Goal: Task Accomplishment & Management: Manage account settings

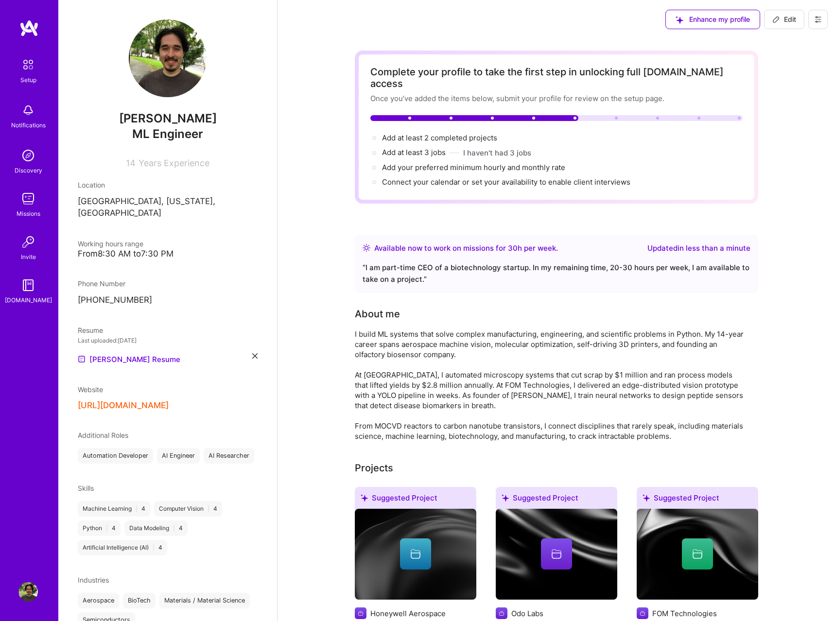
click at [786, 19] on span "Edit" at bounding box center [784, 20] width 24 height 10
select select "US"
select select "Right Now"
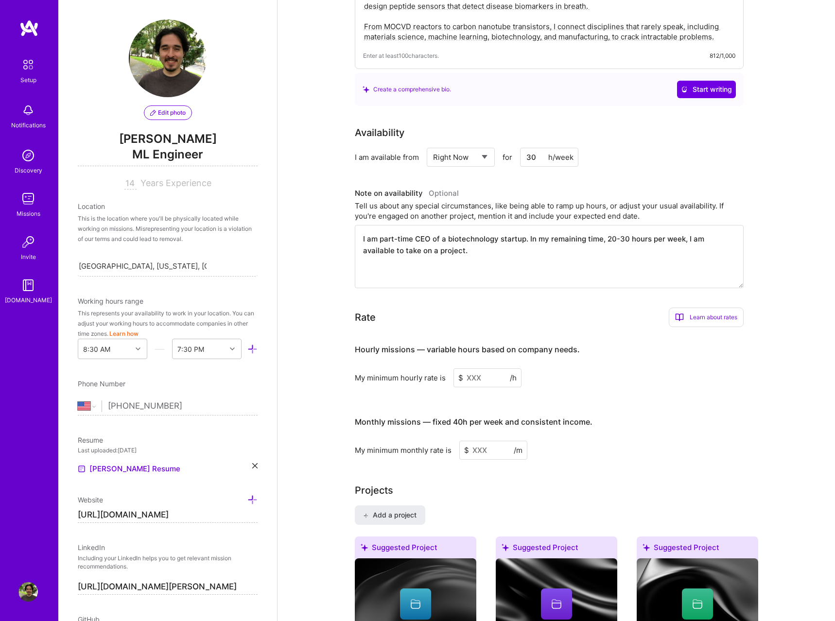
scroll to position [397, 0]
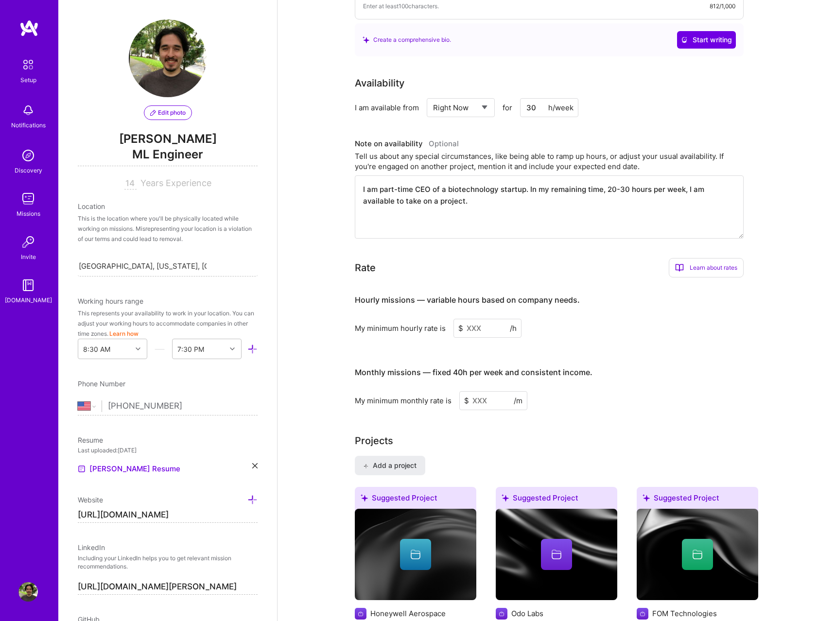
drag, startPoint x: 488, startPoint y: 322, endPoint x: 498, endPoint y: 323, distance: 10.3
click at [489, 321] on input at bounding box center [488, 328] width 68 height 19
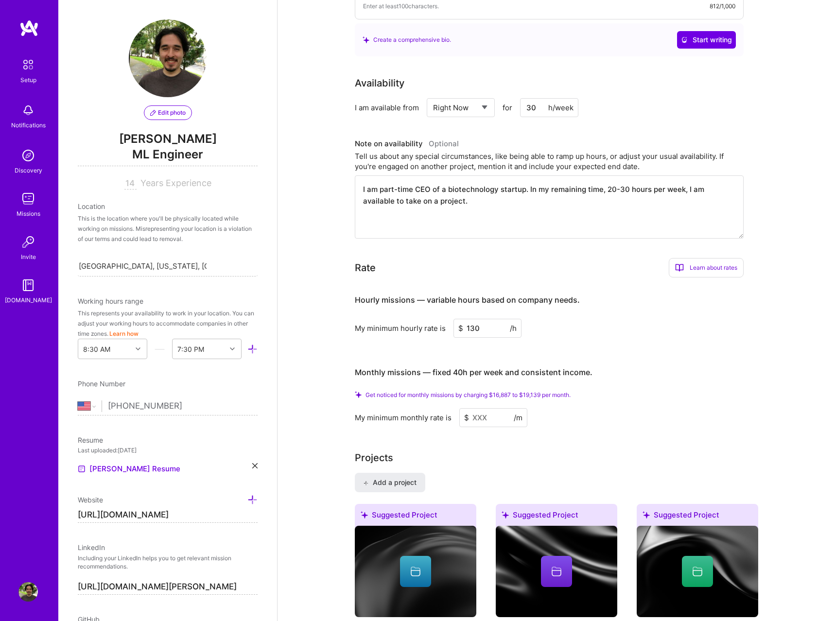
click at [499, 357] on div "Monthly missions — fixed 40h per week and consistent income." at bounding box center [474, 372] width 238 height 30
click at [490, 410] on input at bounding box center [493, 417] width 68 height 19
drag, startPoint x: 481, startPoint y: 319, endPoint x: 489, endPoint y: 318, distance: 7.8
click at [481, 319] on input "130" at bounding box center [488, 328] width 68 height 19
type input "130"
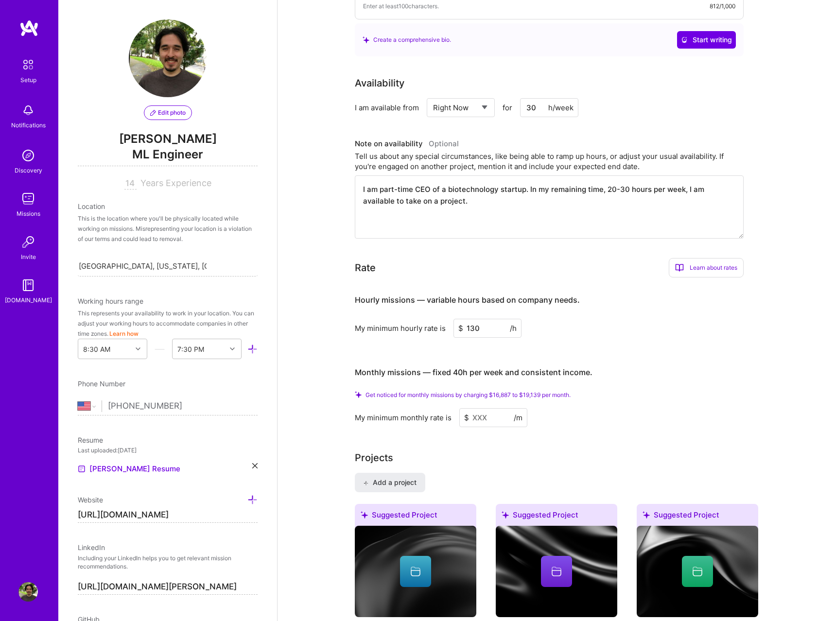
drag, startPoint x: 486, startPoint y: 318, endPoint x: 421, endPoint y: 322, distance: 65.3
click at [454, 322] on input "130" at bounding box center [488, 328] width 68 height 19
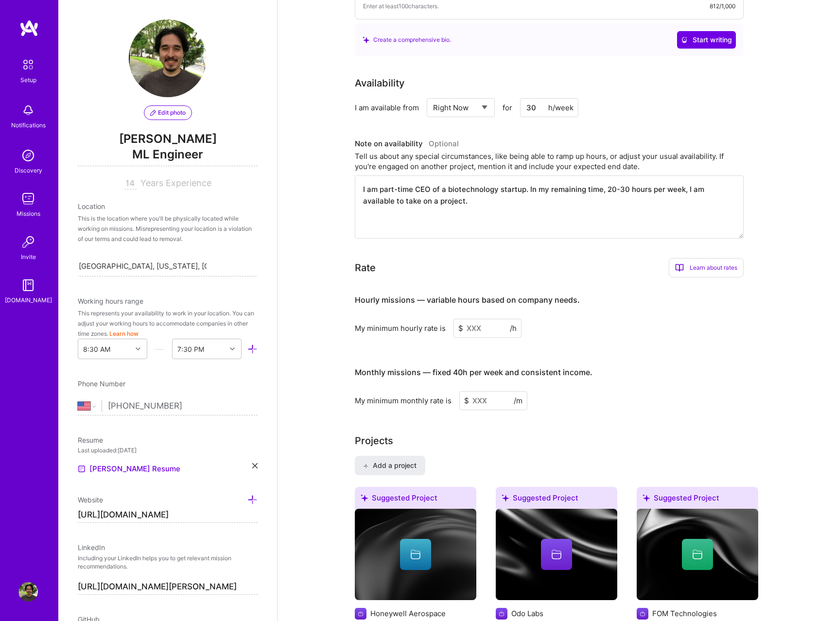
click at [486, 393] on input at bounding box center [493, 400] width 68 height 19
type input "17000"
click at [505, 357] on div "Monthly missions — fixed 40h per week and consistent income." at bounding box center [474, 372] width 238 height 30
click at [479, 392] on input "17000" at bounding box center [493, 400] width 68 height 19
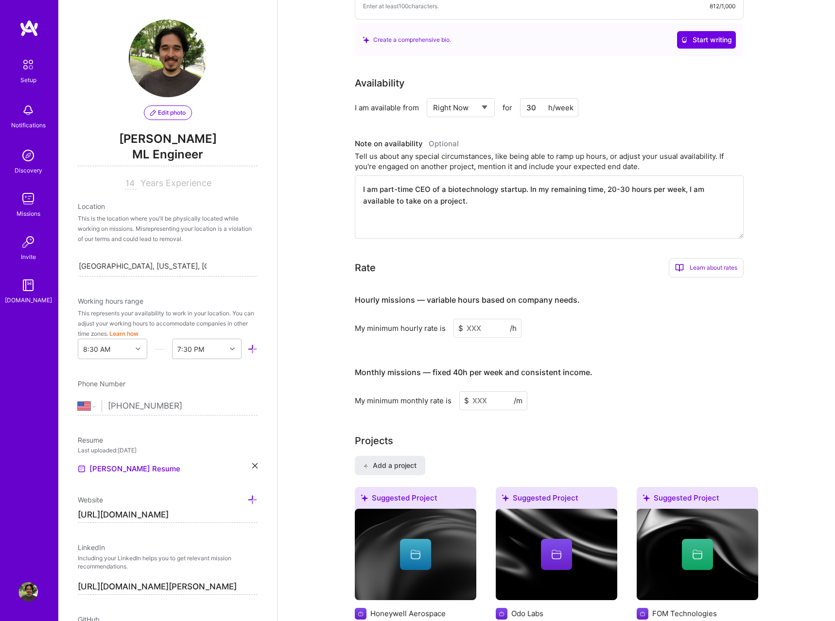
click at [484, 320] on input at bounding box center [488, 328] width 68 height 19
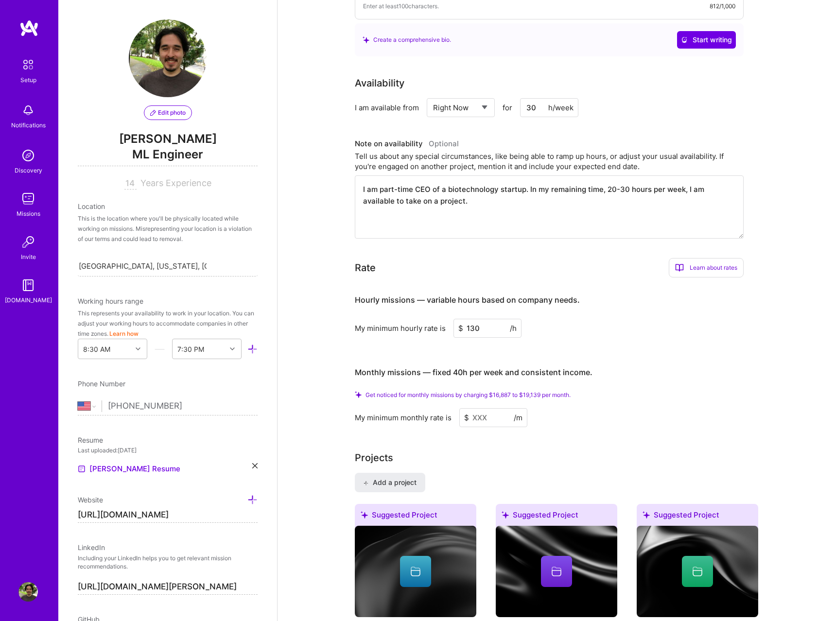
type input "130"
click at [487, 408] on input at bounding box center [493, 417] width 68 height 19
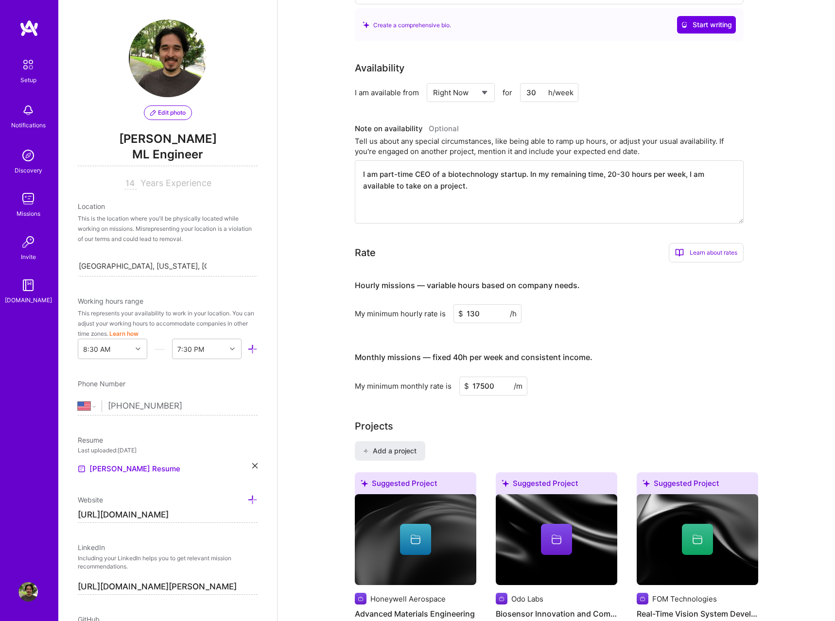
type input "17500"
click at [444, 419] on div "Projects" at bounding box center [557, 426] width 404 height 15
click at [478, 379] on input "17500" at bounding box center [493, 386] width 68 height 19
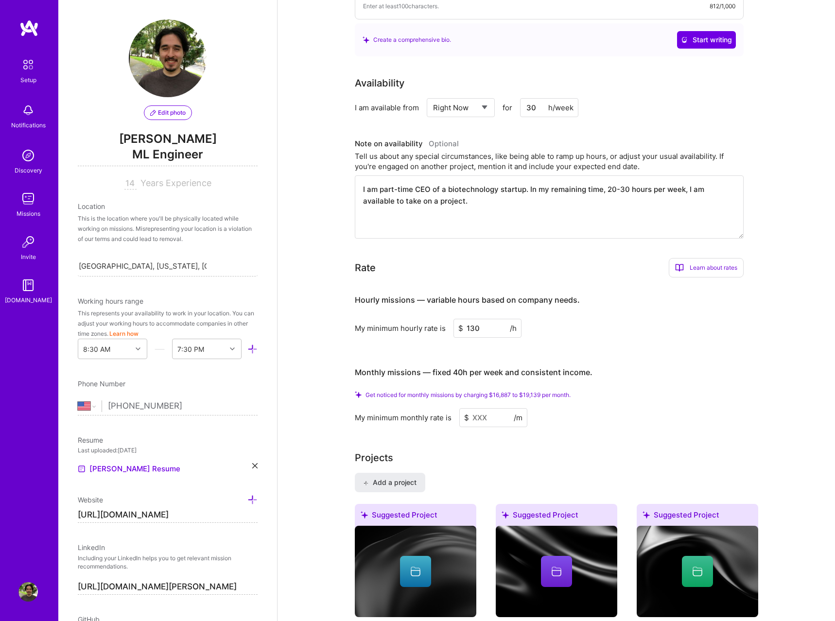
click at [484, 408] on input at bounding box center [493, 417] width 68 height 19
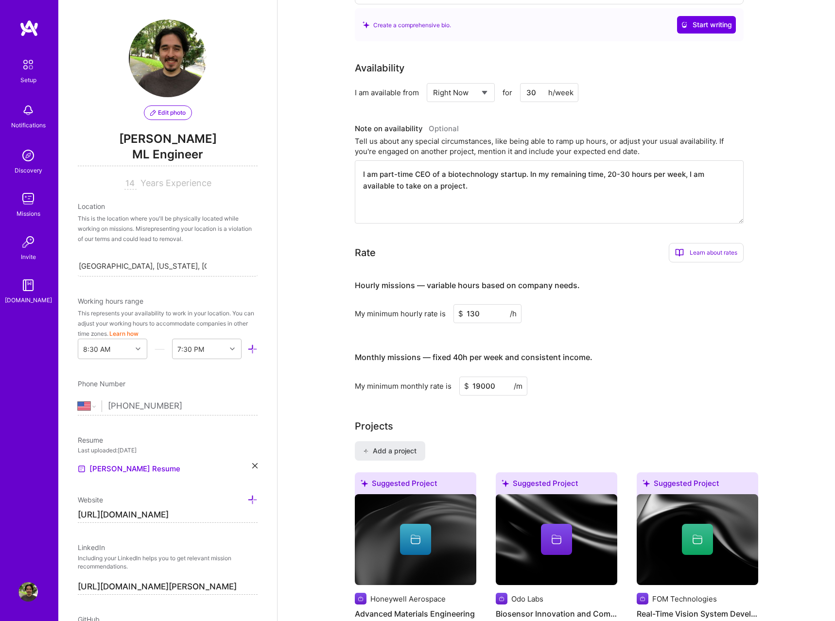
type input "19000"
click at [570, 419] on div "Projects" at bounding box center [557, 426] width 404 height 15
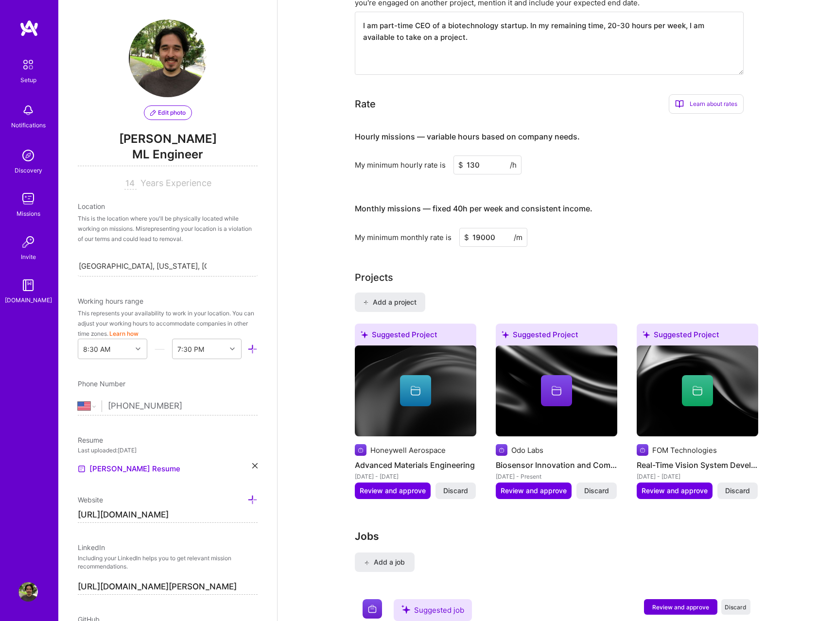
scroll to position [595, 0]
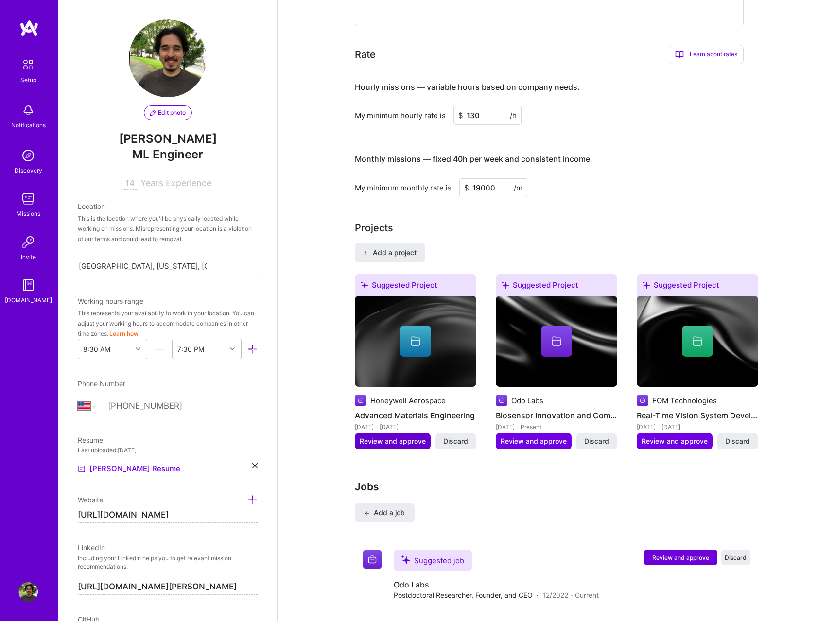
click at [400, 437] on span "Review and approve" at bounding box center [393, 442] width 66 height 10
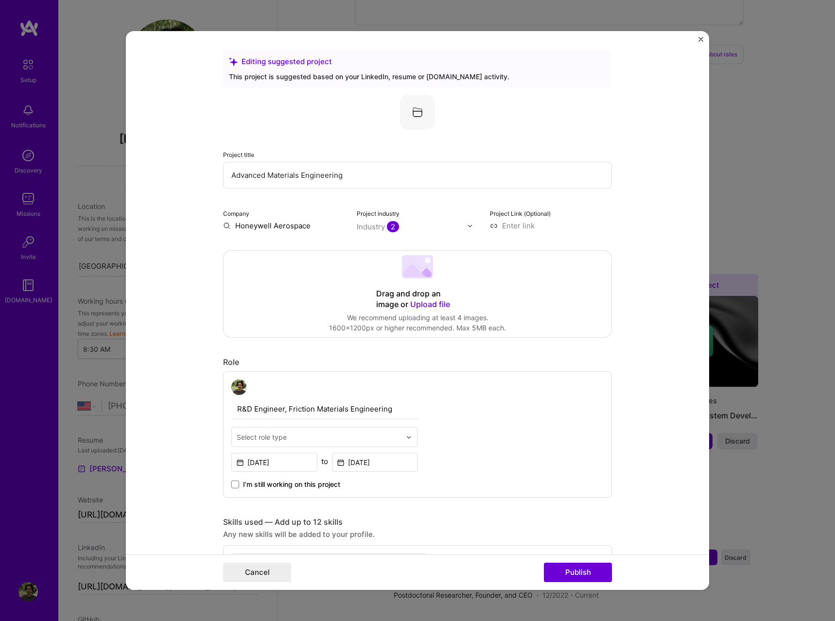
click at [392, 360] on div "Role" at bounding box center [417, 362] width 389 height 10
click at [410, 436] on img at bounding box center [409, 437] width 6 height 6
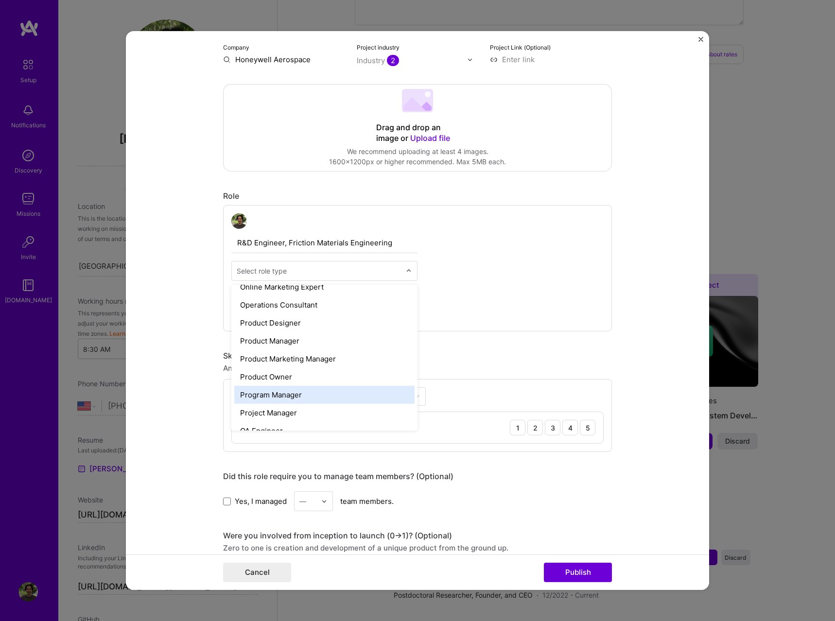
scroll to position [828, 0]
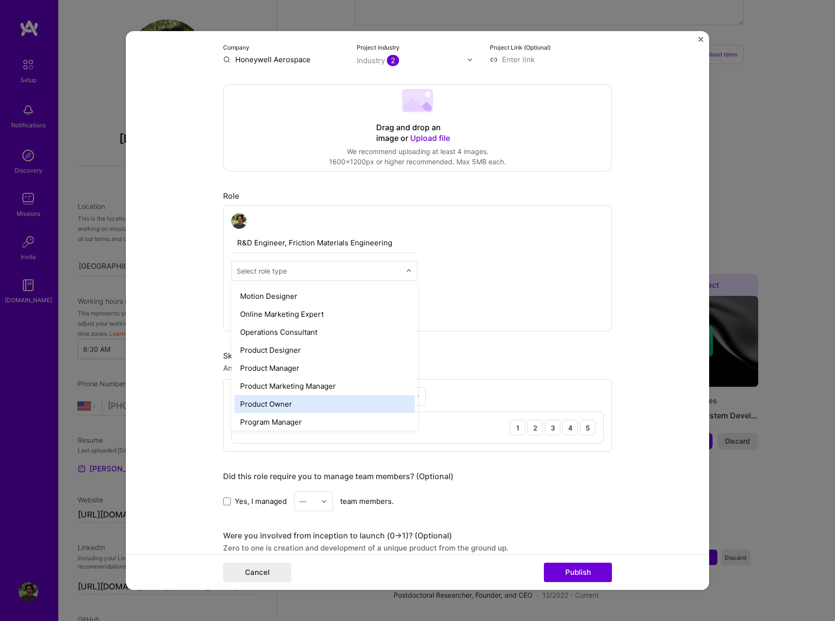
click at [349, 405] on div "Product Owner" at bounding box center [324, 404] width 180 height 18
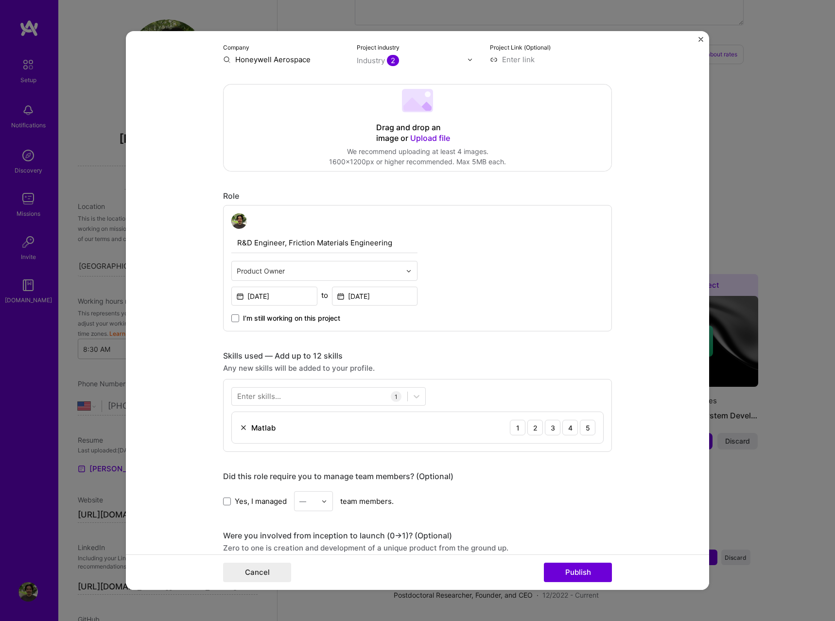
click at [463, 367] on div "Any new skills will be added to your profile." at bounding box center [417, 368] width 389 height 10
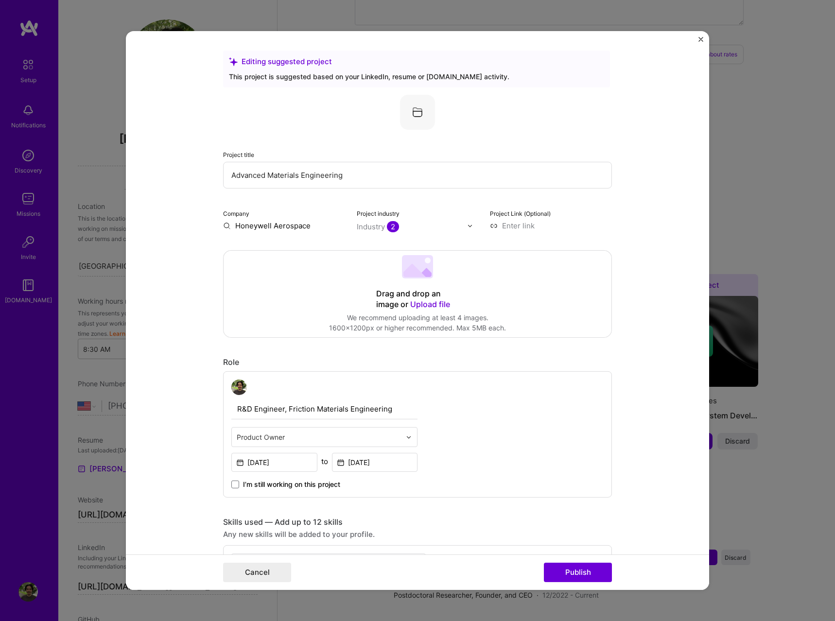
click at [395, 228] on span "2" at bounding box center [393, 226] width 12 height 11
click at [433, 205] on div "Project title Advanced Materials Engineering Company Honeywell Aerospace Projec…" at bounding box center [417, 163] width 389 height 136
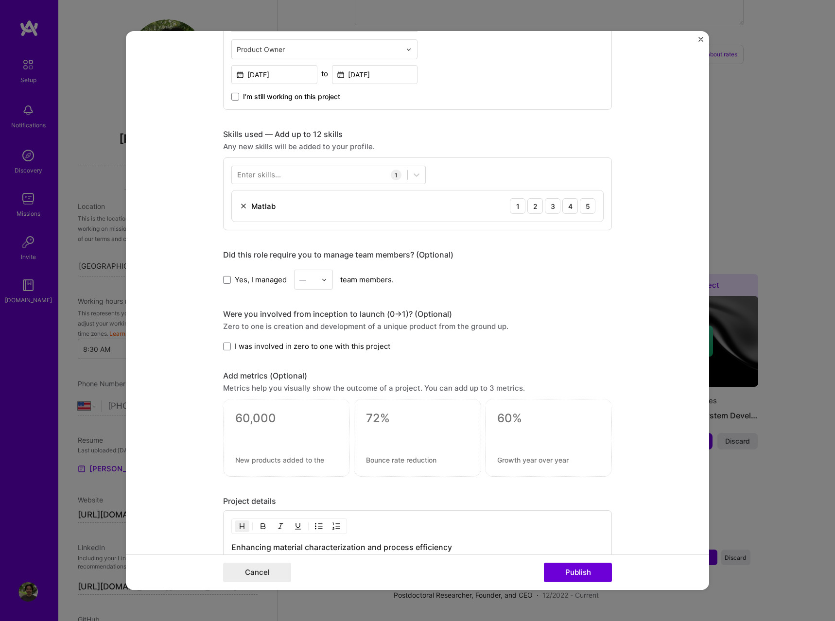
scroll to position [579, 0]
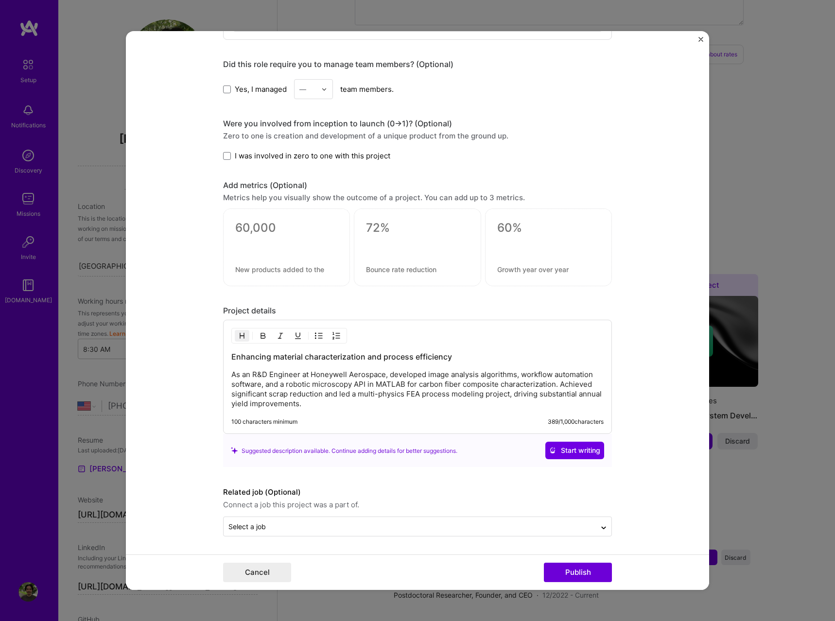
click at [425, 401] on p "As an R&D Engineer at Honeywell Aerospace, developed image analysis algorithms,…" at bounding box center [417, 389] width 372 height 39
click at [316, 526] on input "text" at bounding box center [409, 527] width 363 height 10
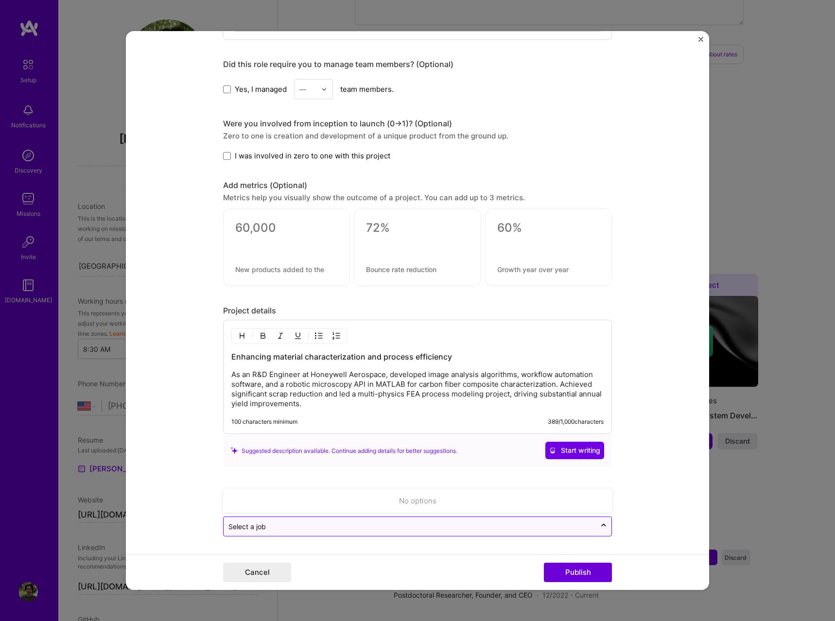
click at [349, 528] on input "text" at bounding box center [409, 527] width 363 height 10
click at [531, 502] on div "No options" at bounding box center [417, 501] width 383 height 18
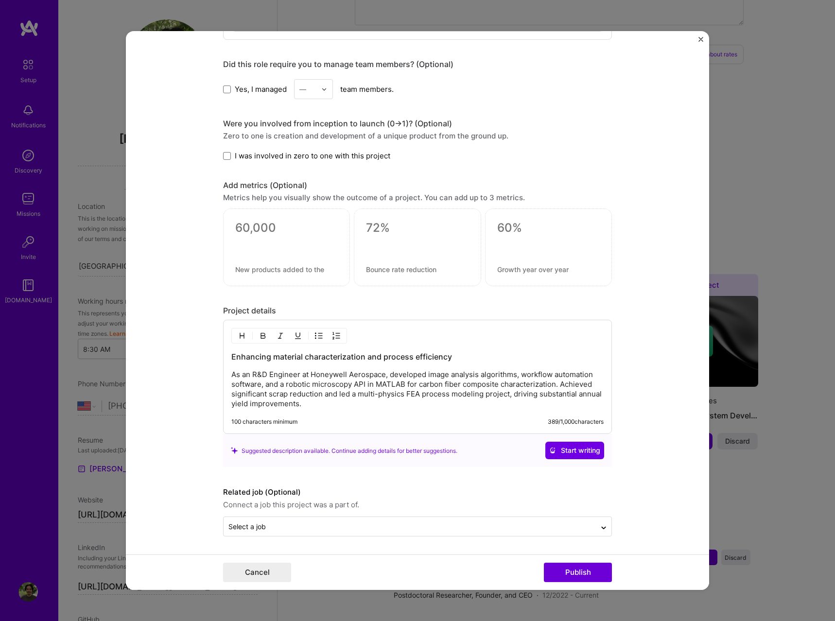
click at [666, 509] on form "Editing suggested project This project is suggested based on your LinkedIn, res…" at bounding box center [417, 310] width 583 height 559
click at [592, 575] on button "Publish" at bounding box center [578, 572] width 68 height 19
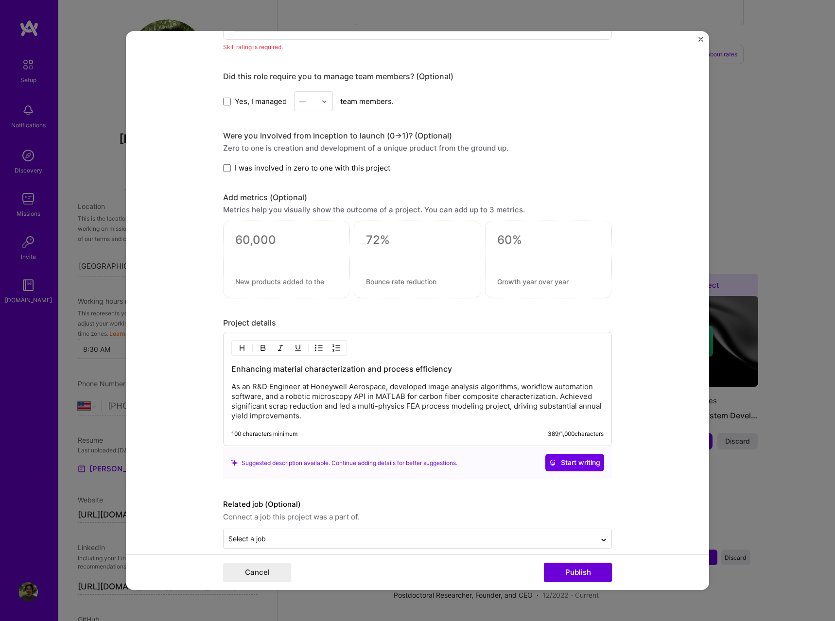
scroll to position [64, 0]
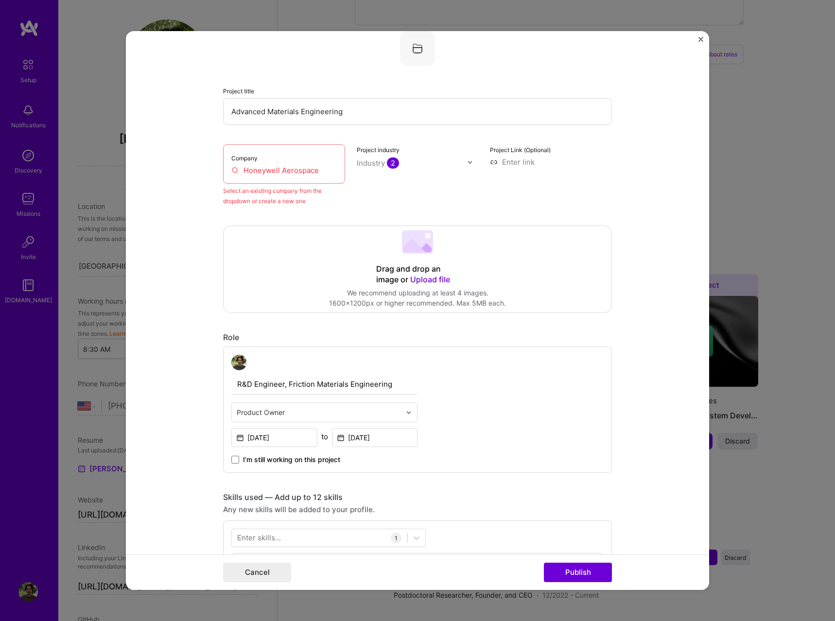
click at [281, 165] on div "Company Honeywell Aerospace" at bounding box center [284, 163] width 122 height 39
click at [281, 171] on input "Honeywell Aerospace" at bounding box center [283, 170] width 105 height 10
drag, startPoint x: 321, startPoint y: 172, endPoint x: 159, endPoint y: 167, distance: 162.0
click at [231, 167] on input "Honeywell Aerospace" at bounding box center [283, 170] width 105 height 10
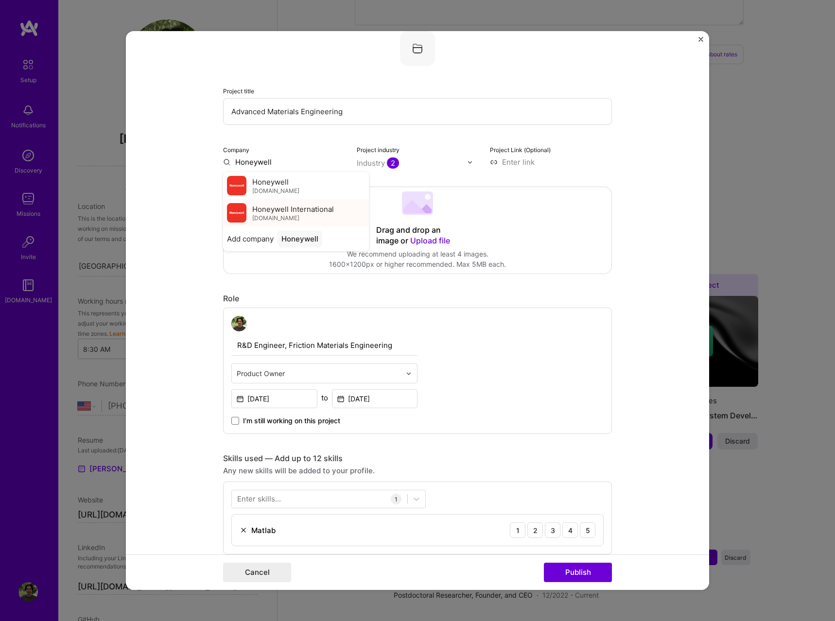
click at [331, 216] on div "Honeywell International [DOMAIN_NAME]" at bounding box center [293, 213] width 82 height 18
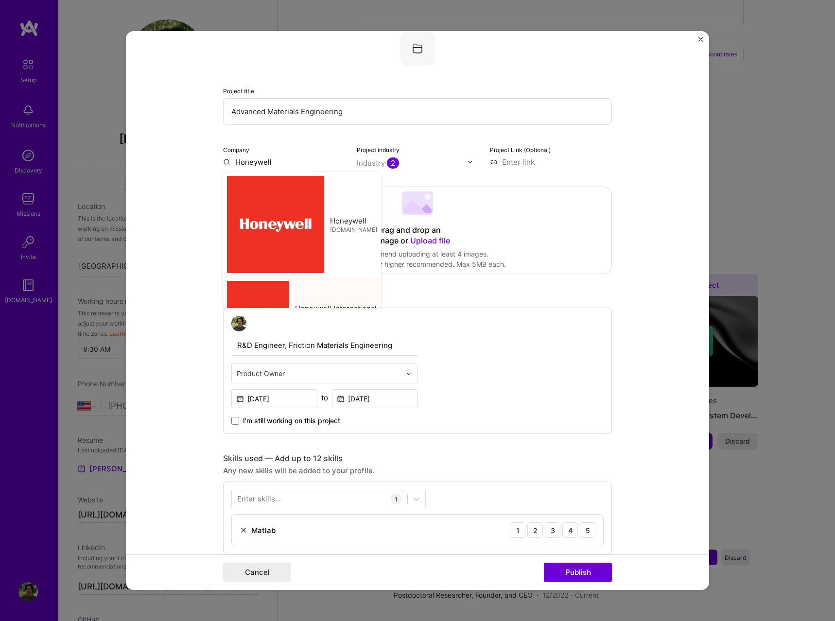
type input "Honeywell International"
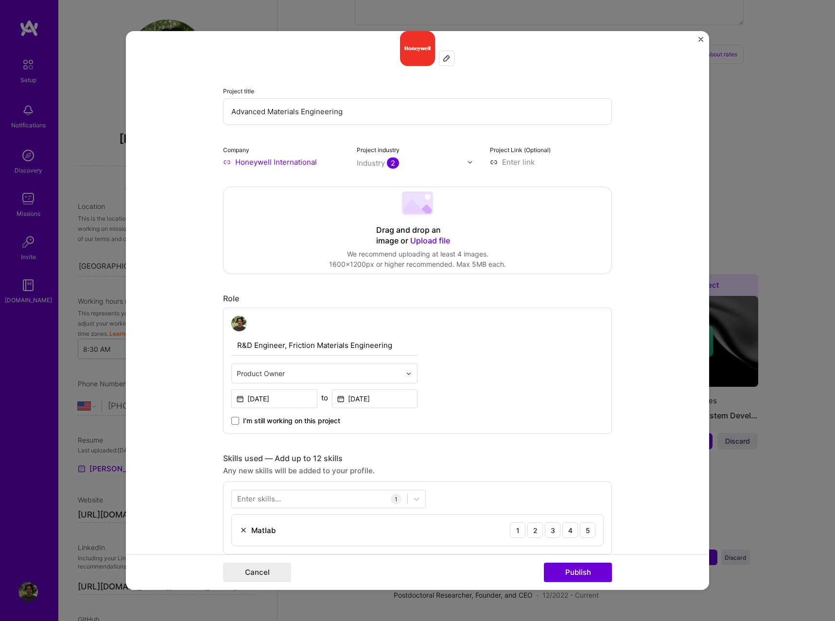
click at [641, 278] on form "Editing suggested project This project is suggested based on your LinkedIn, res…" at bounding box center [417, 310] width 583 height 559
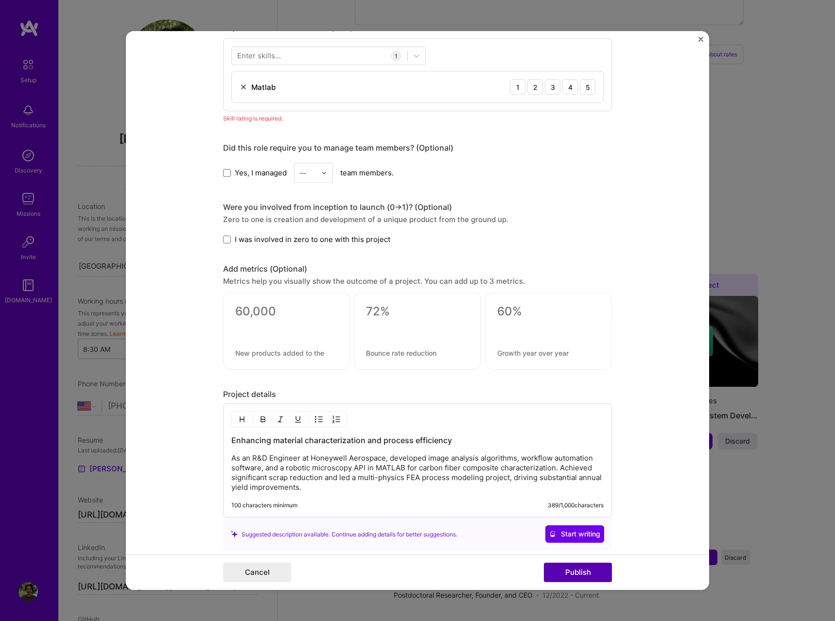
click at [593, 571] on button "Publish" at bounding box center [578, 572] width 68 height 19
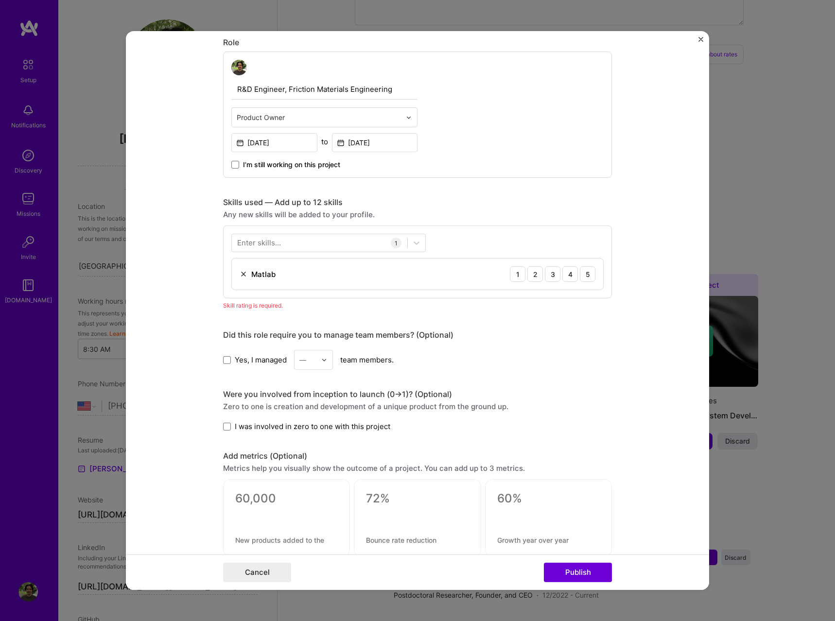
scroll to position [264, 0]
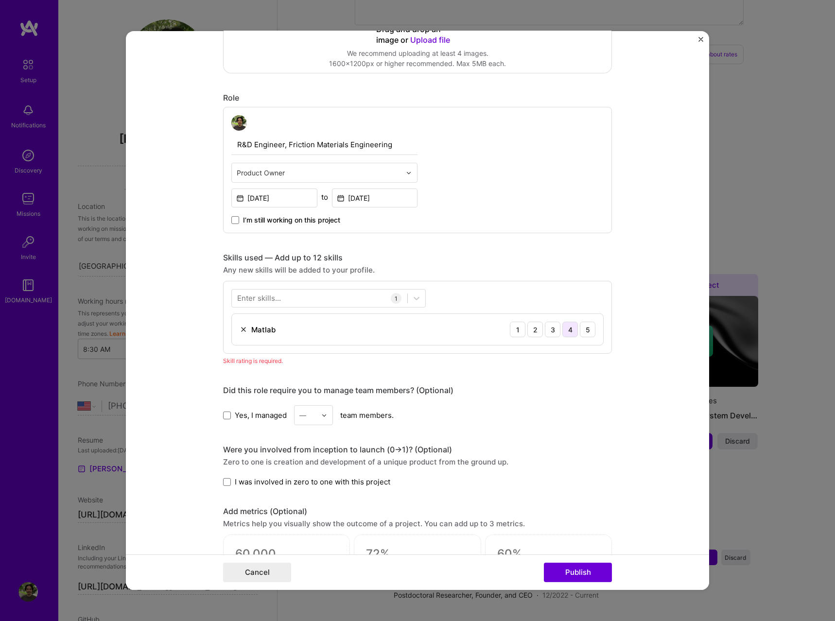
click at [570, 330] on div "4" at bounding box center [570, 330] width 16 height 16
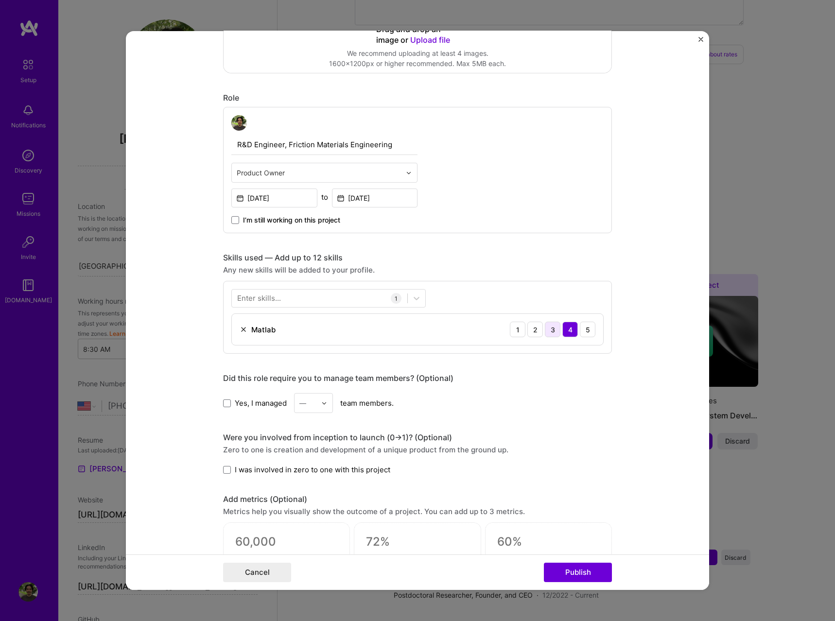
click at [554, 331] on div "3" at bounding box center [553, 330] width 16 height 16
click at [336, 301] on div at bounding box center [320, 298] width 176 height 16
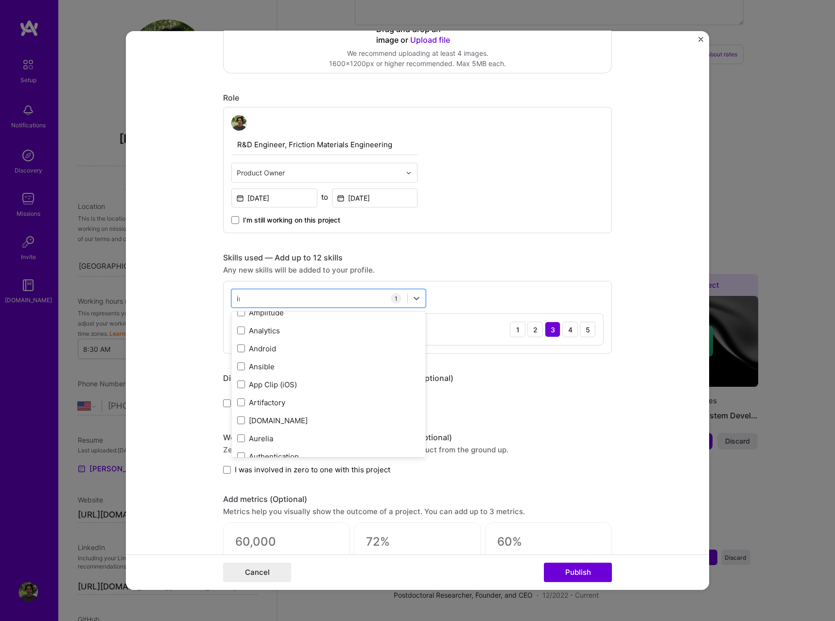
scroll to position [0, 0]
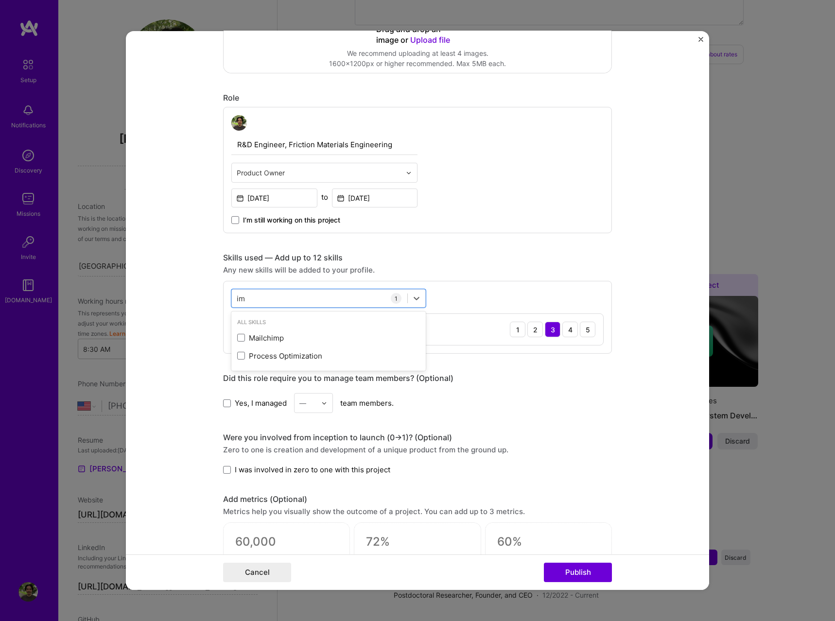
type input "i"
click at [242, 339] on span at bounding box center [241, 338] width 8 height 8
click at [0, 0] on input "checkbox" at bounding box center [0, 0] width 0 height 0
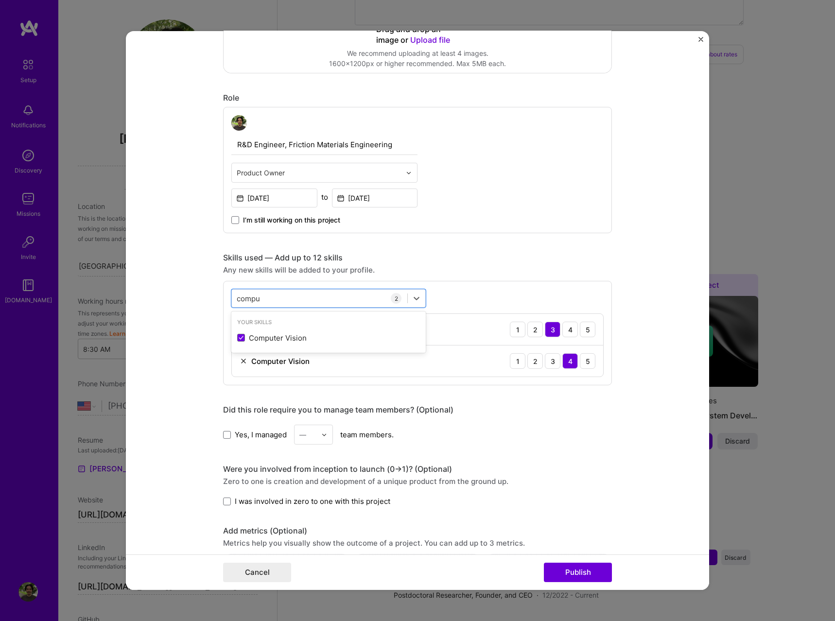
type input "compu"
drag, startPoint x: 585, startPoint y: 414, endPoint x: 595, endPoint y: 416, distance: 10.4
click at [585, 414] on div "Did this role require you to manage team members? (Optional)" at bounding box center [417, 410] width 389 height 10
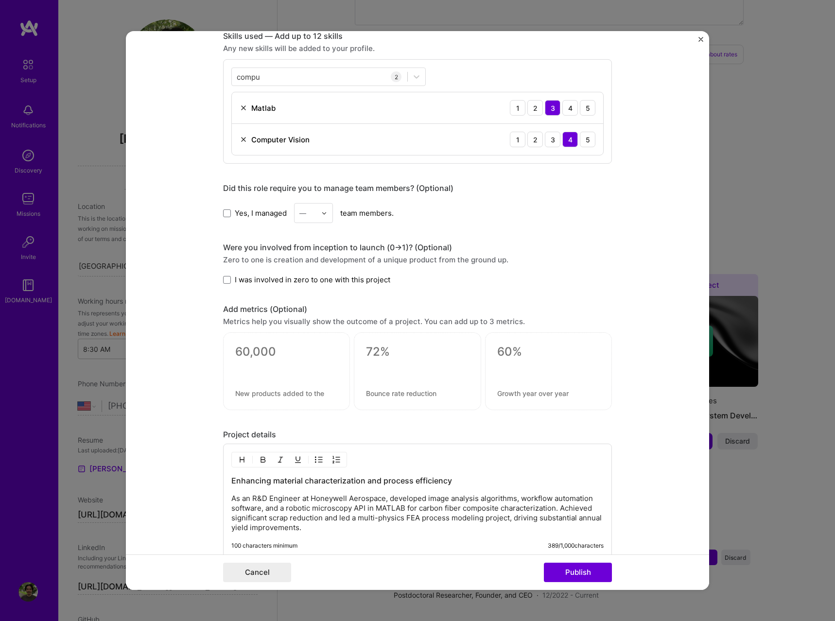
scroll to position [610, 0]
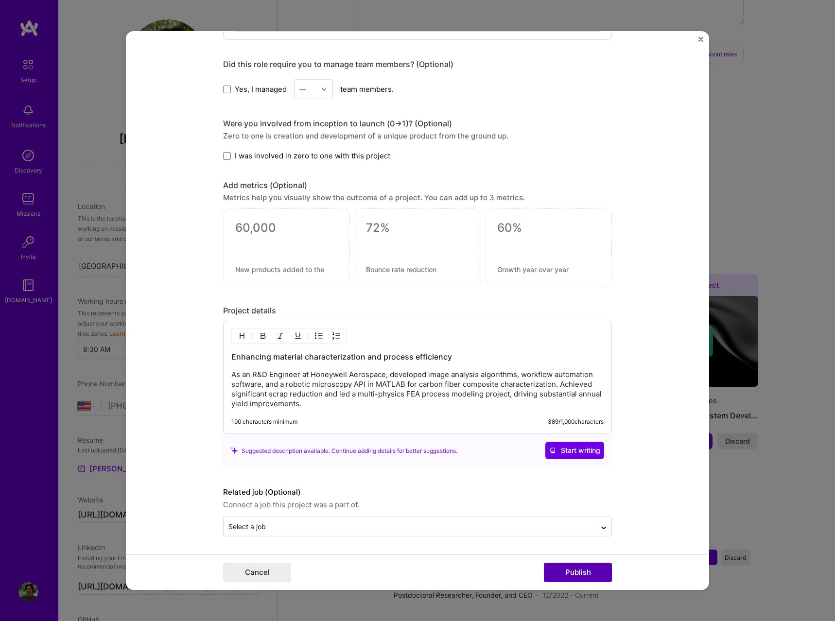
click at [591, 571] on button "Publish" at bounding box center [578, 572] width 68 height 19
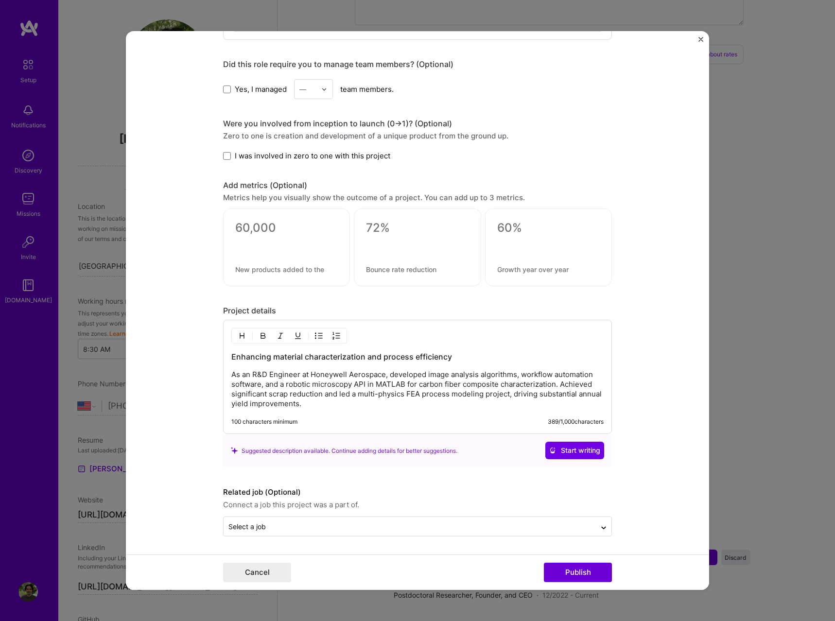
scroll to position [566, 0]
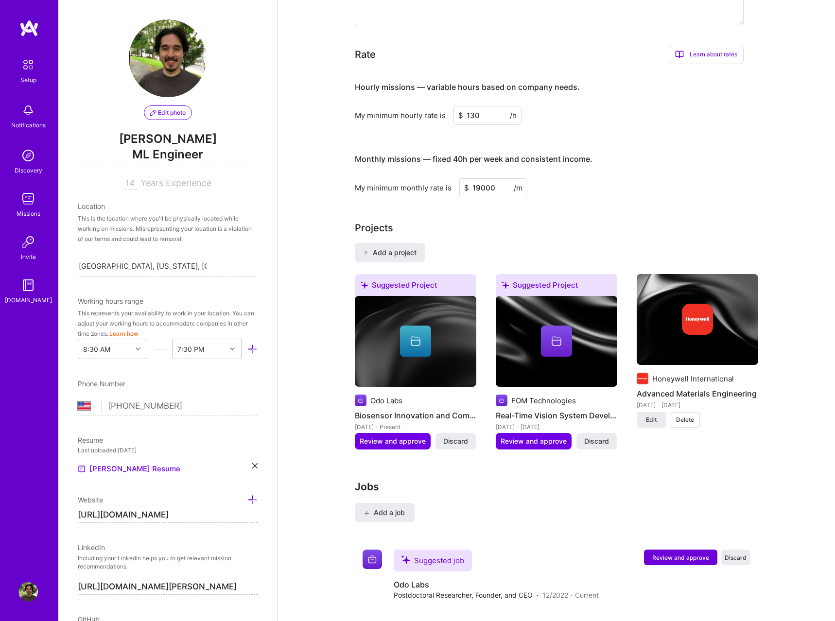
click at [403, 409] on h4 "Biosensor Innovation and Commercialization" at bounding box center [416, 415] width 122 height 13
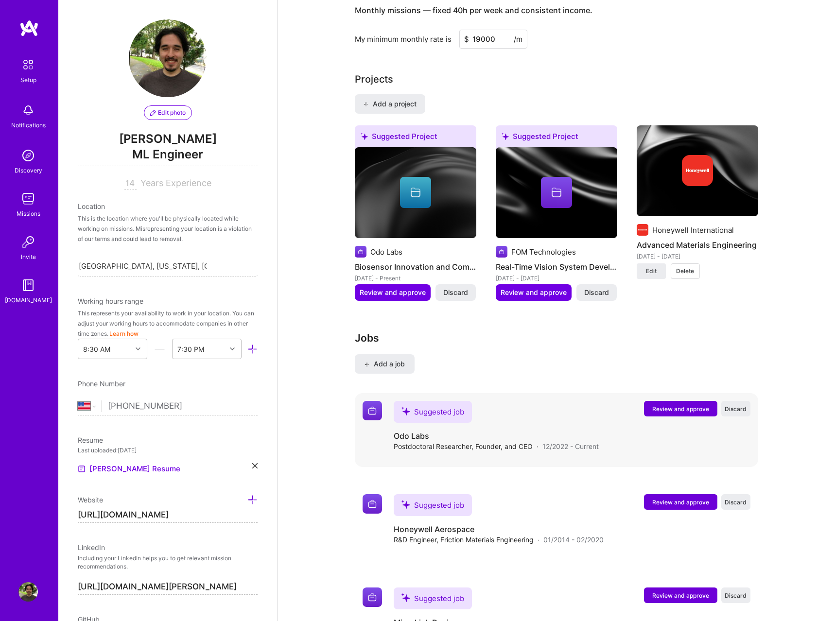
click at [680, 405] on span "Review and approve" at bounding box center [680, 409] width 57 height 8
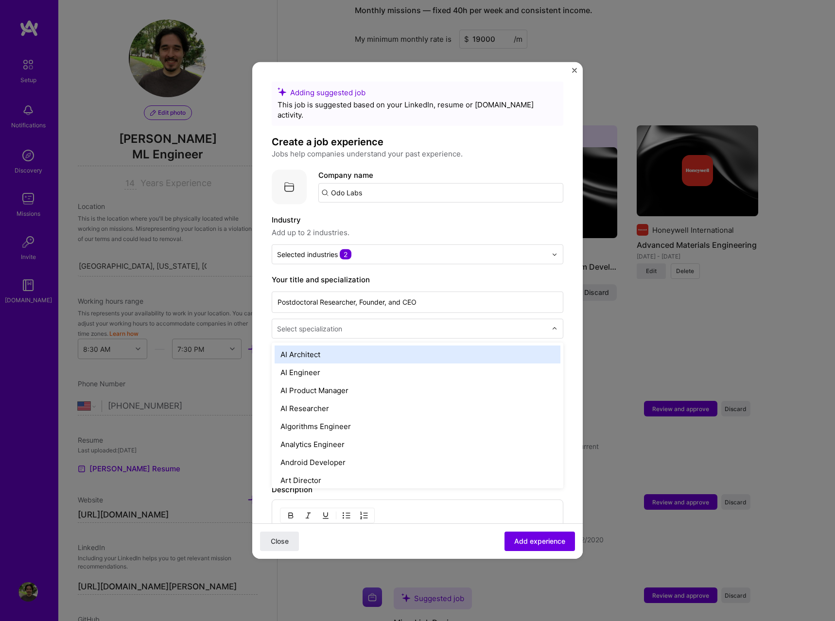
click at [558, 319] on div at bounding box center [557, 328] width 11 height 19
type input "ml"
click at [365, 347] on div "ML Engineer" at bounding box center [418, 355] width 286 height 18
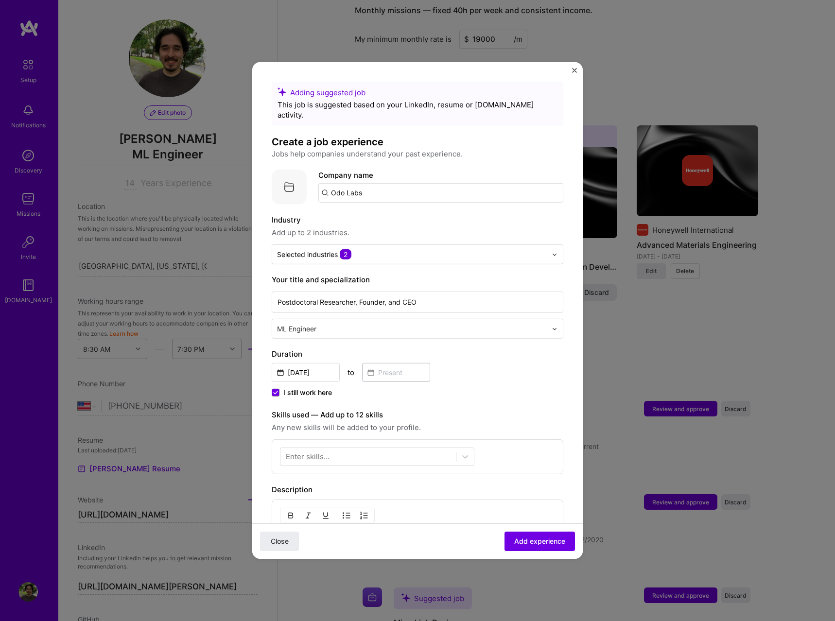
click at [555, 326] on img at bounding box center [555, 329] width 6 height 6
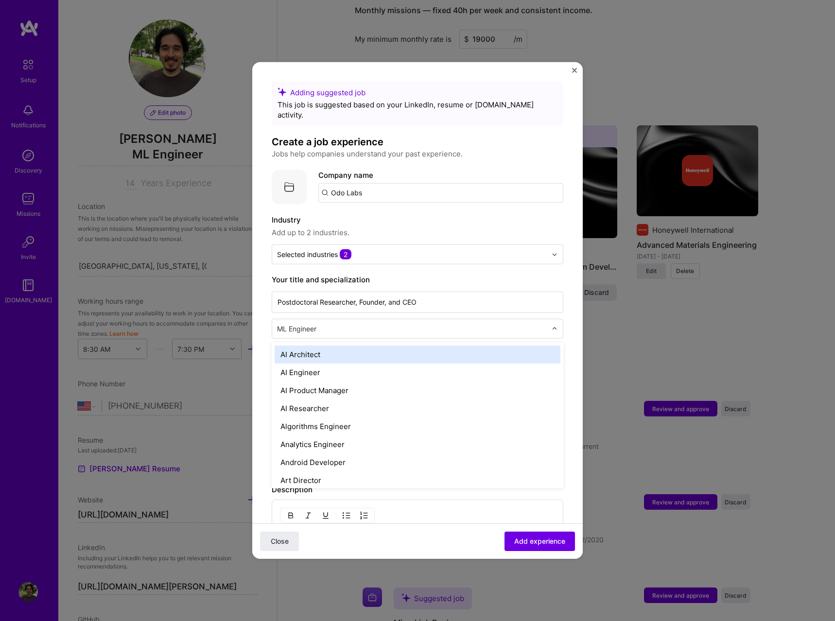
click at [501, 346] on div "AI Architect" at bounding box center [418, 355] width 286 height 18
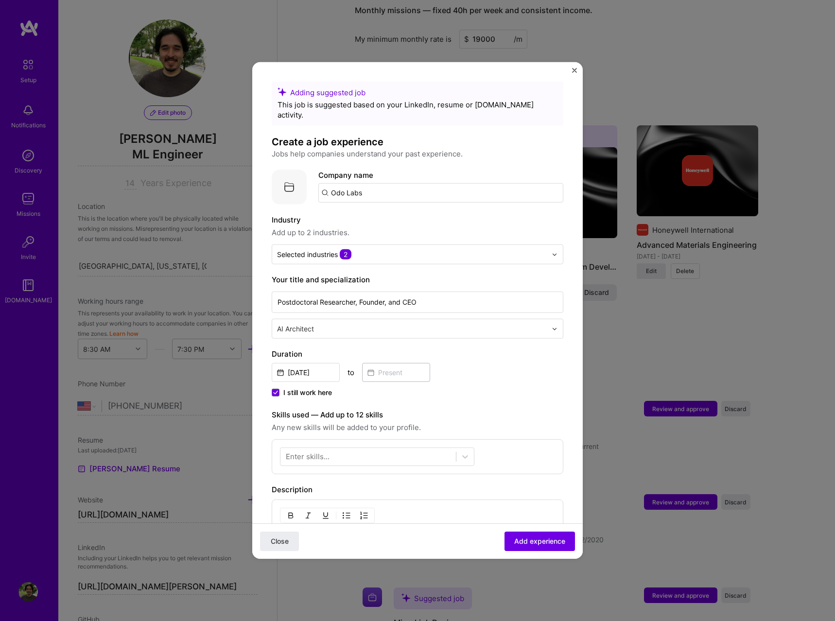
click at [551, 319] on div "AI Architect" at bounding box center [412, 328] width 280 height 19
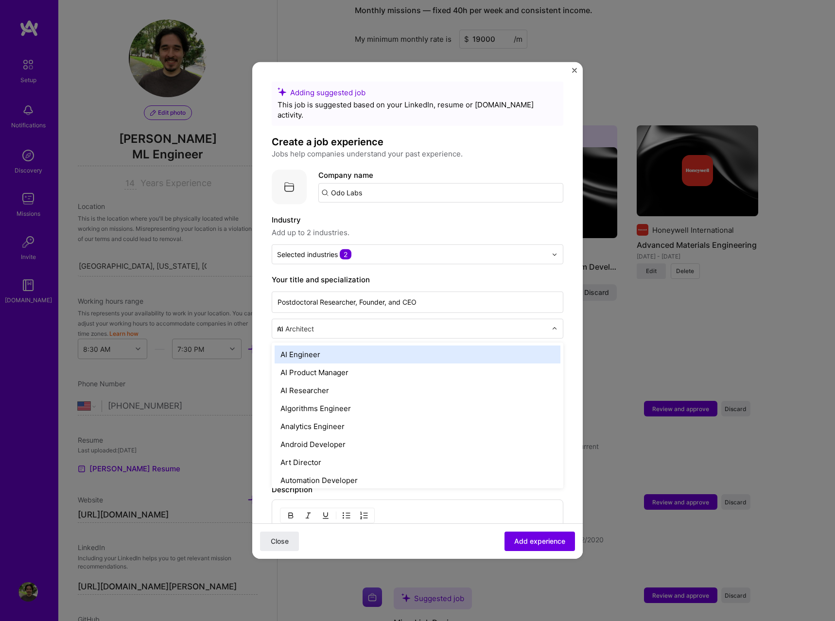
type input "ml"
click at [365, 346] on div "ML Engineer" at bounding box center [418, 355] width 286 height 18
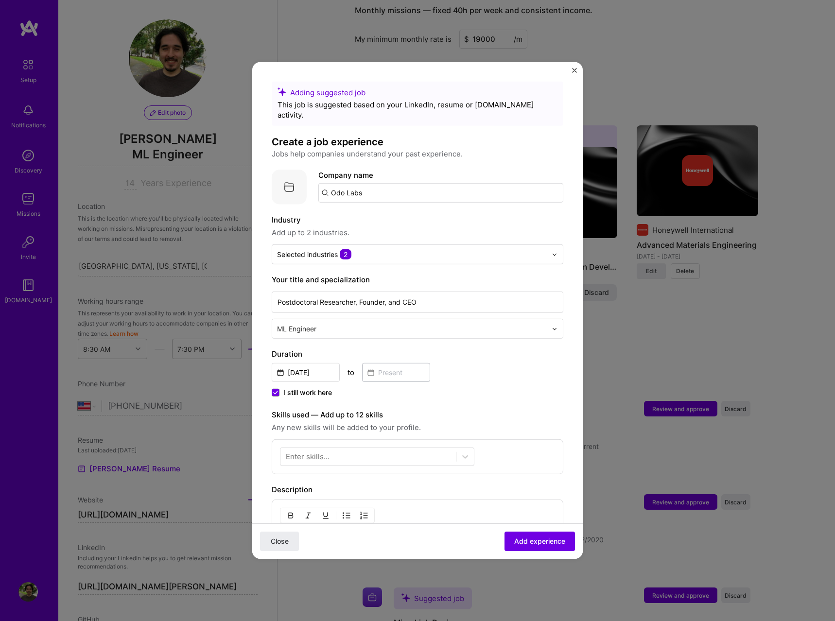
scroll to position [166, 0]
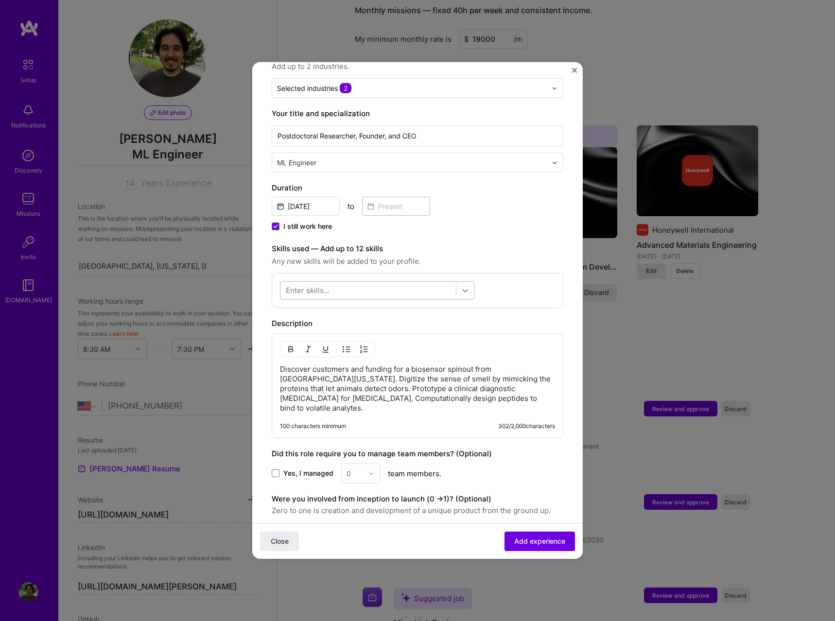
click at [466, 287] on div at bounding box center [465, 291] width 18 height 18
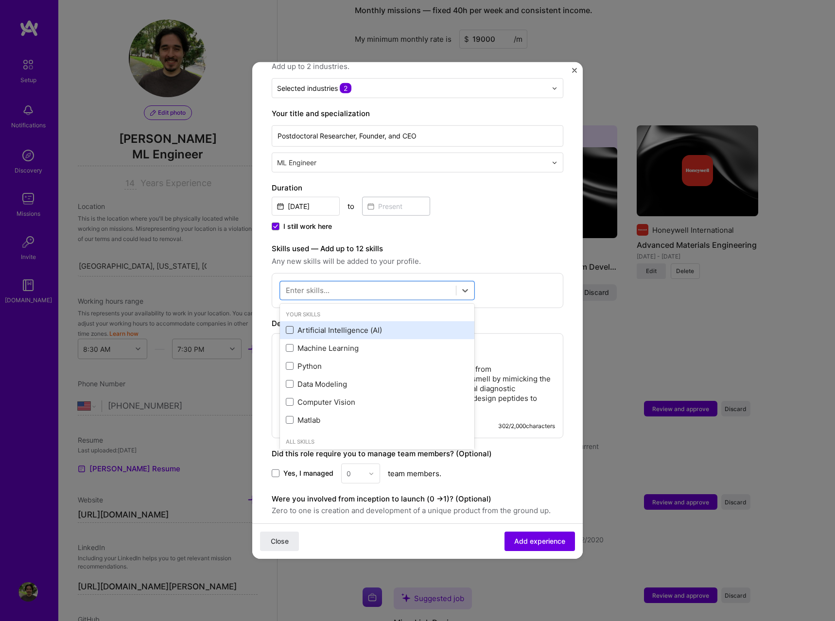
click at [290, 326] on span at bounding box center [290, 330] width 8 height 8
click at [0, 0] on input "checkbox" at bounding box center [0, 0] width 0 height 0
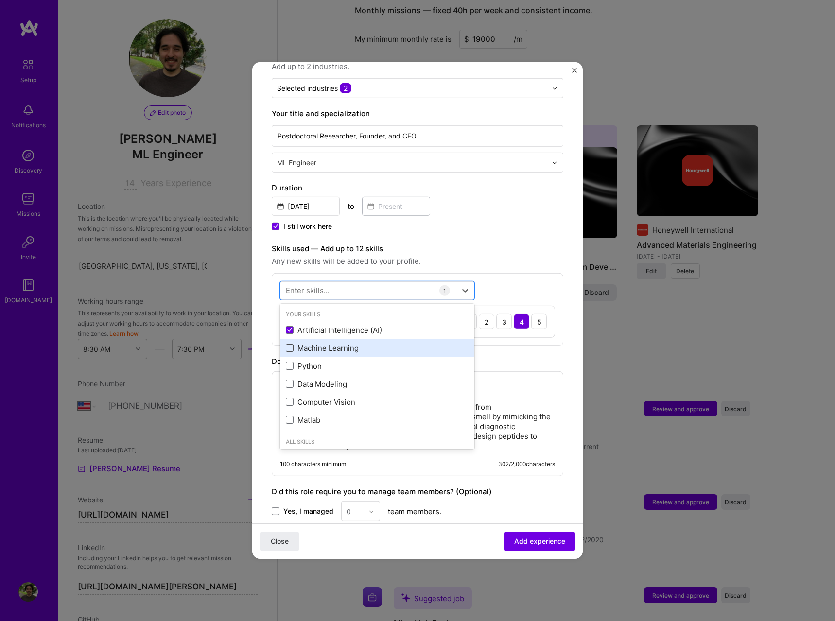
click at [291, 344] on span at bounding box center [290, 348] width 8 height 8
click at [0, 0] on input "checkbox" at bounding box center [0, 0] width 0 height 0
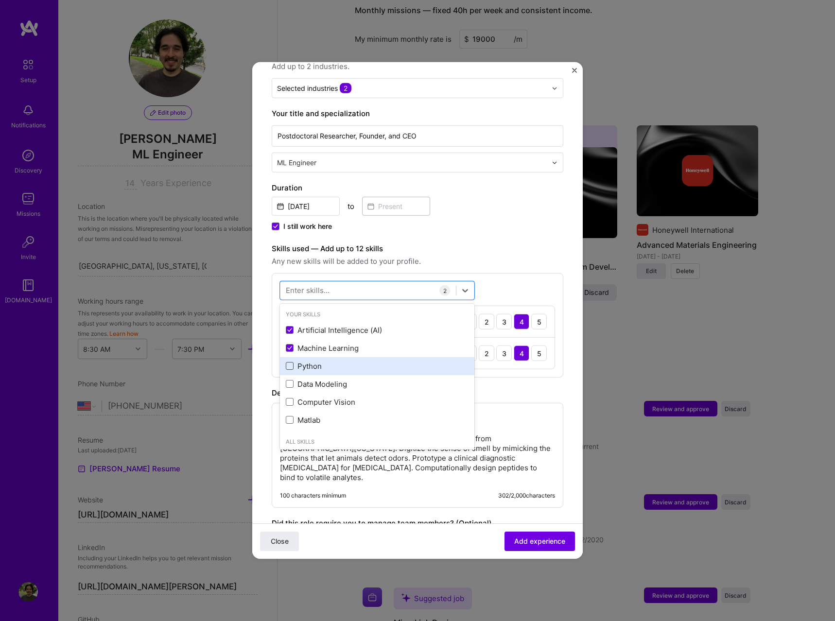
click at [288, 362] on span at bounding box center [290, 366] width 8 height 8
click at [0, 0] on input "checkbox" at bounding box center [0, 0] width 0 height 0
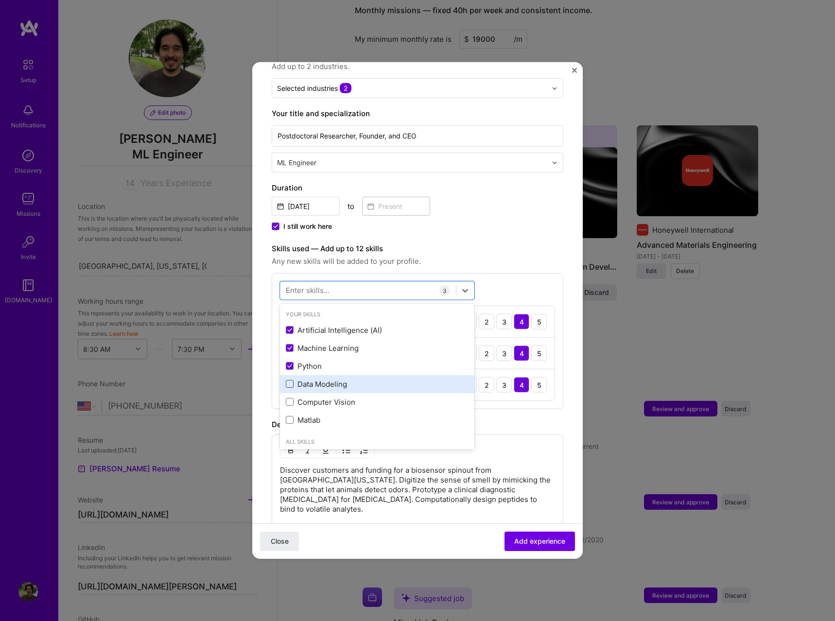
click at [290, 380] on span at bounding box center [290, 384] width 8 height 8
click at [0, 0] on input "checkbox" at bounding box center [0, 0] width 0 height 0
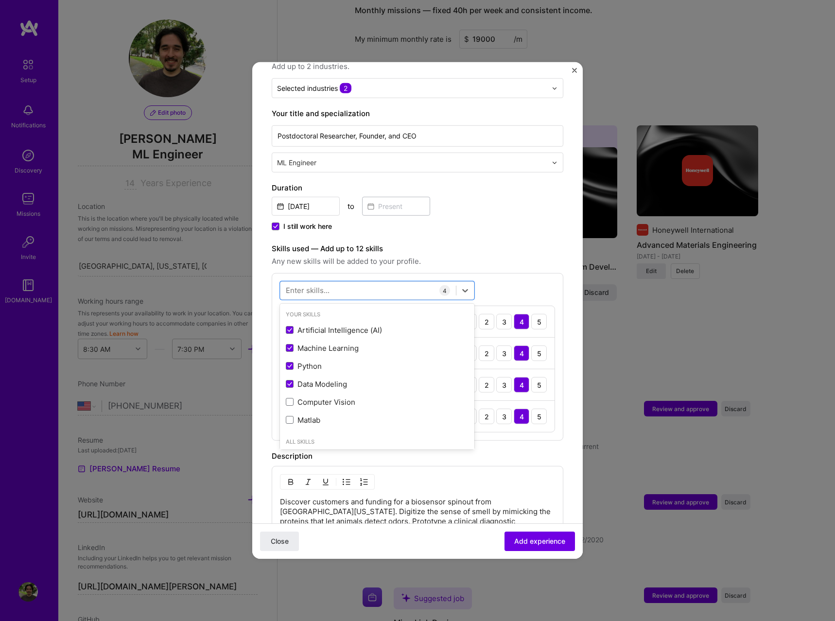
click at [537, 256] on span "Any new skills will be added to your profile." at bounding box center [418, 262] width 292 height 12
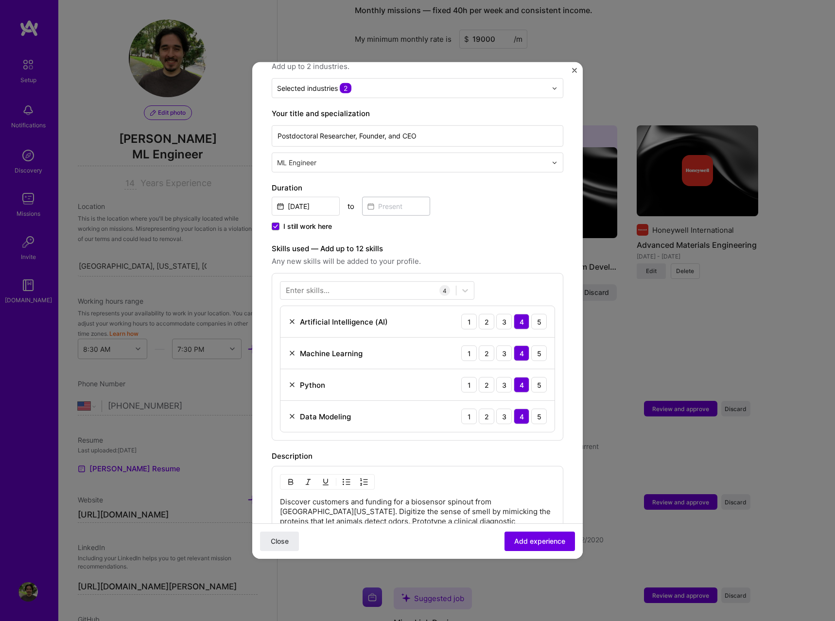
scroll to position [369, 0]
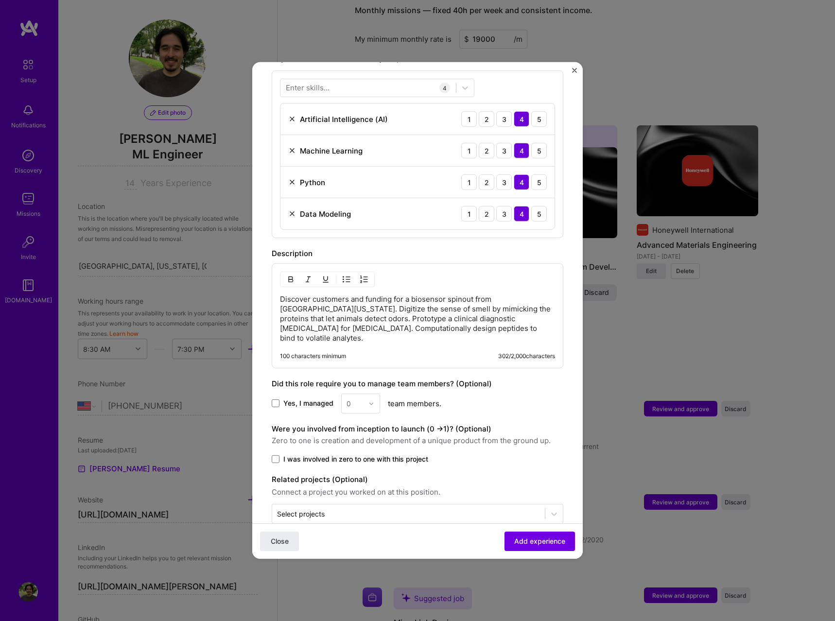
click at [342, 310] on p "Discover customers and funding for a biosensor spinout from [GEOGRAPHIC_DATA][U…" at bounding box center [417, 319] width 275 height 49
drag, startPoint x: 326, startPoint y: 299, endPoint x: 254, endPoint y: 288, distance: 73.2
click at [254, 288] on form "Adding suggested job This job is suggested based on your LinkedIn, resume or [D…" at bounding box center [417, 146] width 331 height 866
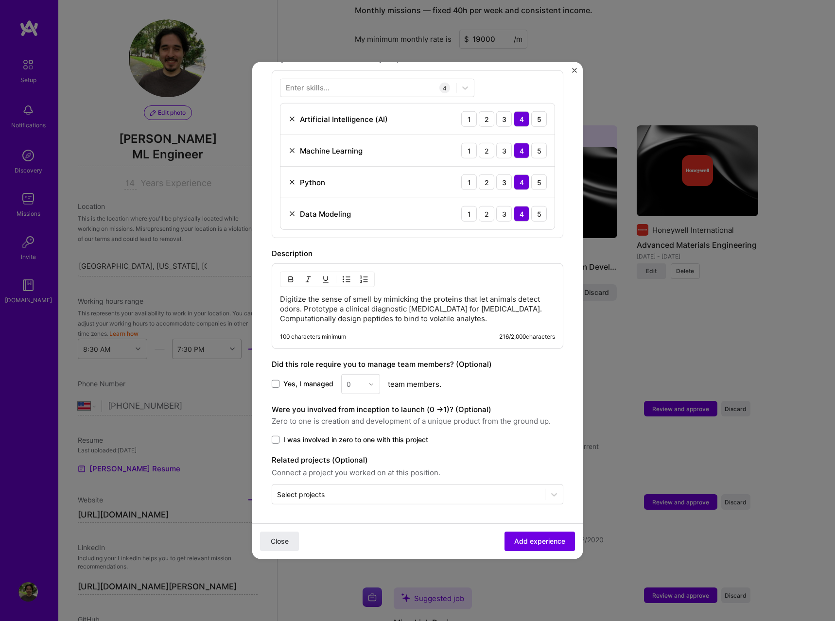
scroll to position [359, 0]
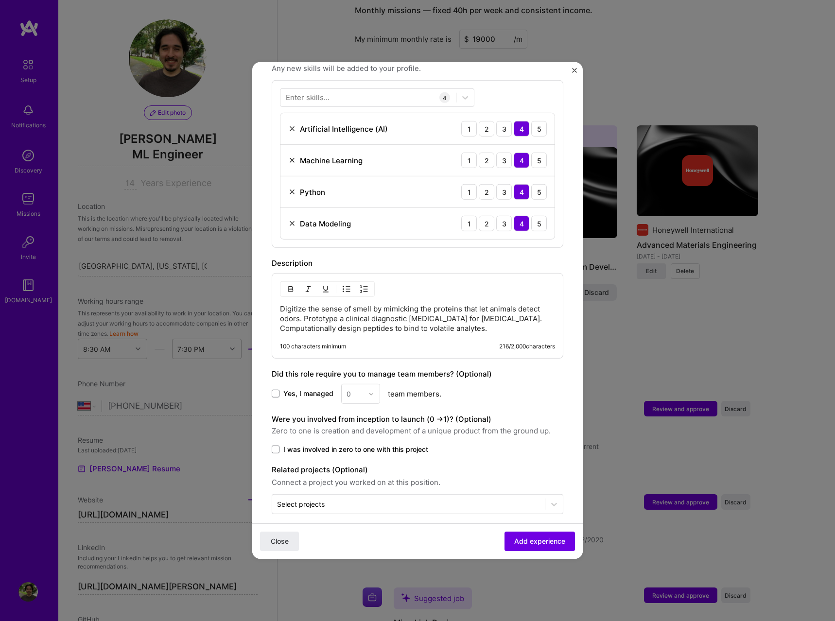
click at [497, 318] on p "Digitize the sense of smell by mimicking the proteins that let animals detect o…" at bounding box center [417, 318] width 275 height 29
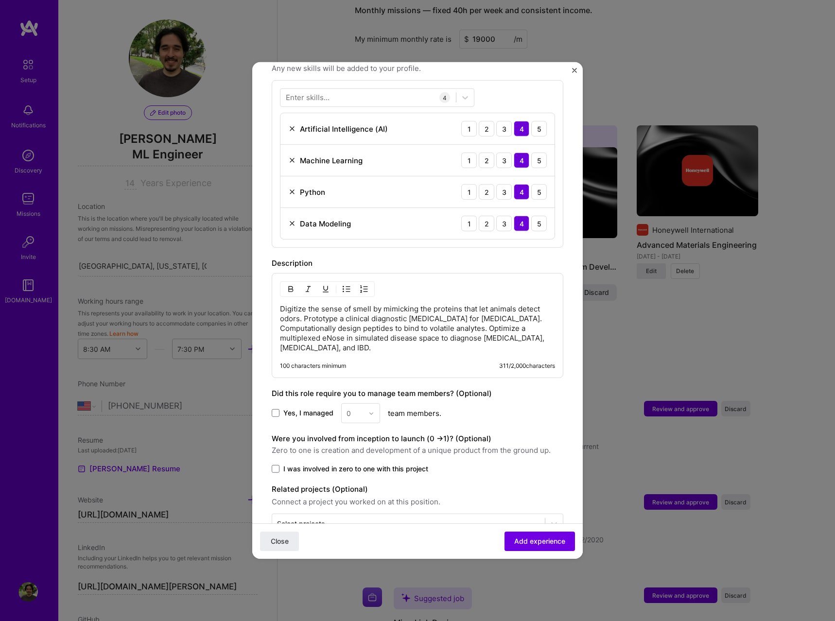
click at [298, 335] on p "Digitize the sense of smell by mimicking the proteins that let animals detect o…" at bounding box center [417, 328] width 275 height 49
drag, startPoint x: 298, startPoint y: 335, endPoint x: 390, endPoint y: 346, distance: 92.5
click at [387, 345] on div "Digitize the sense of smell by mimicking the proteins that let animals detect o…" at bounding box center [418, 325] width 292 height 105
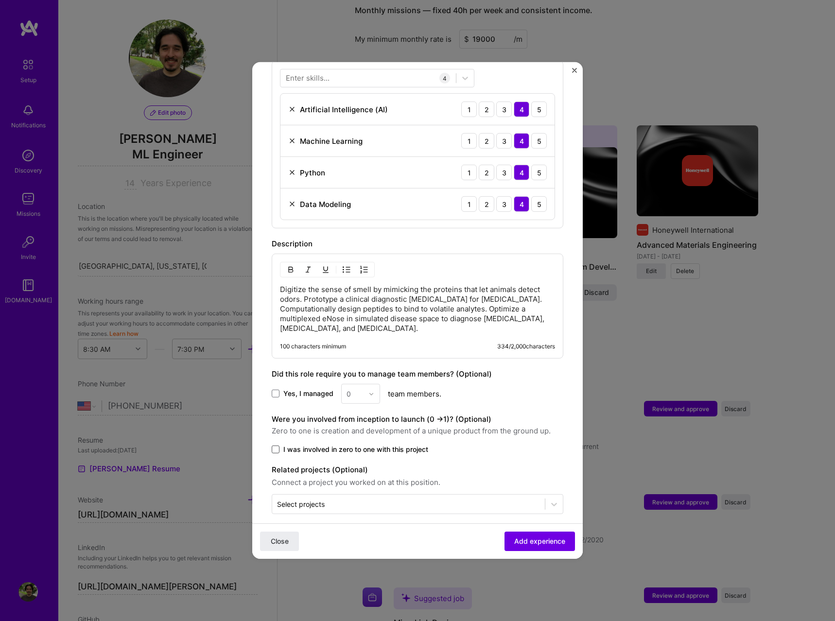
click at [275, 446] on span at bounding box center [276, 450] width 8 height 8
click at [0, 0] on input "I was involved in zero to one with this project" at bounding box center [0, 0] width 0 height 0
click at [275, 390] on span at bounding box center [276, 394] width 8 height 8
click at [0, 0] on input "Yes, I managed" at bounding box center [0, 0] width 0 height 0
click at [370, 391] on img at bounding box center [372, 394] width 6 height 6
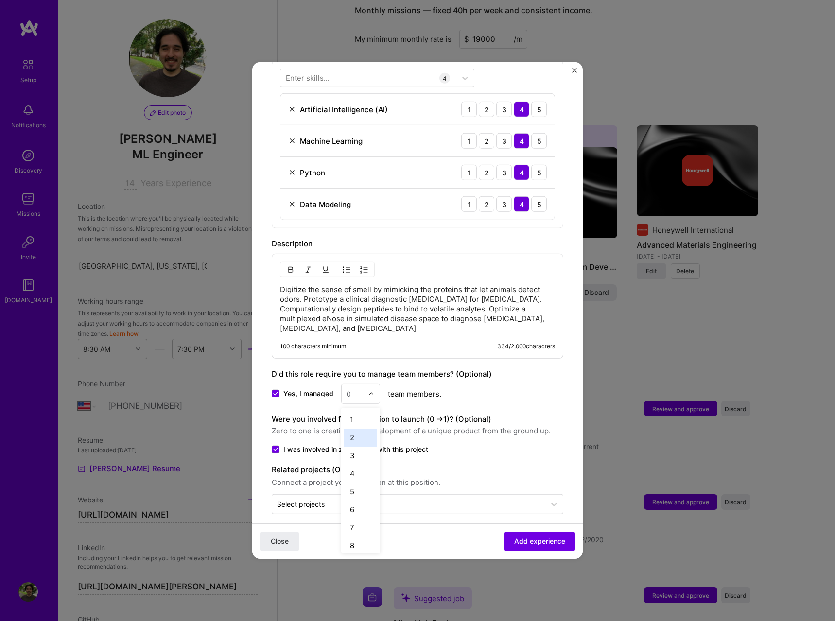
click at [357, 432] on div "2" at bounding box center [360, 438] width 33 height 18
click at [500, 414] on div "Were you involved from inception to launch (0 - > 1)? (Optional) Zero to one is…" at bounding box center [418, 425] width 292 height 23
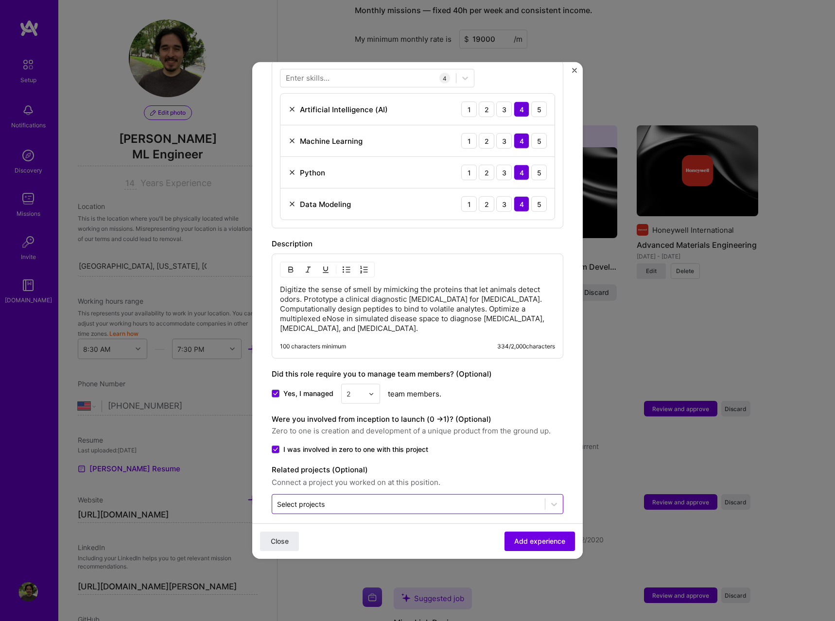
click at [382, 495] on div "Select projects" at bounding box center [408, 504] width 273 height 19
click at [546, 544] on span "Add experience" at bounding box center [539, 542] width 51 height 10
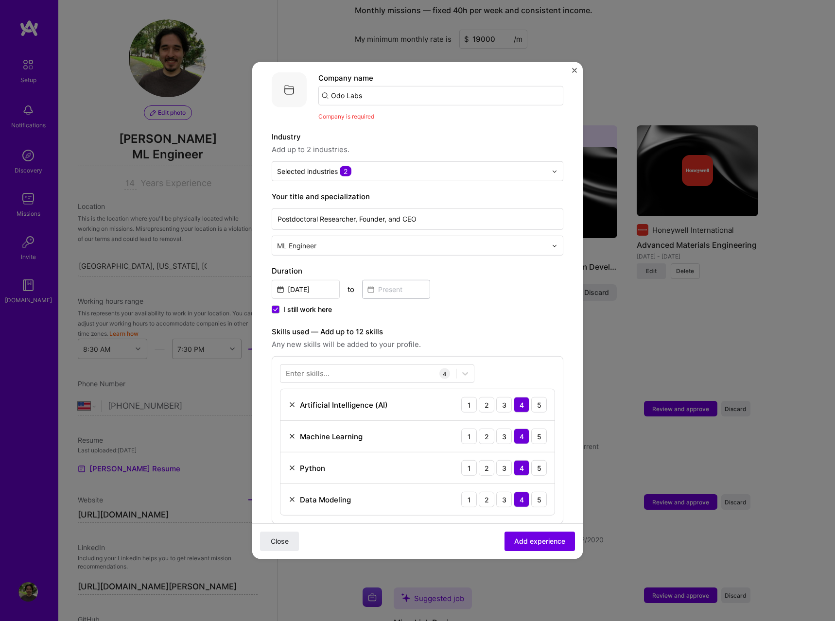
scroll to position [0, 0]
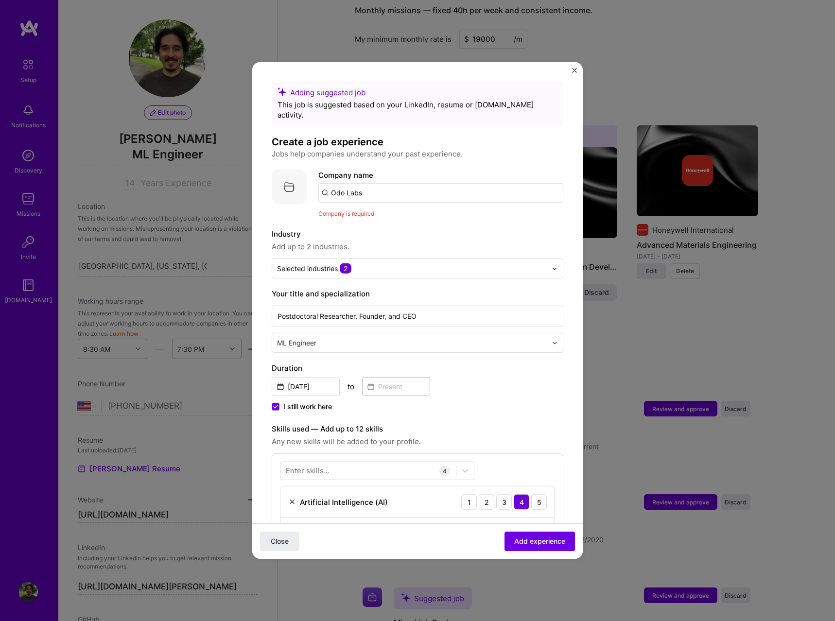
drag, startPoint x: 383, startPoint y: 183, endPoint x: 227, endPoint y: 182, distance: 156.1
click at [318, 183] on input "Odo Labs" at bounding box center [440, 192] width 245 height 19
type input "Odo Labs"
click at [393, 211] on div "Odo Labs" at bounding box center [393, 219] width 41 height 17
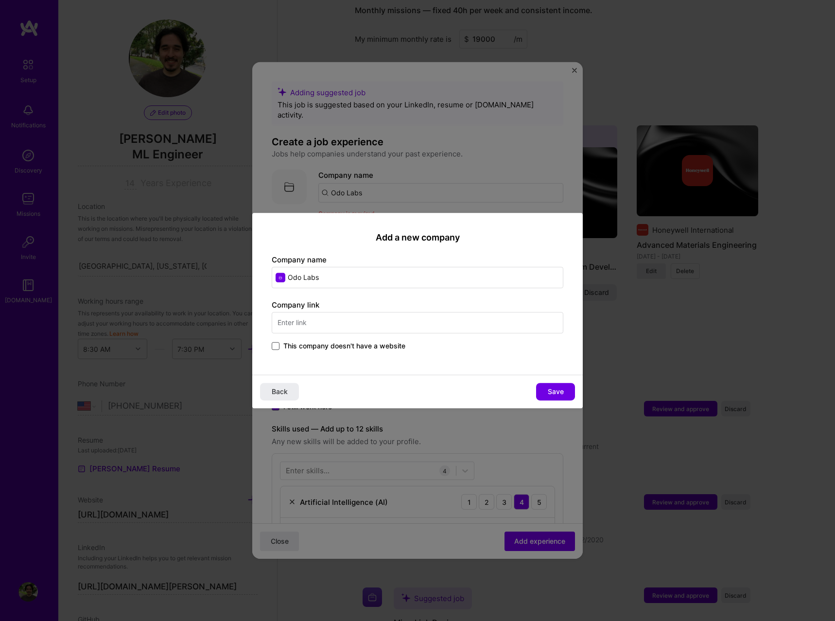
click at [277, 344] on span at bounding box center [276, 346] width 8 height 8
click at [0, 0] on input "This company doesn't have a website" at bounding box center [0, 0] width 0 height 0
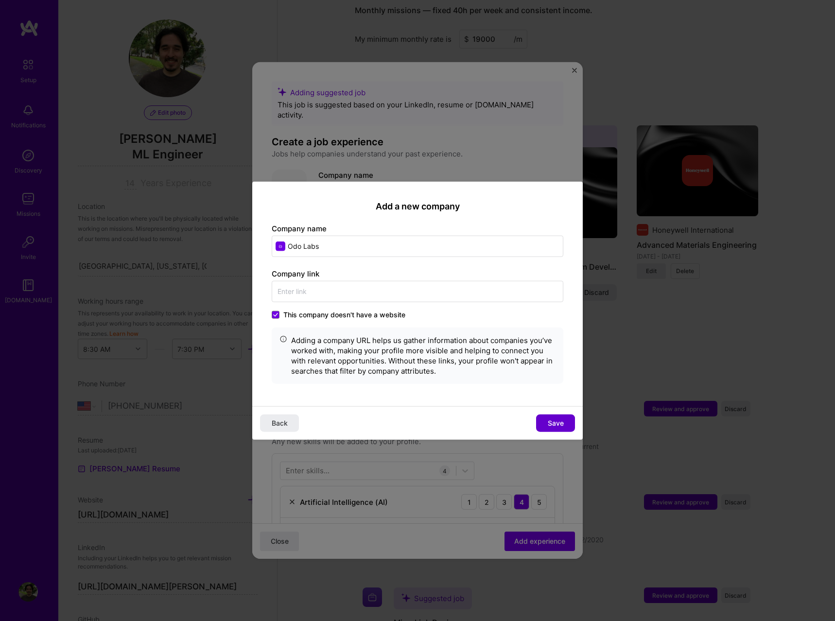
click at [555, 426] on span "Save" at bounding box center [556, 423] width 16 height 10
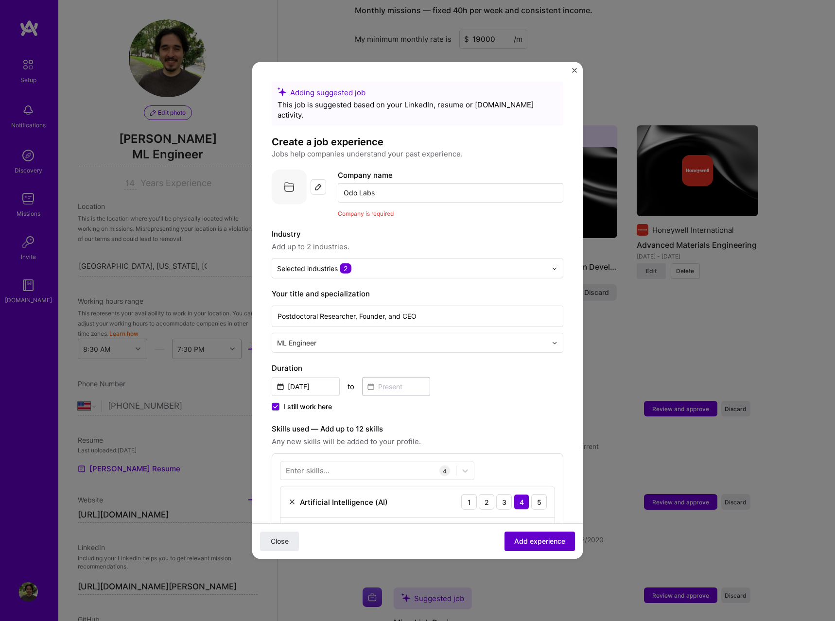
click at [526, 544] on span "Add experience" at bounding box center [539, 542] width 51 height 10
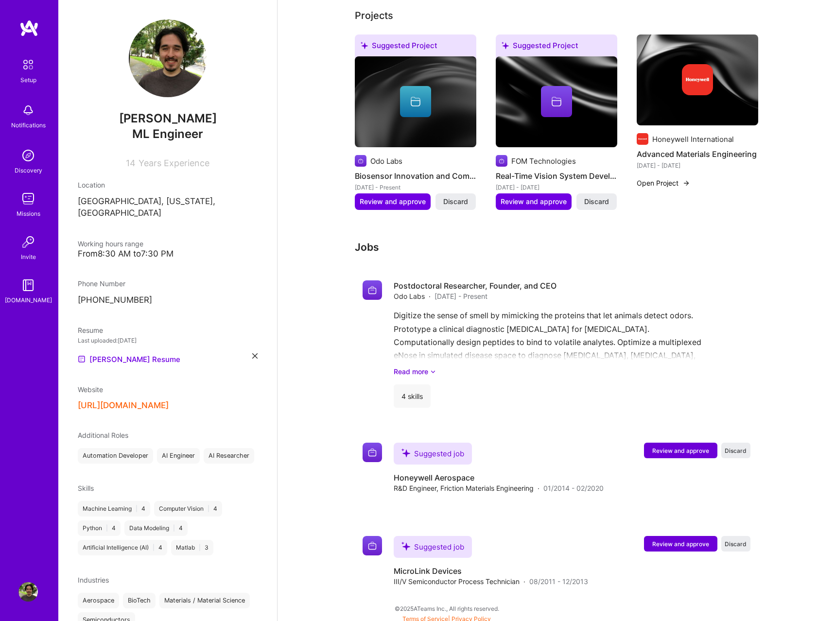
scroll to position [445, 0]
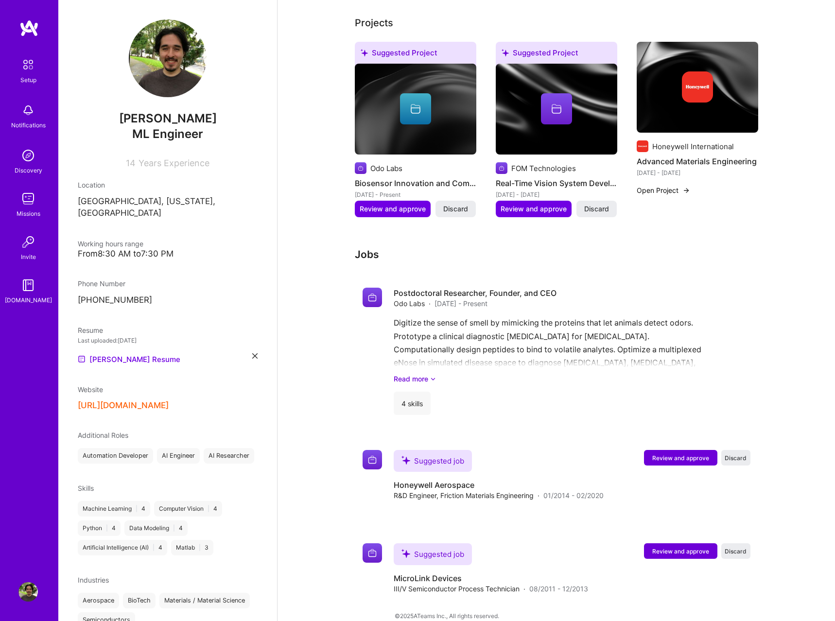
click at [400, 42] on div "Suggested Project" at bounding box center [416, 55] width 122 height 26
click at [664, 454] on span "Review and approve" at bounding box center [680, 458] width 57 height 8
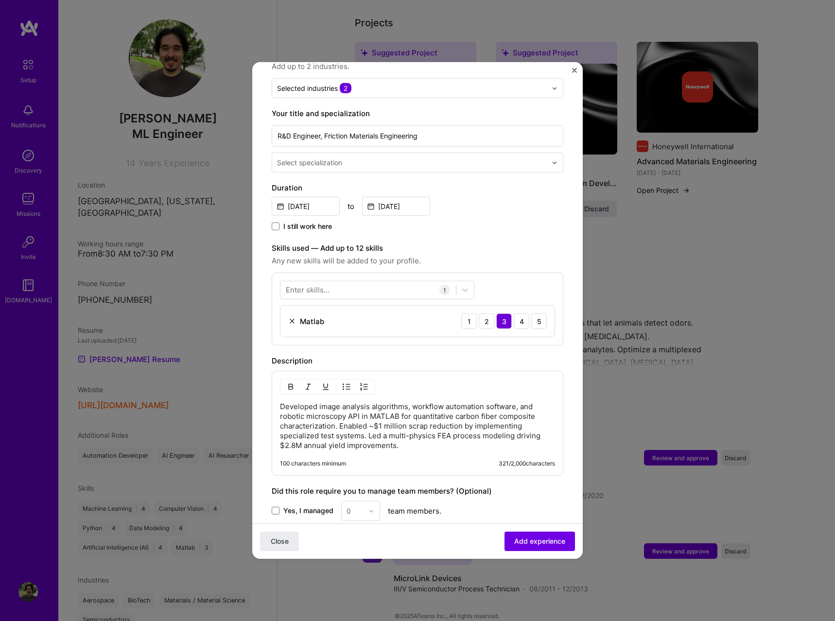
scroll to position [283, 0]
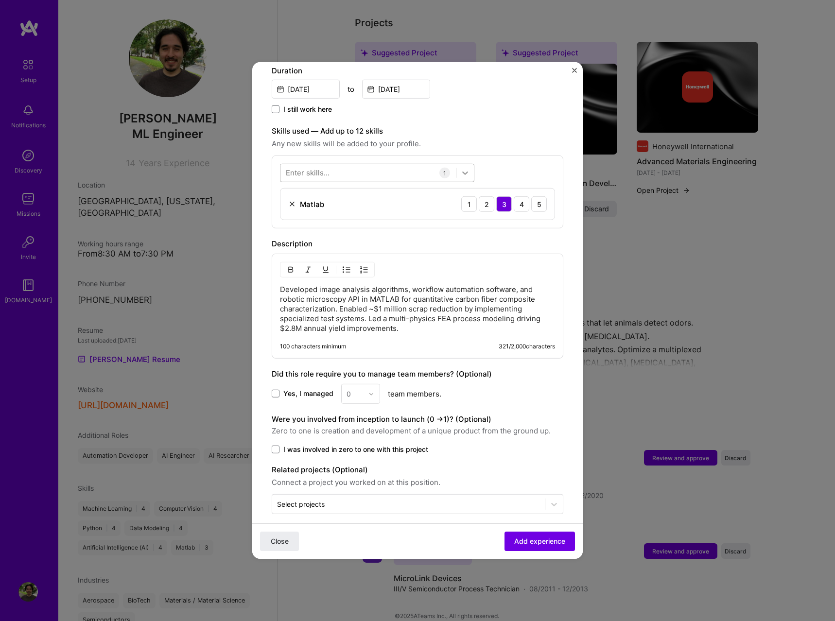
click at [458, 164] on div at bounding box center [465, 173] width 18 height 18
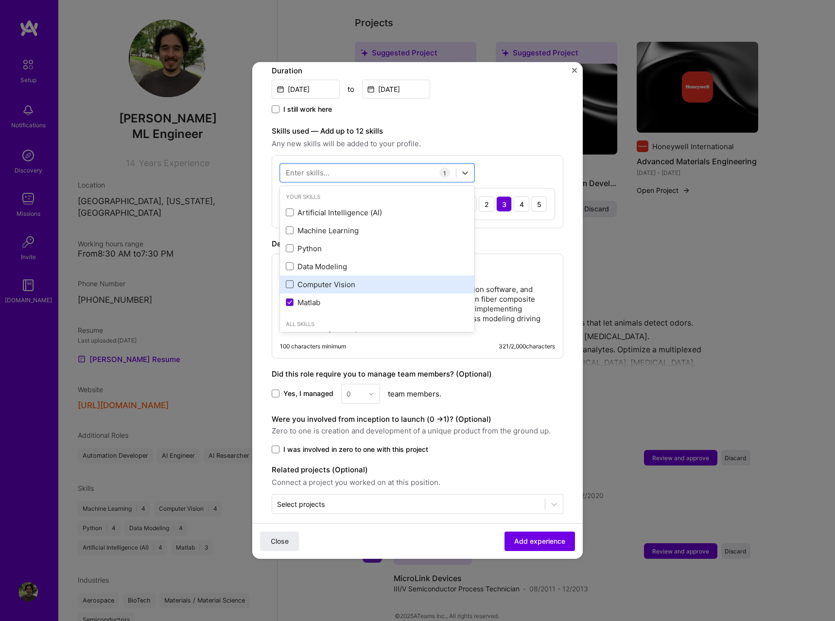
click at [288, 281] on span at bounding box center [290, 285] width 8 height 8
click at [0, 0] on input "checkbox" at bounding box center [0, 0] width 0 height 0
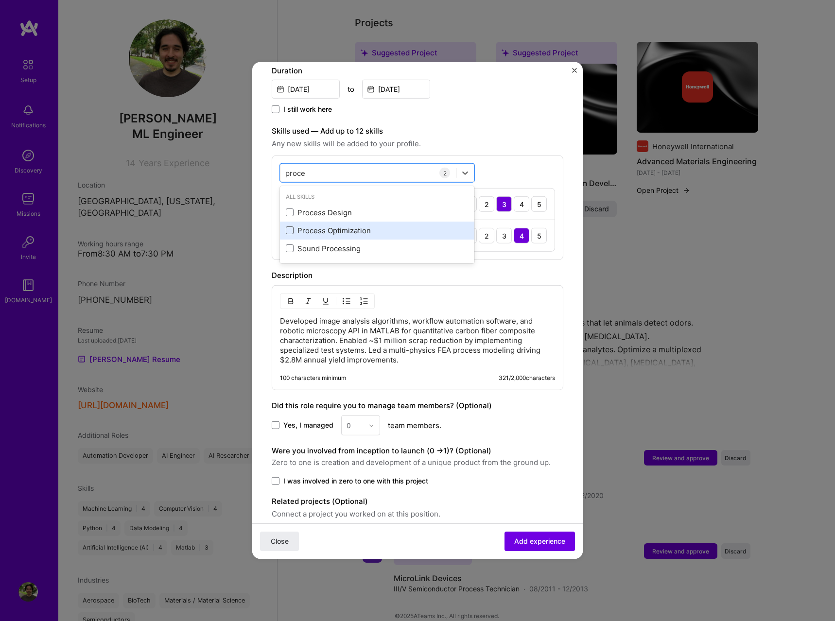
click at [287, 227] on span at bounding box center [290, 231] width 8 height 8
click at [0, 0] on input "checkbox" at bounding box center [0, 0] width 0 height 0
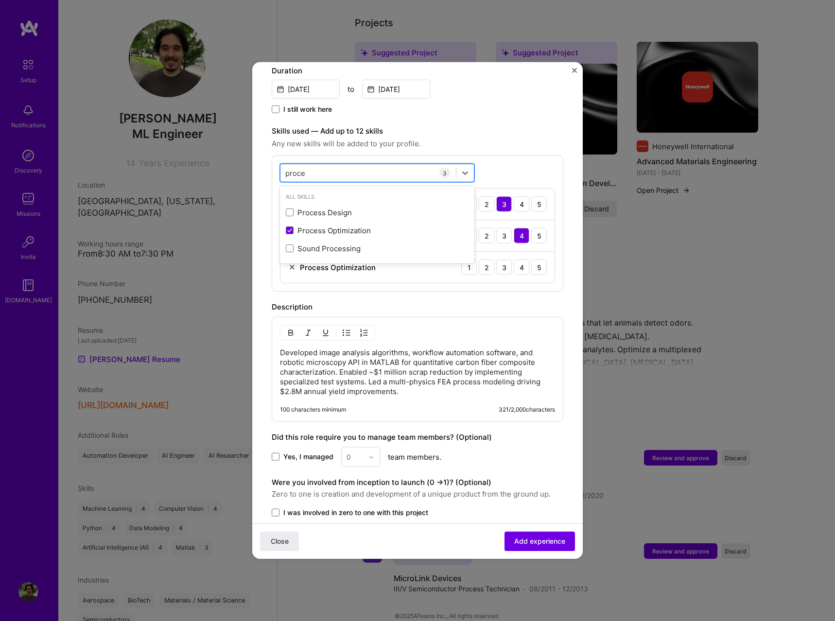
click at [298, 168] on input "proce" at bounding box center [295, 173] width 21 height 10
type input "engin"
click at [535, 156] on div "option Process Optimization, selected. option 3D Engineering focused, 0 of 2. 5…" at bounding box center [418, 224] width 292 height 136
click at [523, 260] on div "4" at bounding box center [522, 268] width 16 height 16
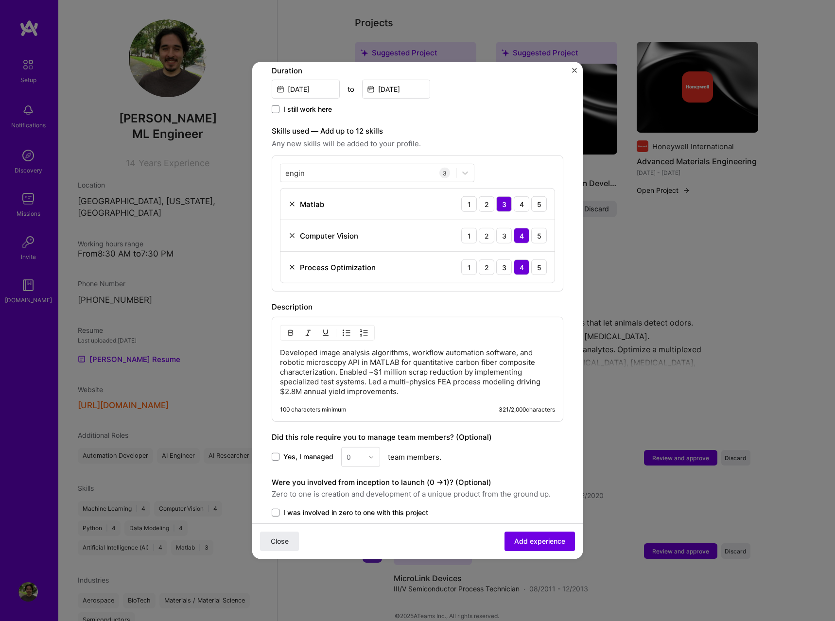
click at [436, 389] on div "Developed image analysis algorithms, workflow automation software, and robotic …" at bounding box center [418, 369] width 292 height 105
click at [431, 386] on div "Developed image analysis algorithms, workflow automation software, and robotic …" at bounding box center [418, 369] width 292 height 105
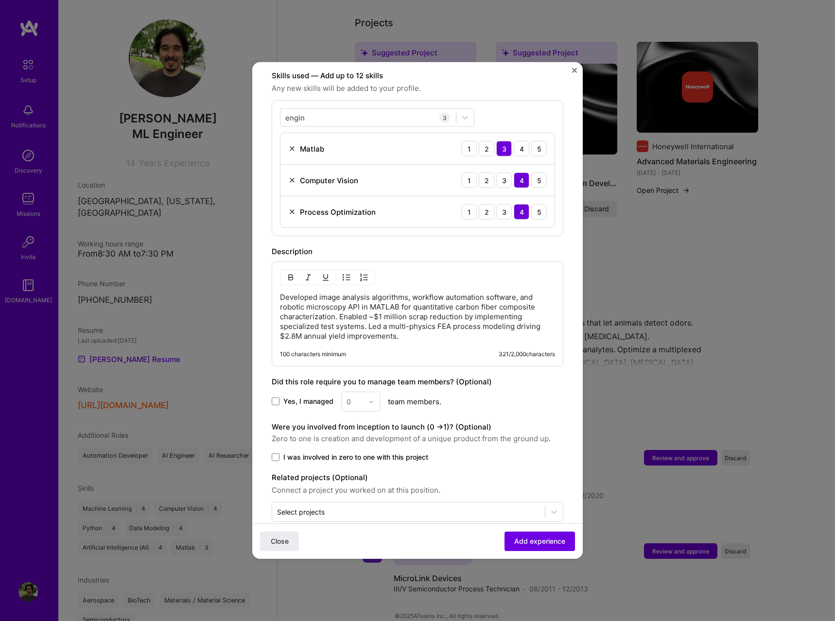
scroll to position [347, 0]
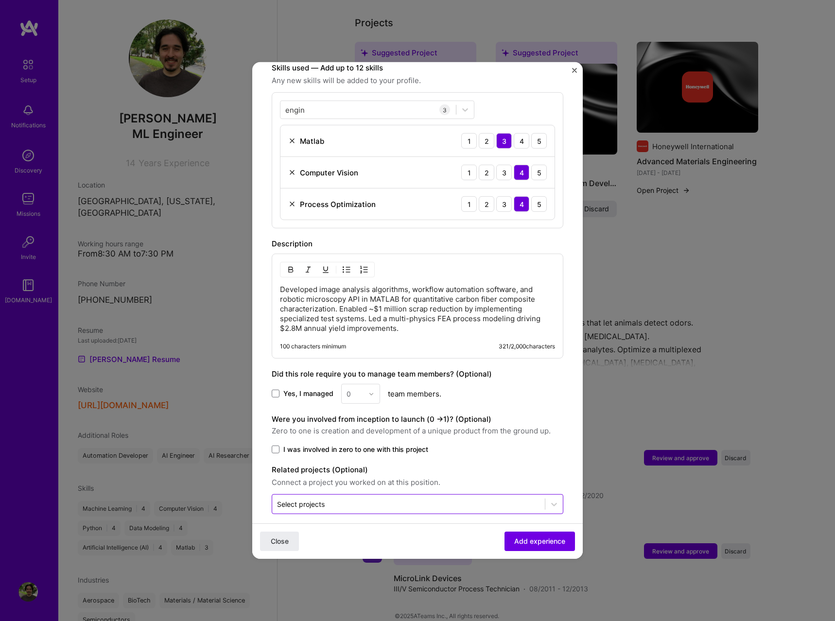
click at [435, 499] on input "text" at bounding box center [408, 504] width 263 height 10
click at [283, 468] on span at bounding box center [285, 472] width 8 height 8
click at [532, 540] on span "Add experience" at bounding box center [539, 542] width 51 height 10
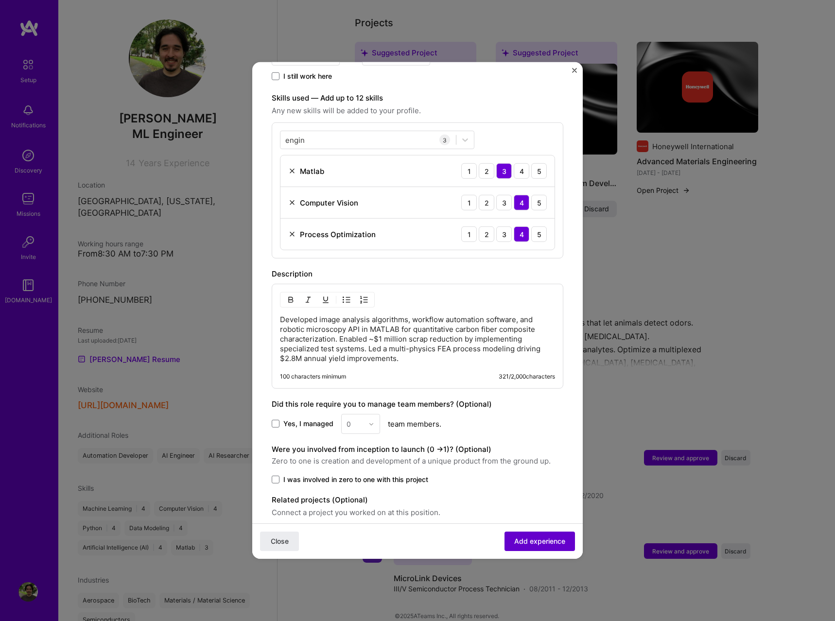
scroll to position [97, 0]
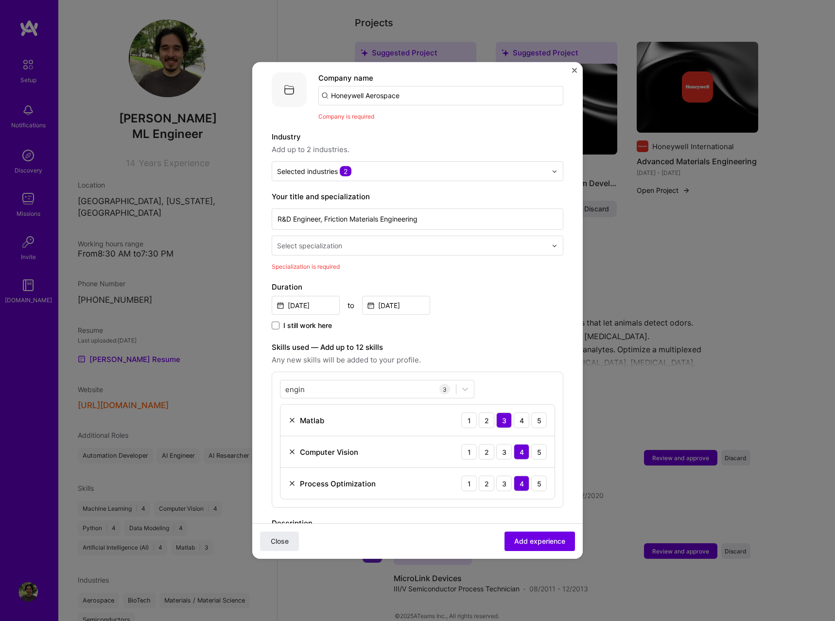
click at [352, 241] on input "text" at bounding box center [413, 246] width 272 height 10
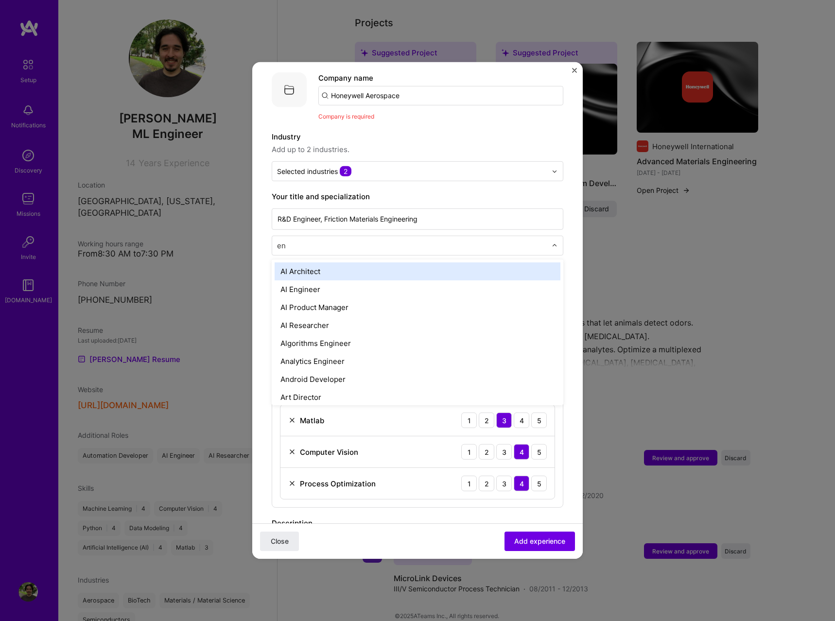
type input "eng"
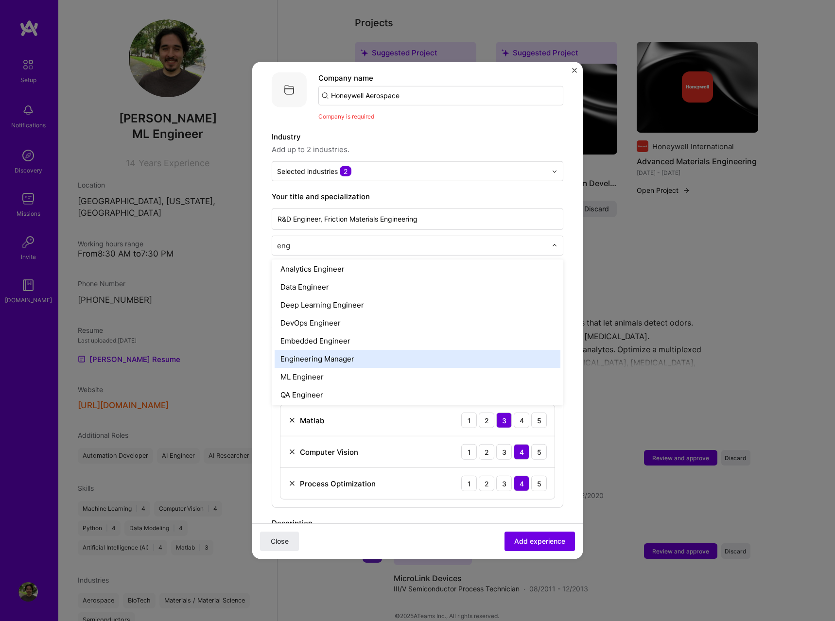
scroll to position [0, 0]
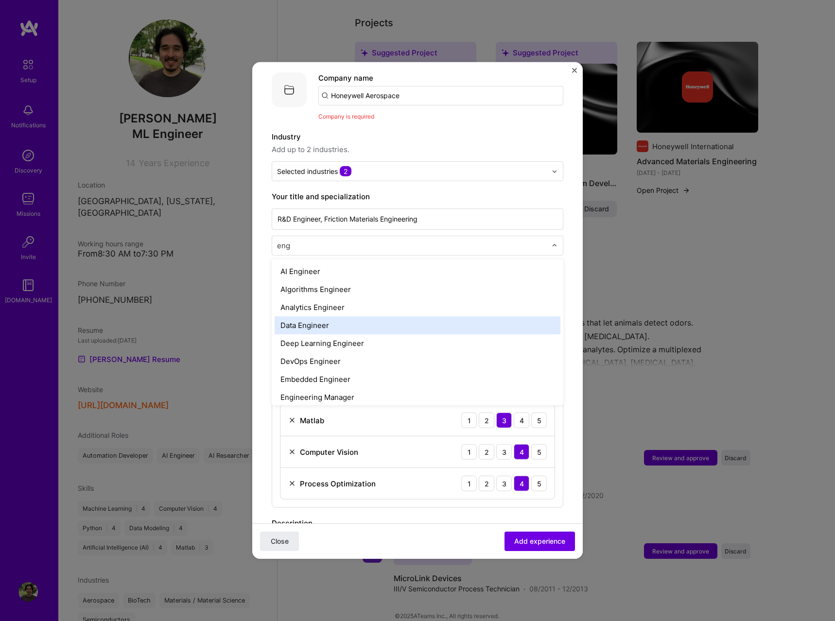
click at [367, 317] on div "Data Engineer" at bounding box center [418, 325] width 286 height 18
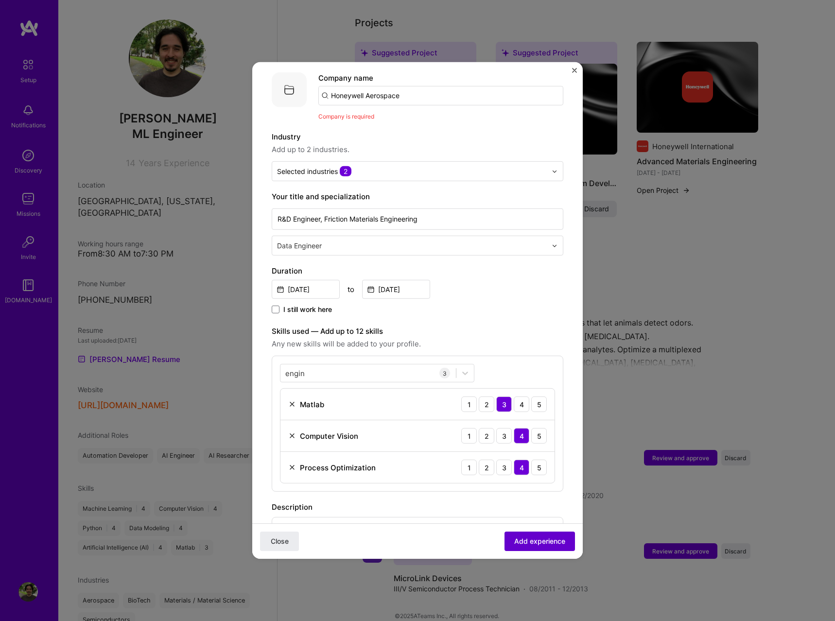
click at [533, 544] on span "Add experience" at bounding box center [539, 542] width 51 height 10
drag, startPoint x: 432, startPoint y: 81, endPoint x: 158, endPoint y: 70, distance: 274.9
click at [318, 86] on input "Honeywell Aerospace" at bounding box center [440, 95] width 245 height 19
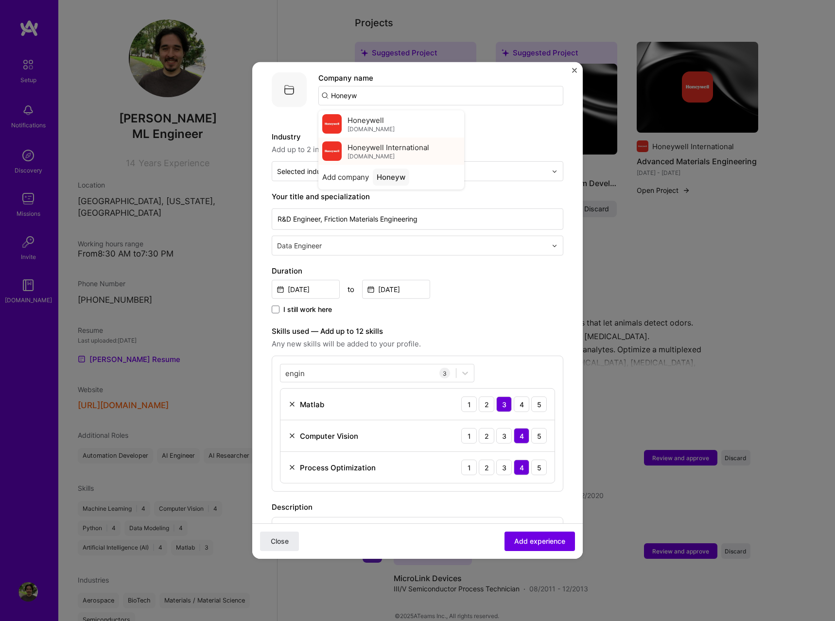
click at [390, 145] on div "Honeywell International [DOMAIN_NAME]" at bounding box center [389, 151] width 82 height 18
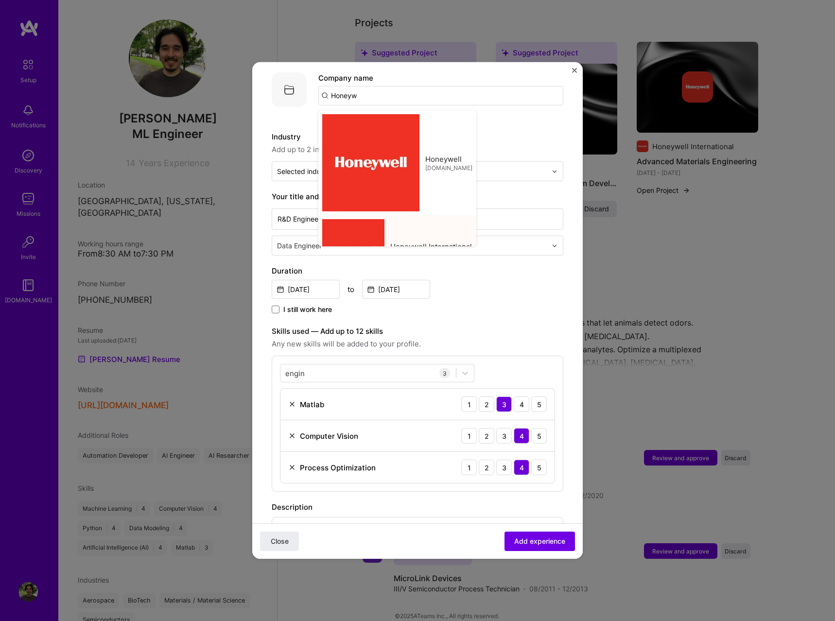
type input "Honeywell International"
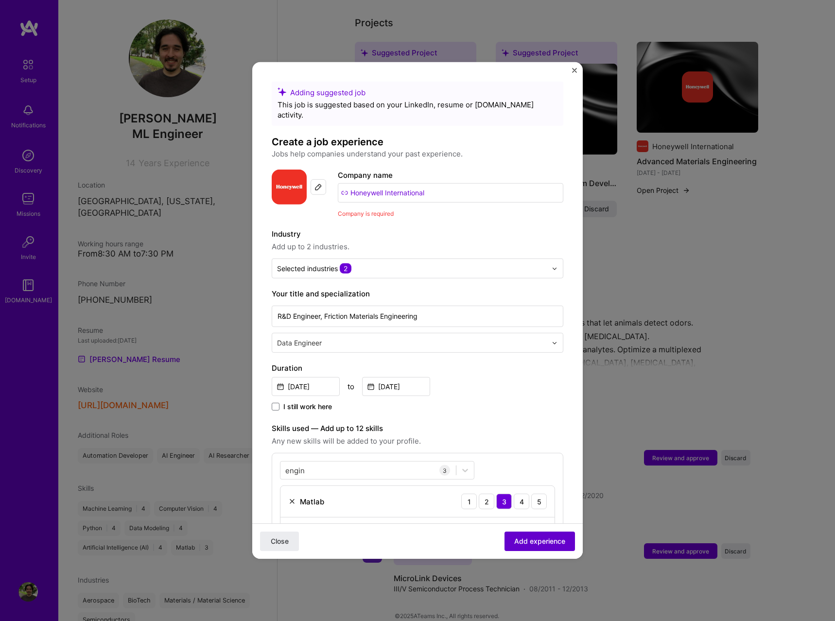
click at [544, 550] on button "Add experience" at bounding box center [540, 541] width 70 height 19
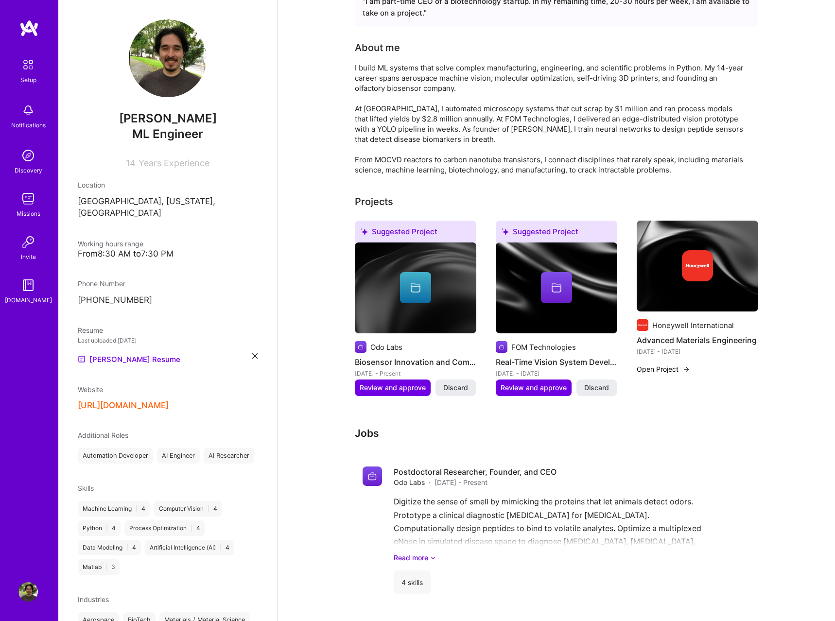
scroll to position [514, 0]
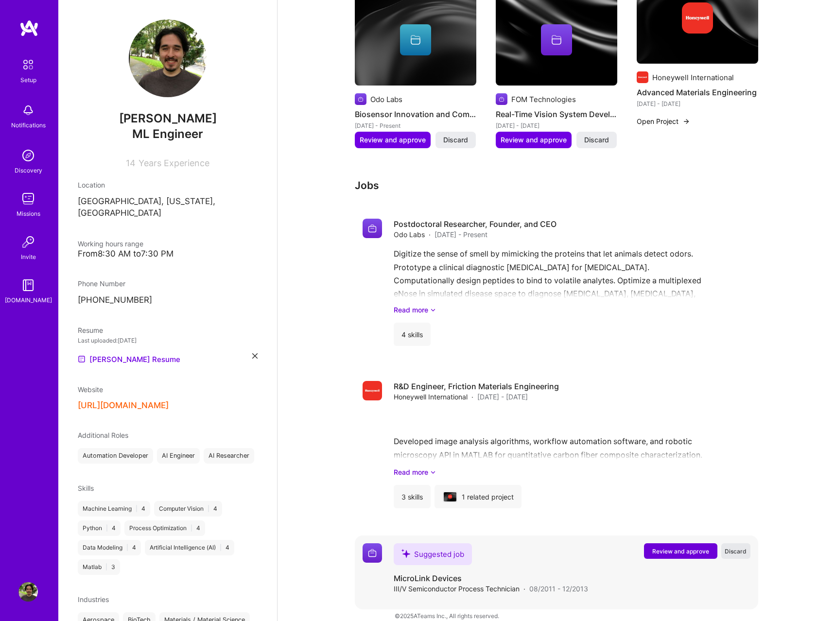
click at [738, 547] on span "Discard" at bounding box center [736, 551] width 22 height 8
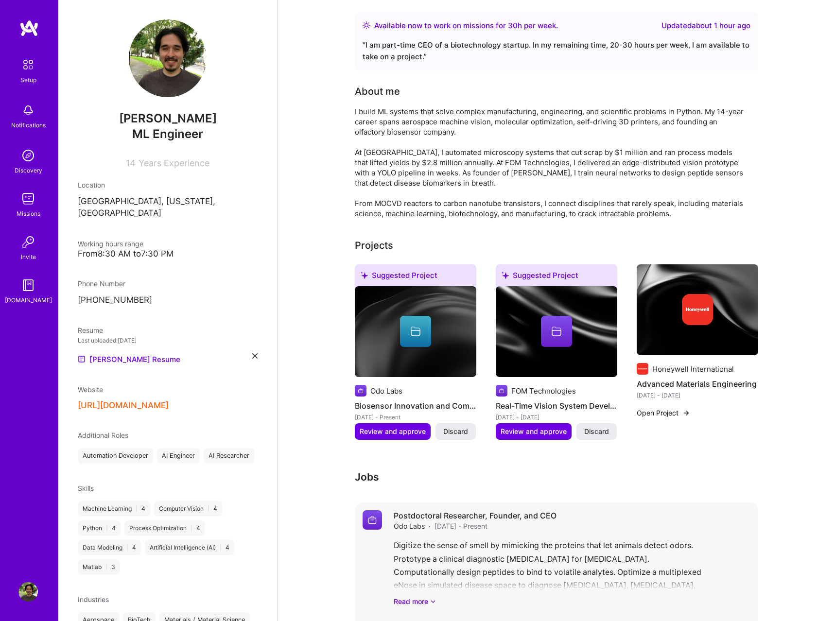
scroll to position [322, 0]
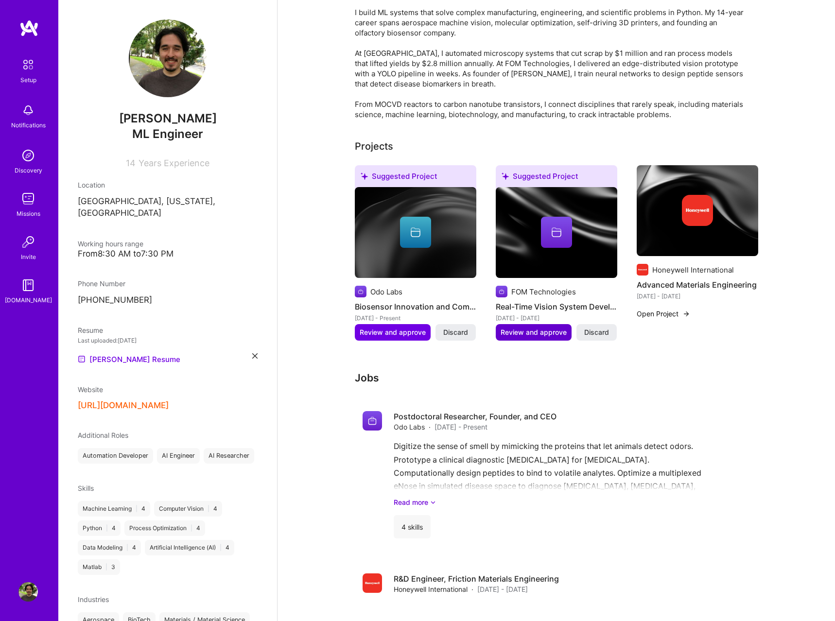
click at [539, 328] on span "Review and approve" at bounding box center [534, 333] width 66 height 10
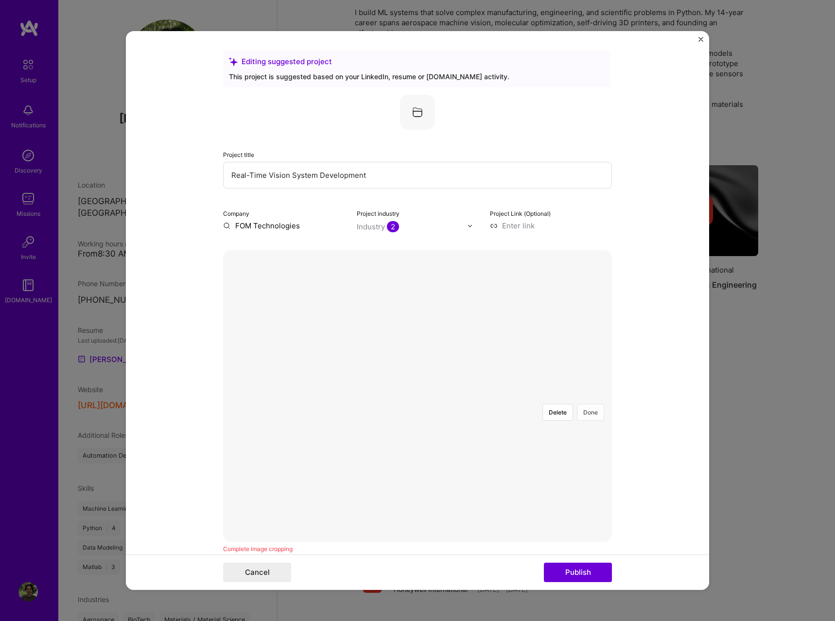
click at [593, 404] on button "Done" at bounding box center [590, 412] width 27 height 17
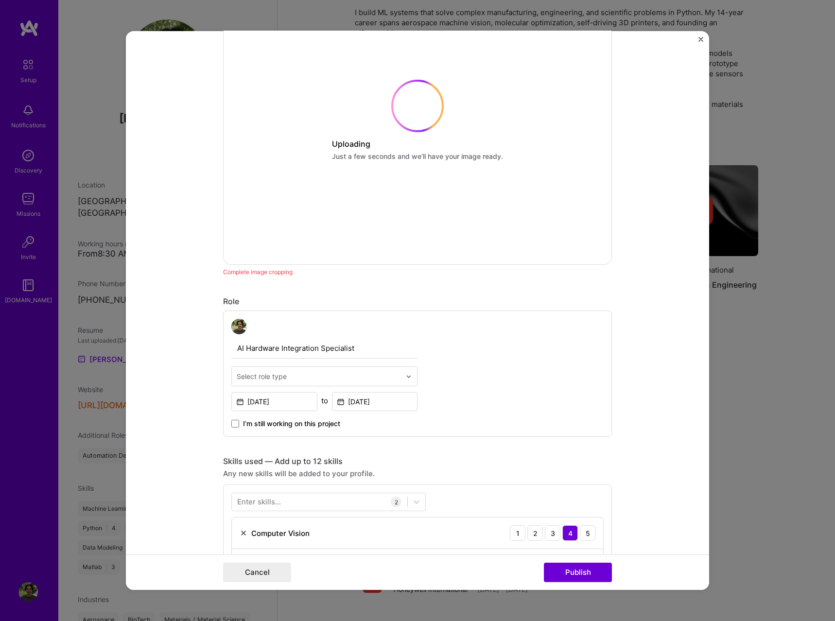
scroll to position [0, 0]
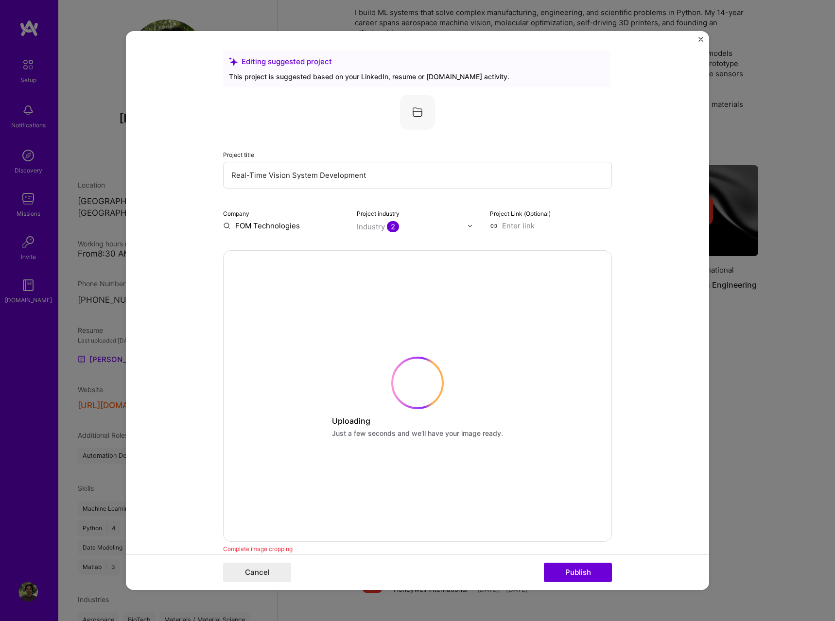
click at [643, 354] on form "Editing suggested project This project is suggested based on your LinkedIn, res…" at bounding box center [417, 310] width 583 height 559
click at [539, 396] on div at bounding box center [561, 503] width 286 height 215
click at [591, 404] on button "Done" at bounding box center [590, 412] width 27 height 17
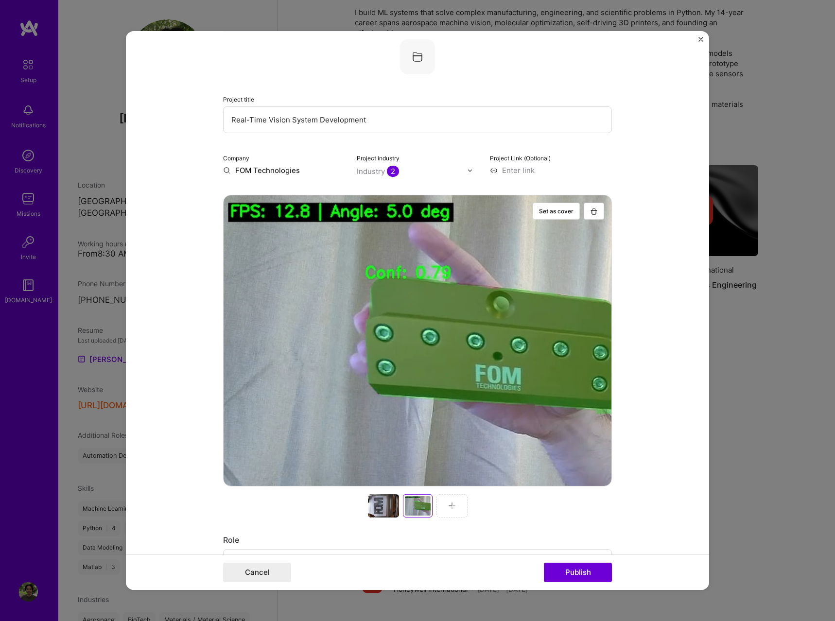
scroll to position [388, 0]
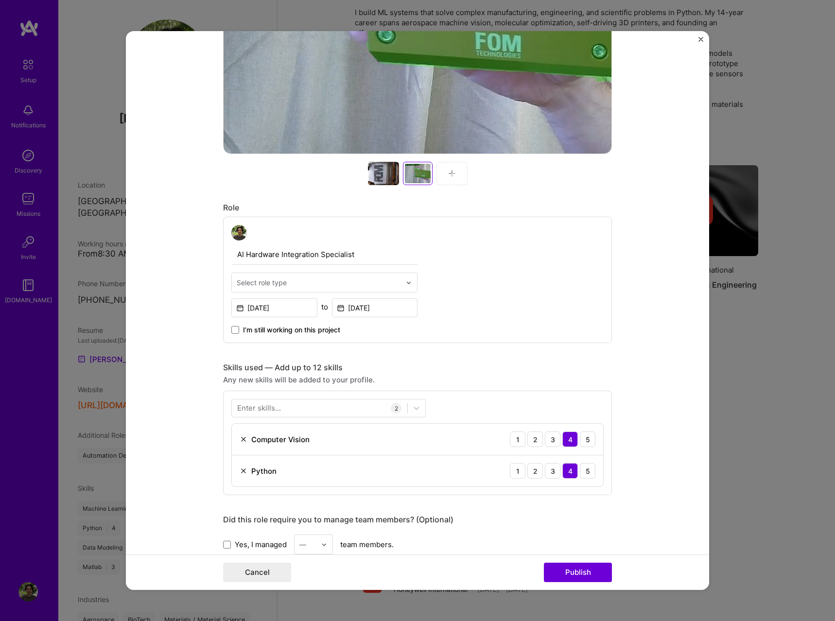
click at [407, 283] on img at bounding box center [409, 283] width 6 height 6
type input "ml"
click at [372, 309] on div "ML Engineer" at bounding box center [324, 308] width 180 height 18
click at [415, 411] on icon at bounding box center [417, 409] width 10 height 10
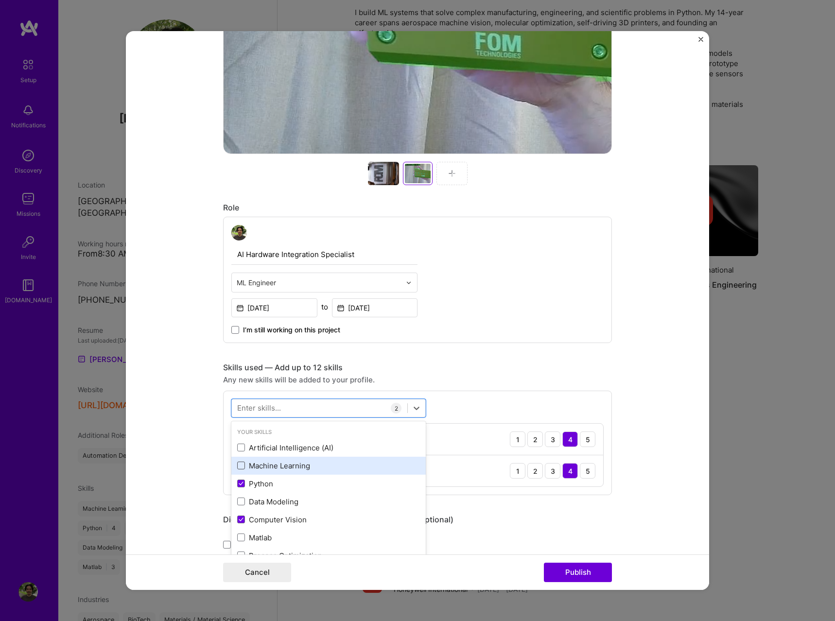
click at [242, 464] on span at bounding box center [241, 466] width 8 height 8
click at [0, 0] on input "checkbox" at bounding box center [0, 0] width 0 height 0
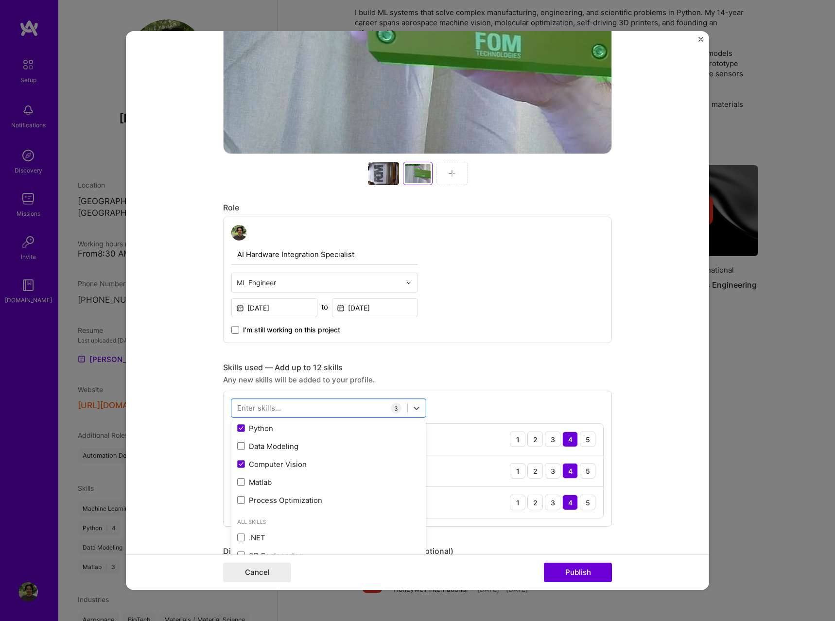
drag, startPoint x: 702, startPoint y: 382, endPoint x: 694, endPoint y: 383, distance: 7.4
click at [701, 382] on form "Editing suggested project This project is suggested based on your LinkedIn, res…" at bounding box center [417, 310] width 583 height 559
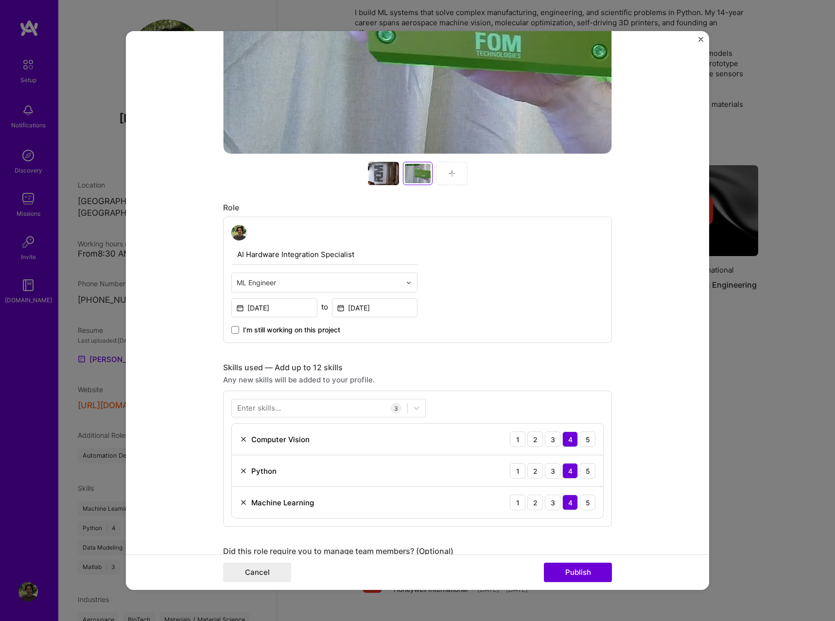
click at [657, 383] on form "Editing suggested project This project is suggested based on your LinkedIn, res…" at bounding box center [417, 310] width 583 height 559
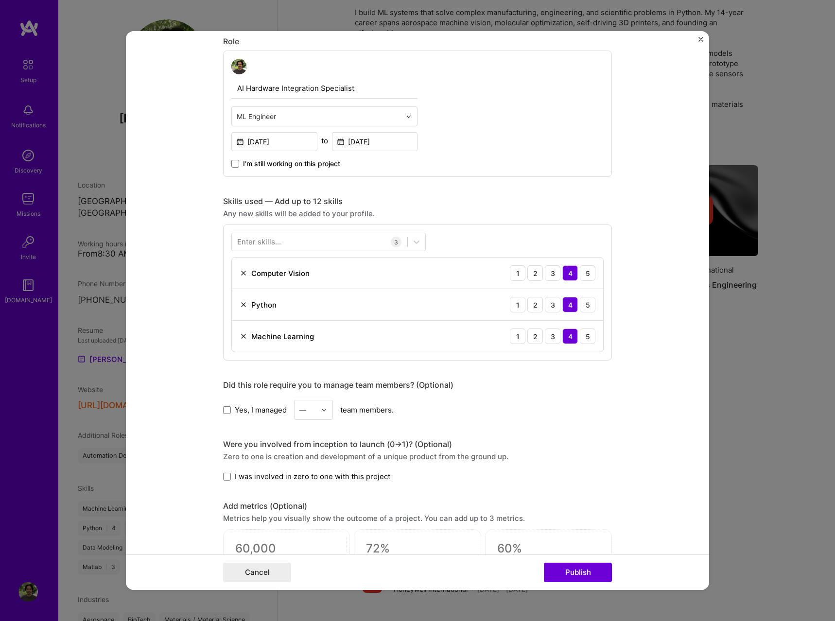
scroll to position [610, 0]
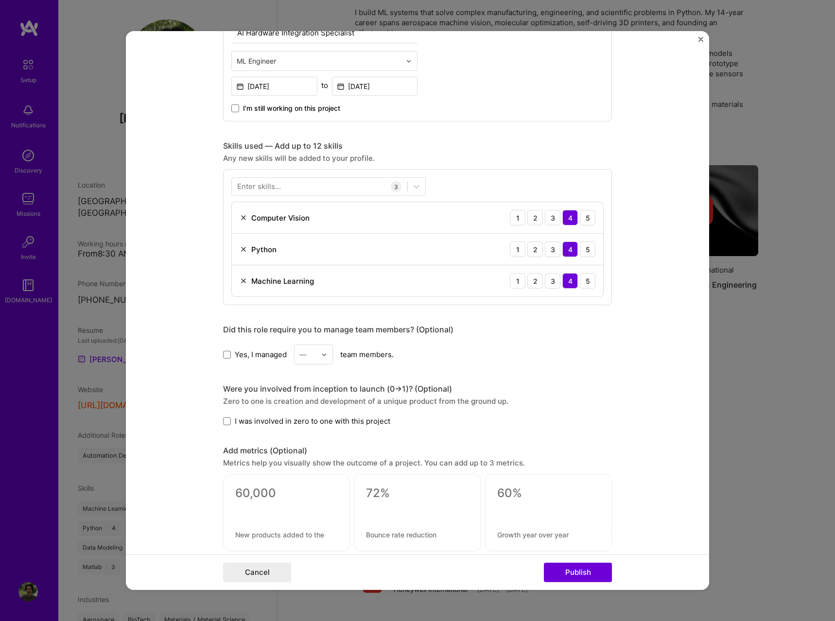
click at [361, 423] on span "I was involved in zero to one with this project" at bounding box center [313, 421] width 156 height 10
click at [0, 0] on input "I was involved in zero to one with this project" at bounding box center [0, 0] width 0 height 0
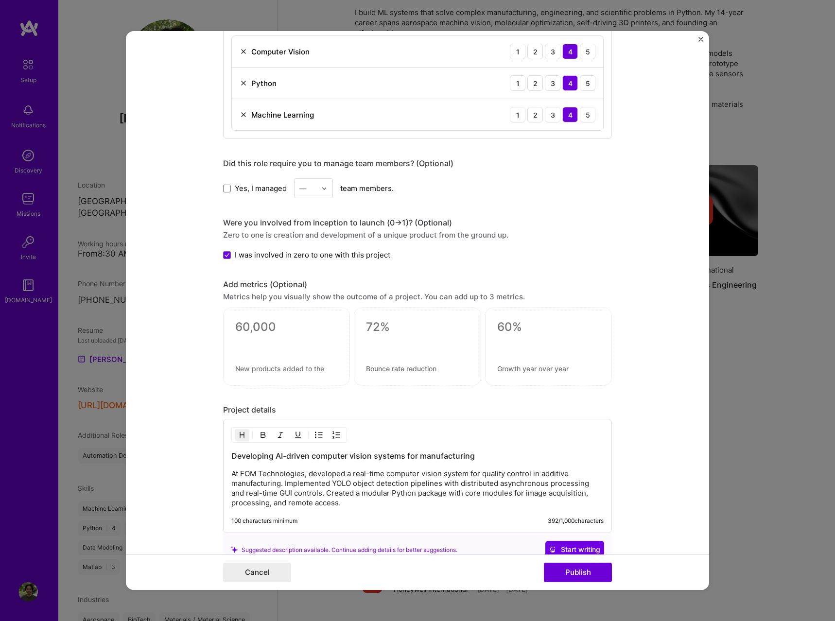
scroll to position [875, 0]
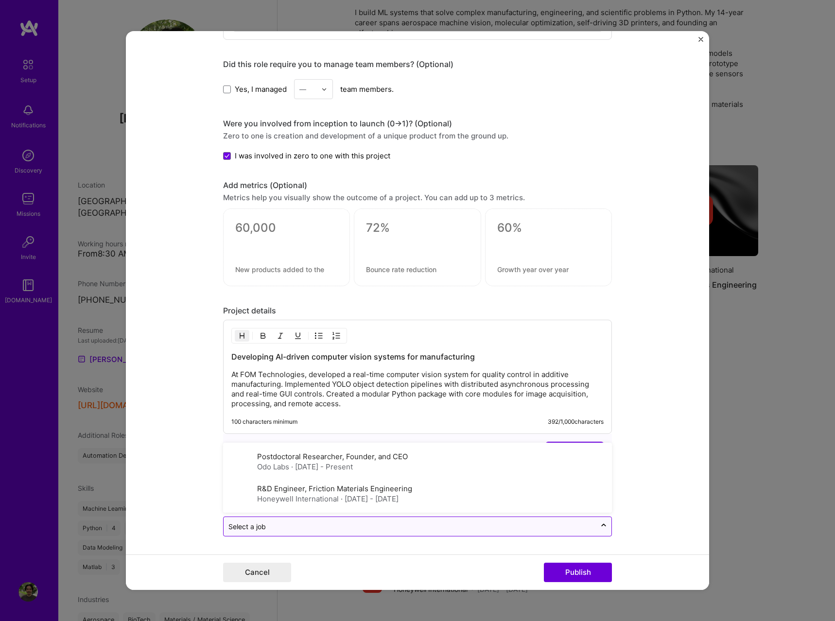
click at [363, 529] on input "text" at bounding box center [409, 527] width 363 height 10
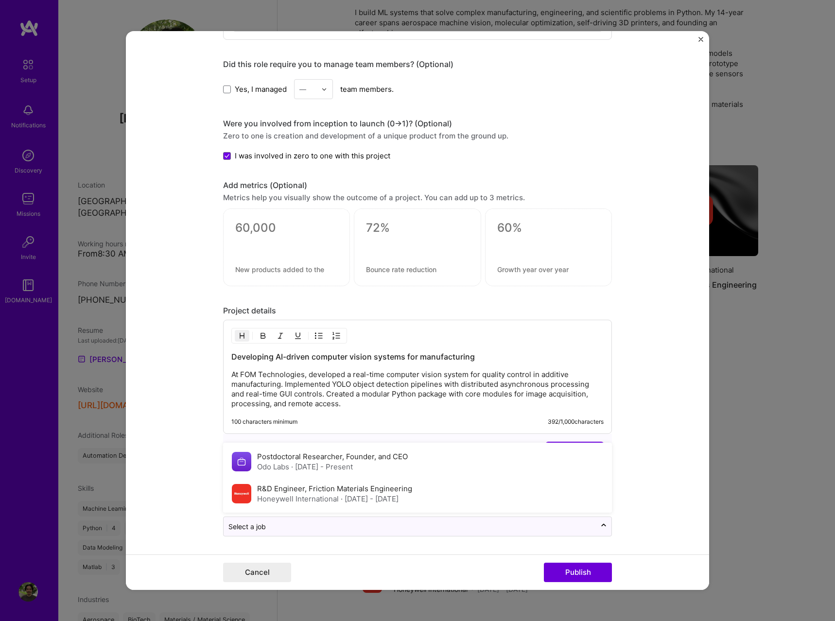
click at [498, 569] on div "Cancel Publish" at bounding box center [417, 572] width 389 height 19
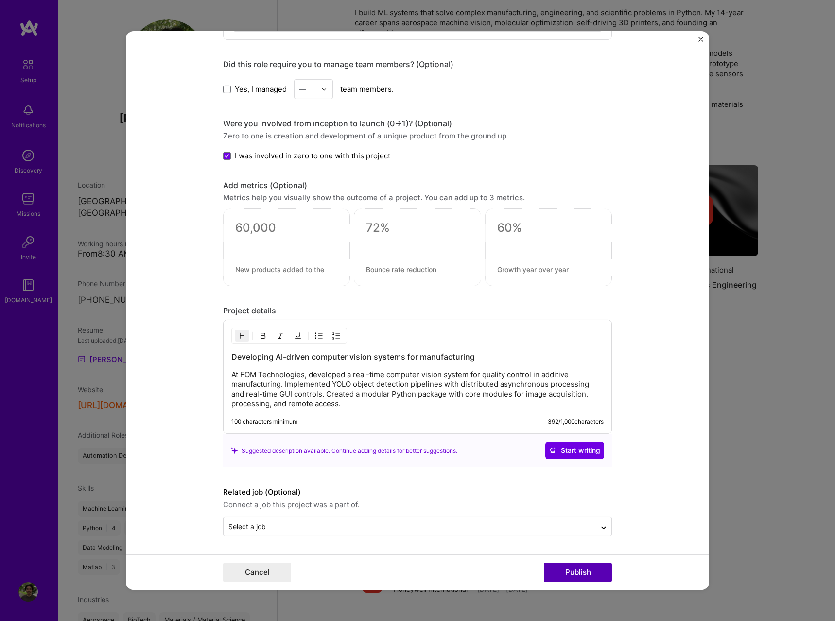
click at [579, 579] on button "Publish" at bounding box center [578, 572] width 68 height 19
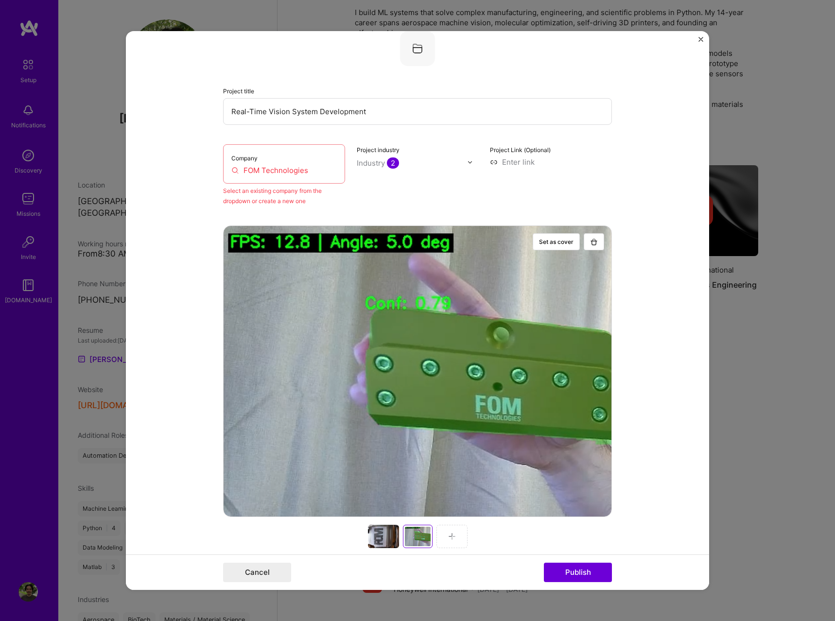
click at [303, 173] on input "FOM Technologies" at bounding box center [283, 170] width 105 height 10
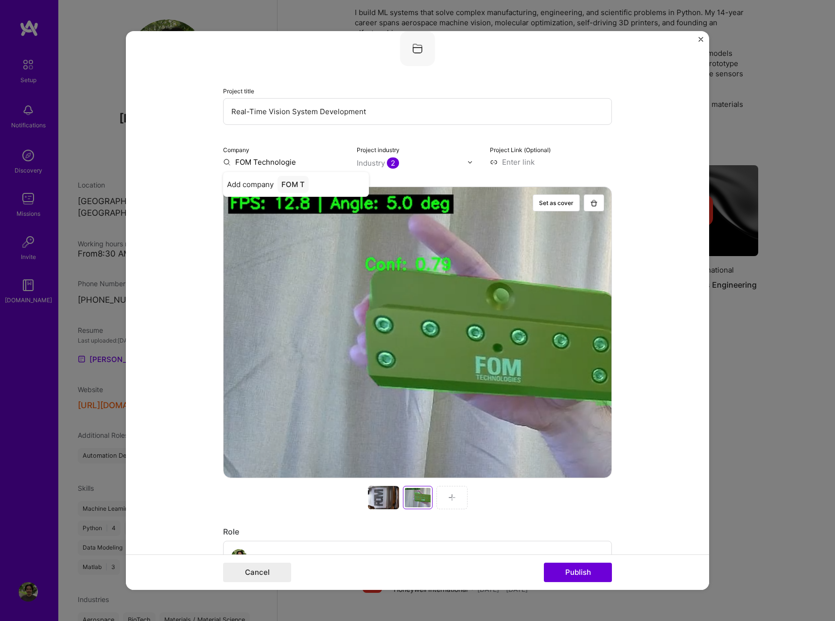
type input "FOM Technologies"
click at [321, 187] on div "FOM Technologies" at bounding box center [314, 184] width 73 height 17
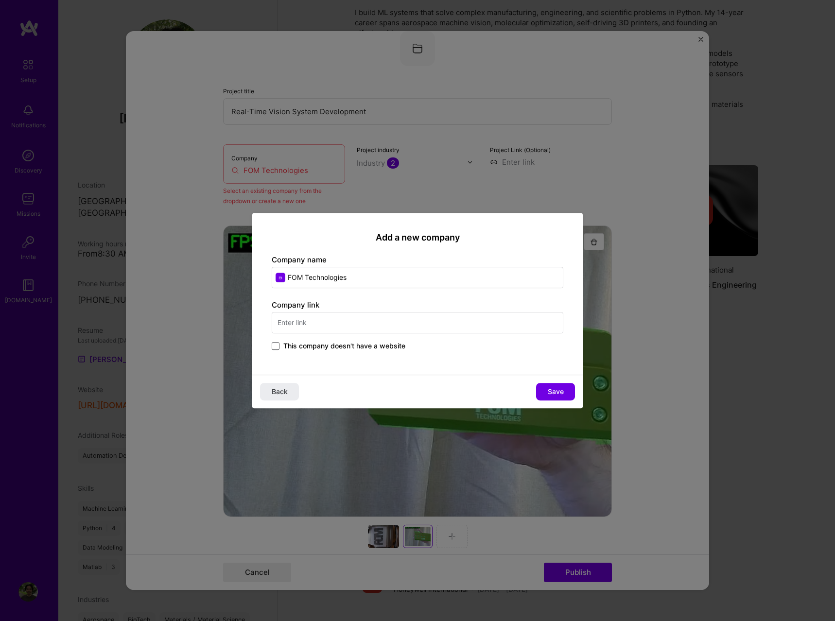
click at [275, 348] on span at bounding box center [276, 346] width 8 height 8
click at [0, 0] on input "This company doesn't have a website" at bounding box center [0, 0] width 0 height 0
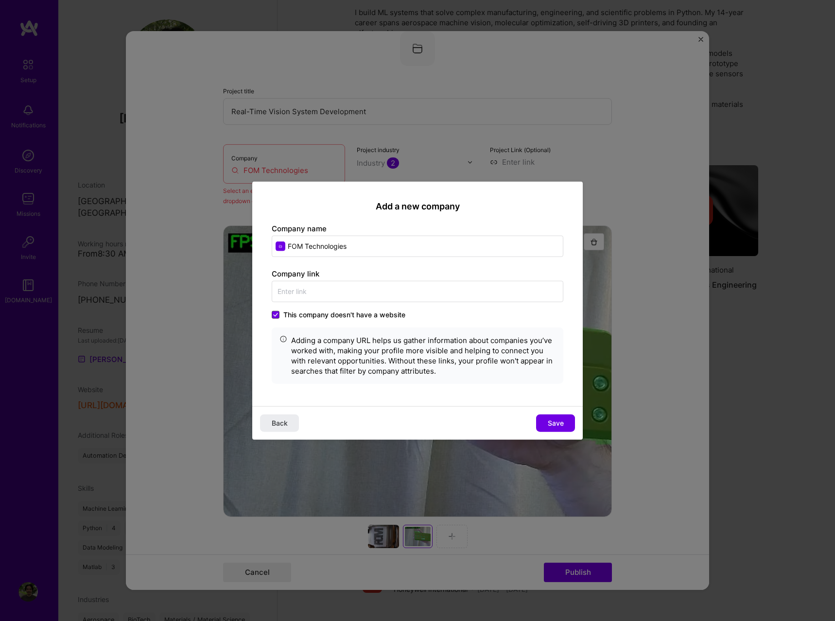
click at [276, 315] on icon at bounding box center [275, 315] width 5 height 4
click at [0, 0] on input "This company doesn't have a website" at bounding box center [0, 0] width 0 height 0
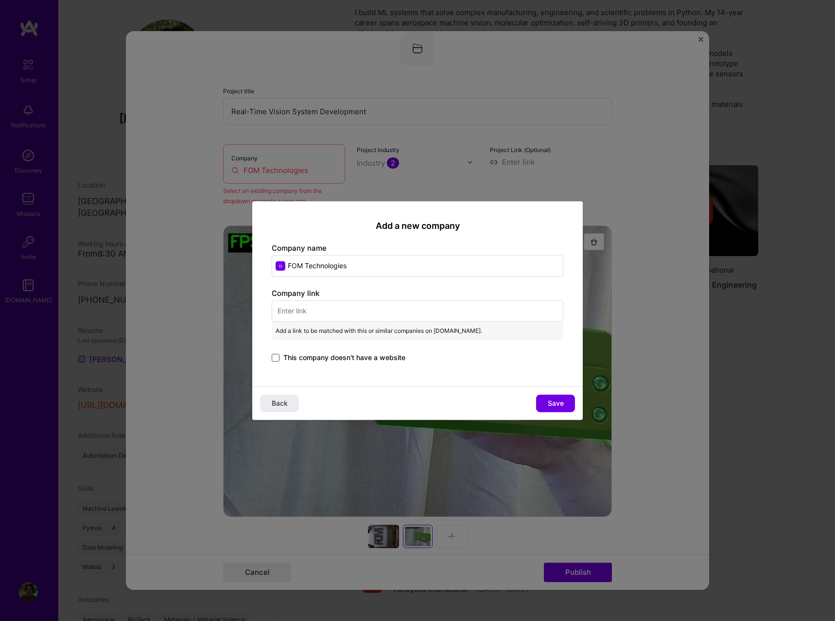
click at [325, 314] on input "text" at bounding box center [418, 310] width 292 height 21
paste input "[URL][DOMAIN_NAME]"
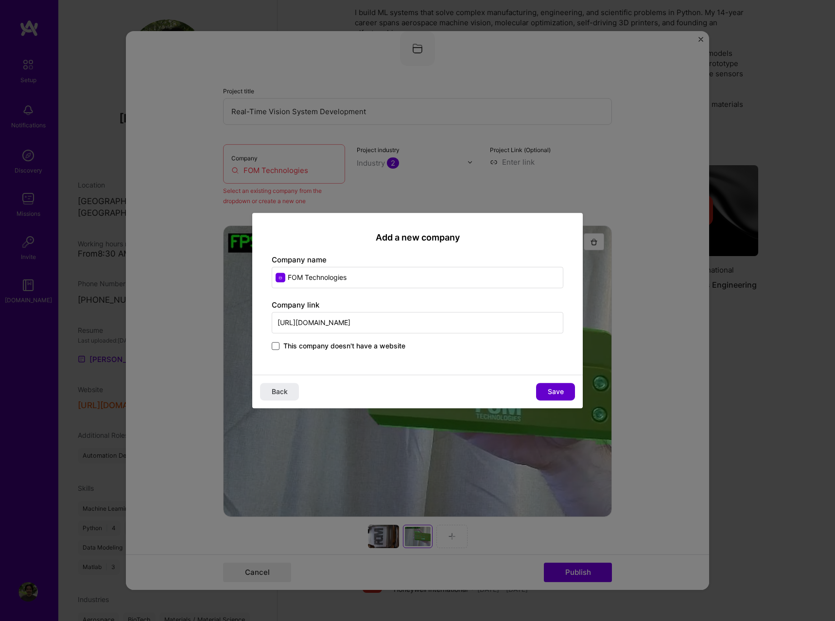
type input "[URL][DOMAIN_NAME]"
click at [558, 390] on span "Save" at bounding box center [556, 392] width 16 height 10
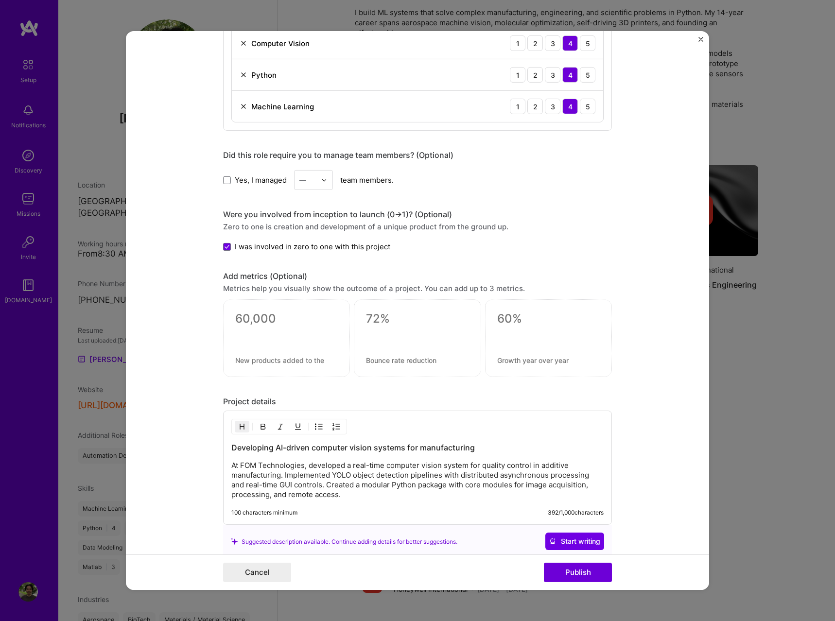
scroll to position [875, 0]
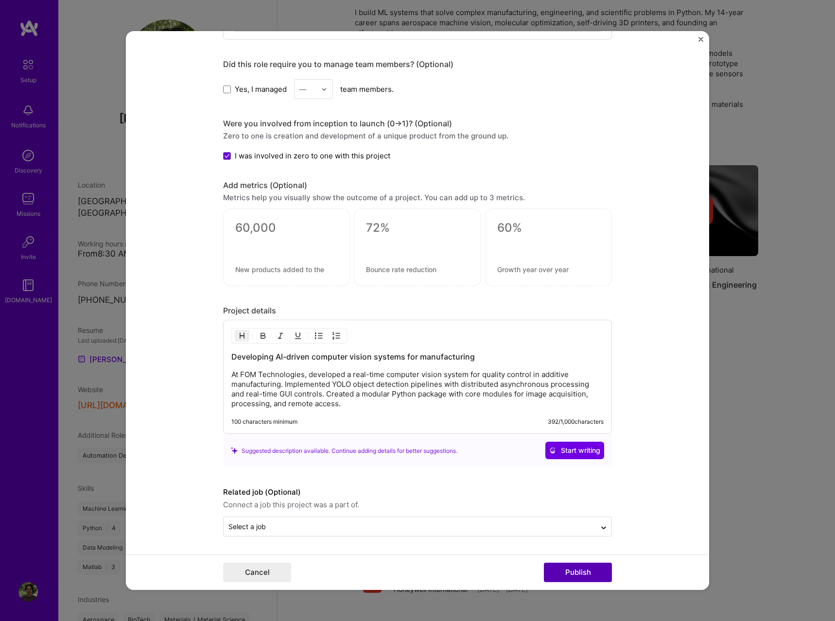
click at [581, 573] on button "Publish" at bounding box center [578, 572] width 68 height 19
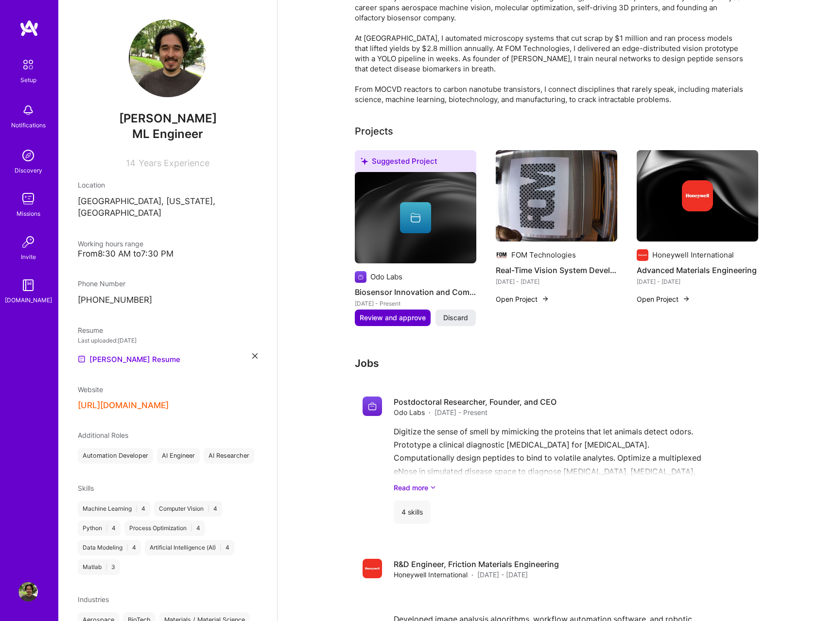
click at [379, 313] on span "Review and approve" at bounding box center [393, 318] width 66 height 10
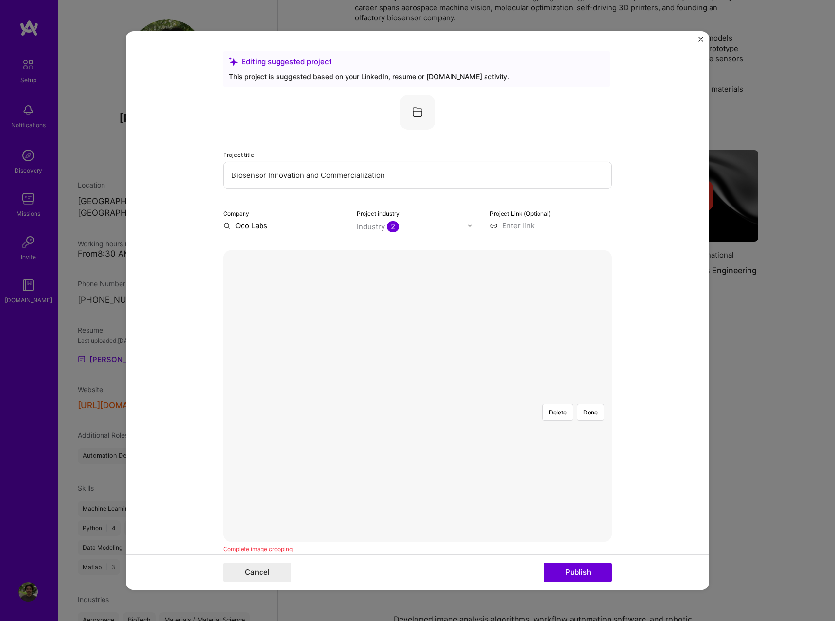
click at [507, 397] on div at bounding box center [565, 439] width 116 height 87
click at [590, 404] on button "Done" at bounding box center [590, 412] width 27 height 17
click at [443, 396] on div at bounding box center [542, 489] width 248 height 187
click at [418, 396] on div at bounding box center [418, 396] width 0 height 0
click at [432, 439] on div at bounding box center [529, 505] width 194 height 146
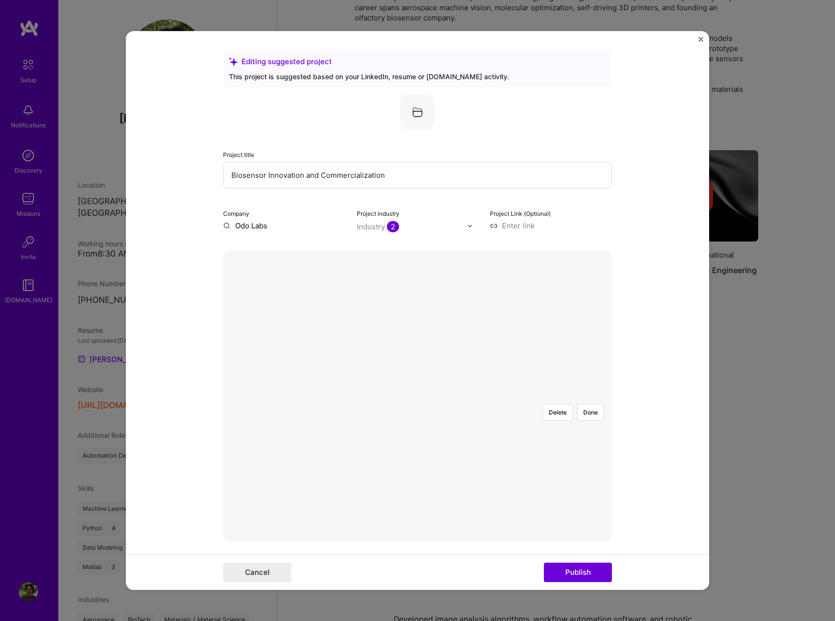
click at [640, 421] on div at bounding box center [640, 421] width 0 height 0
click at [430, 421] on div at bounding box center [533, 498] width 207 height 155
click at [592, 404] on button "Done" at bounding box center [590, 412] width 27 height 17
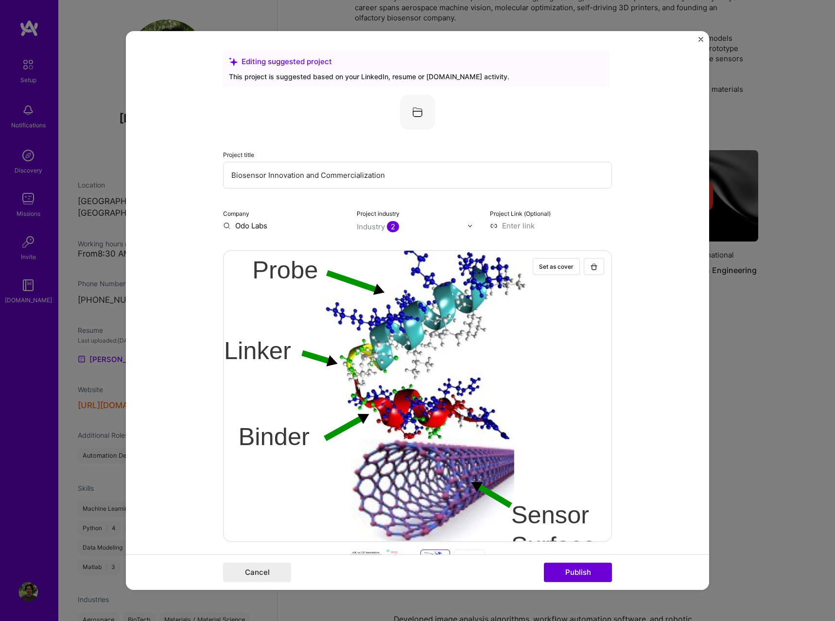
click at [647, 476] on form "Editing suggested project This project is suggested based on your LinkedIn, res…" at bounding box center [417, 310] width 583 height 559
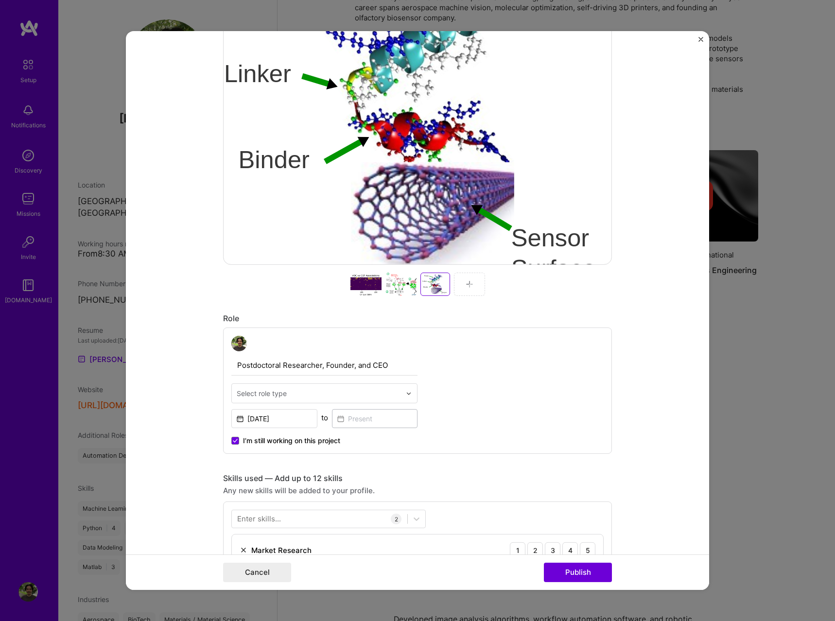
click at [408, 287] on div at bounding box center [401, 284] width 31 height 23
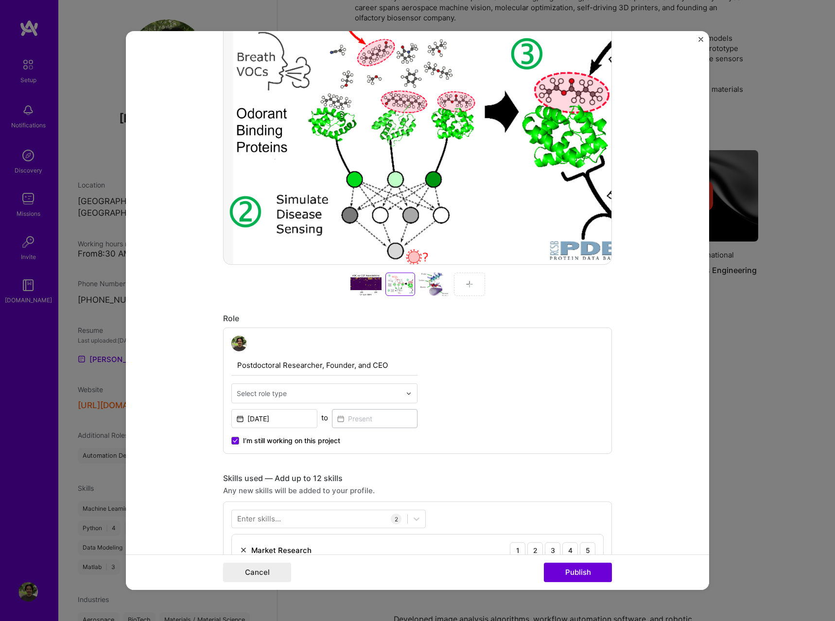
scroll to position [55, 0]
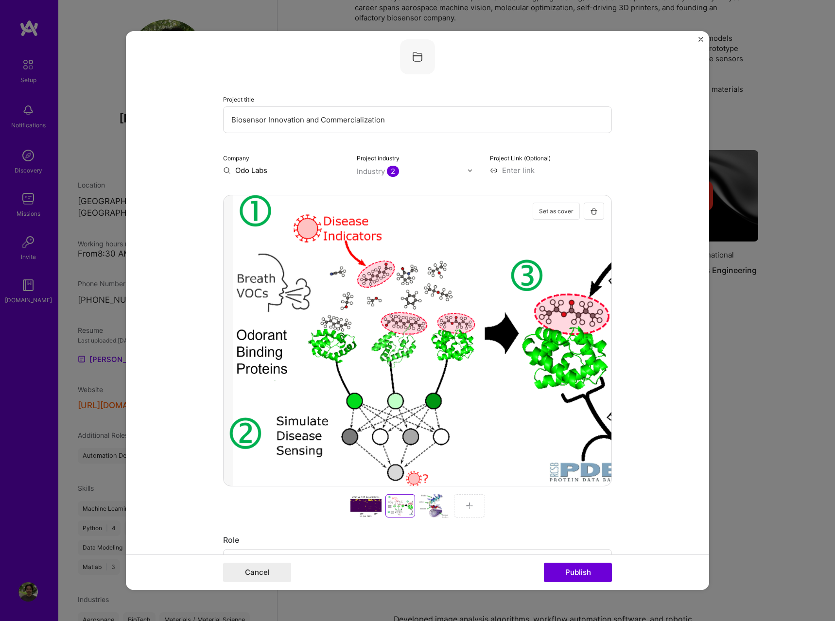
click at [555, 210] on button "Set as cover" at bounding box center [556, 211] width 47 height 17
click at [650, 425] on form "Editing suggested project This project is suggested based on your LinkedIn, res…" at bounding box center [417, 310] width 583 height 559
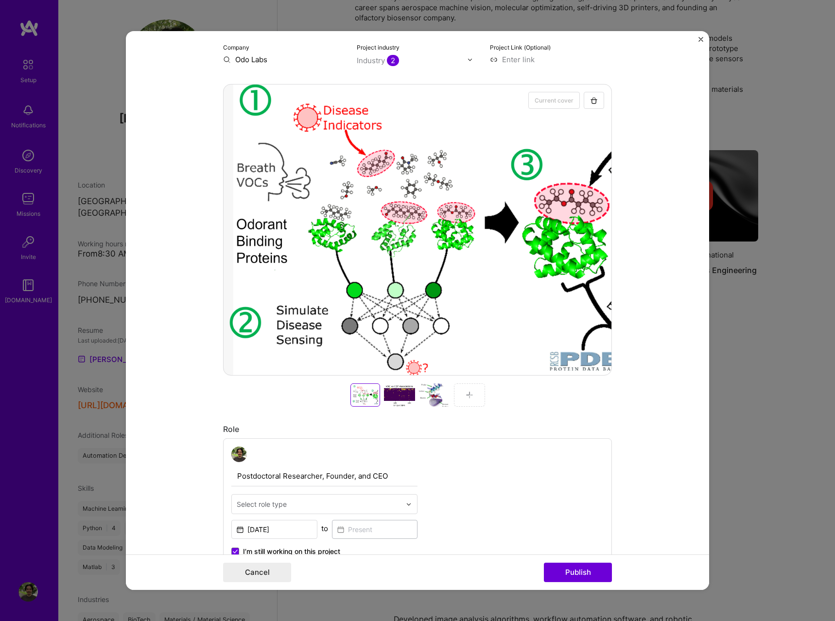
scroll to position [443, 0]
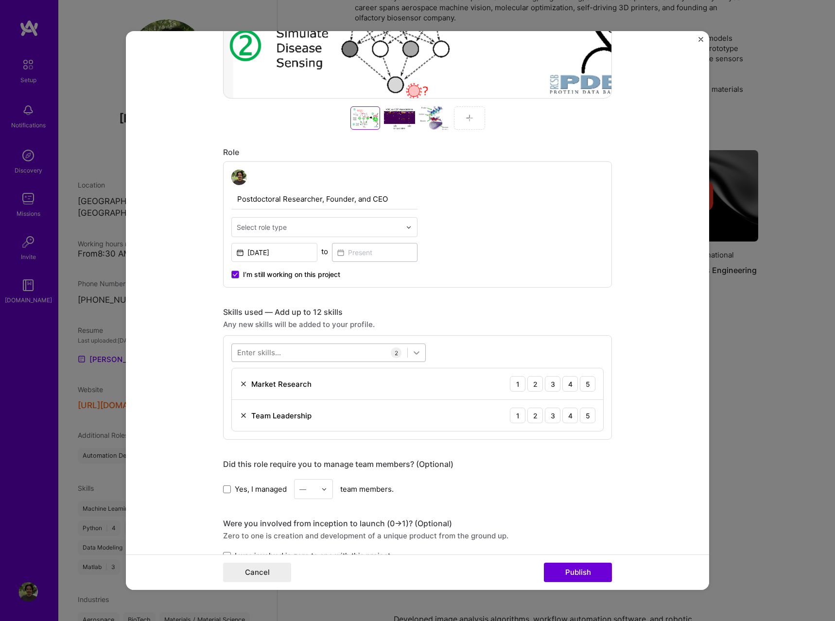
click at [419, 353] on icon at bounding box center [417, 353] width 10 height 10
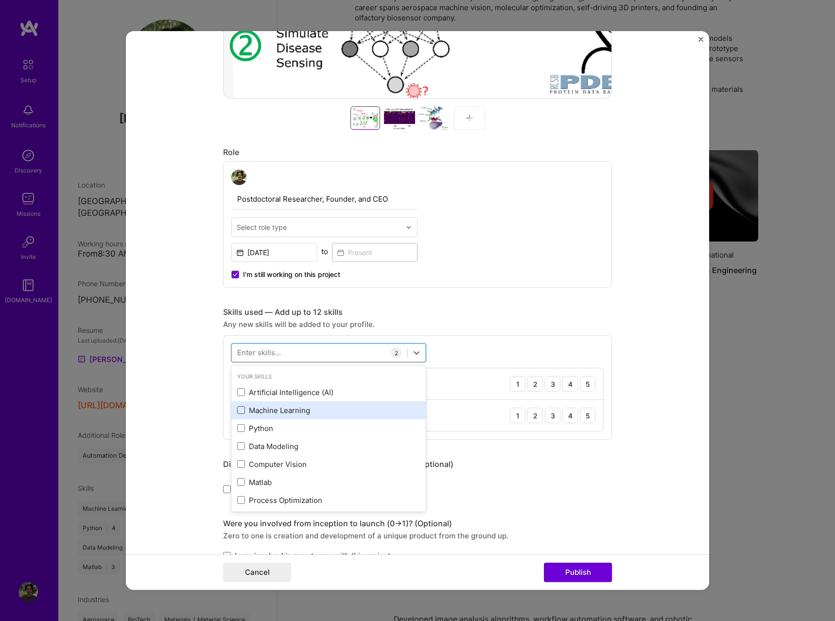
click at [242, 408] on span at bounding box center [241, 410] width 8 height 8
click at [0, 0] on input "checkbox" at bounding box center [0, 0] width 0 height 0
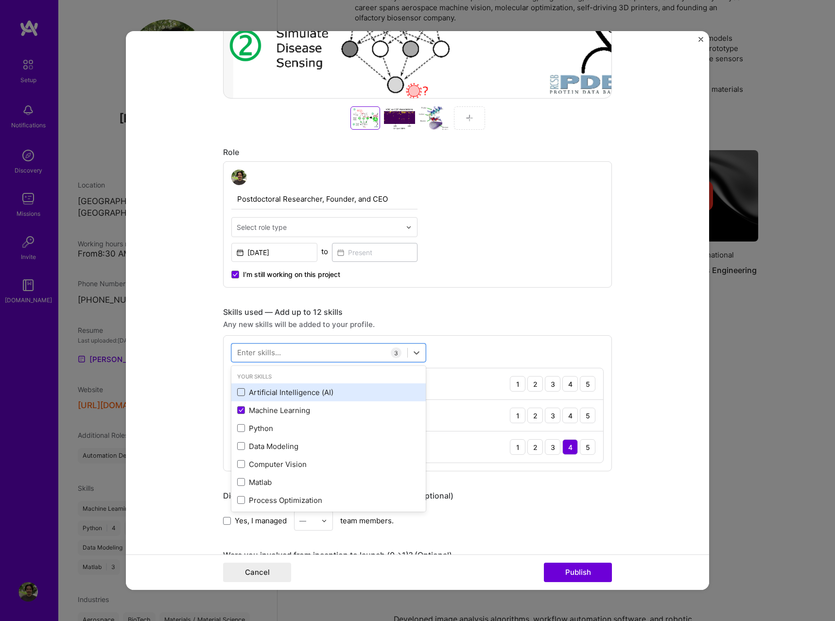
click at [244, 393] on span at bounding box center [241, 392] width 8 height 8
click at [0, 0] on input "checkbox" at bounding box center [0, 0] width 0 height 0
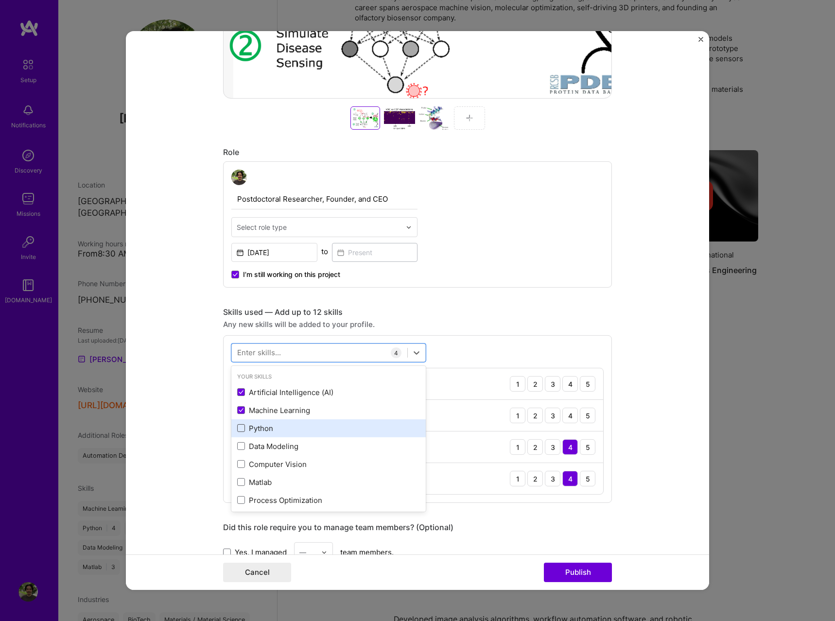
click at [240, 429] on span at bounding box center [241, 428] width 8 height 8
click at [0, 0] on input "checkbox" at bounding box center [0, 0] width 0 height 0
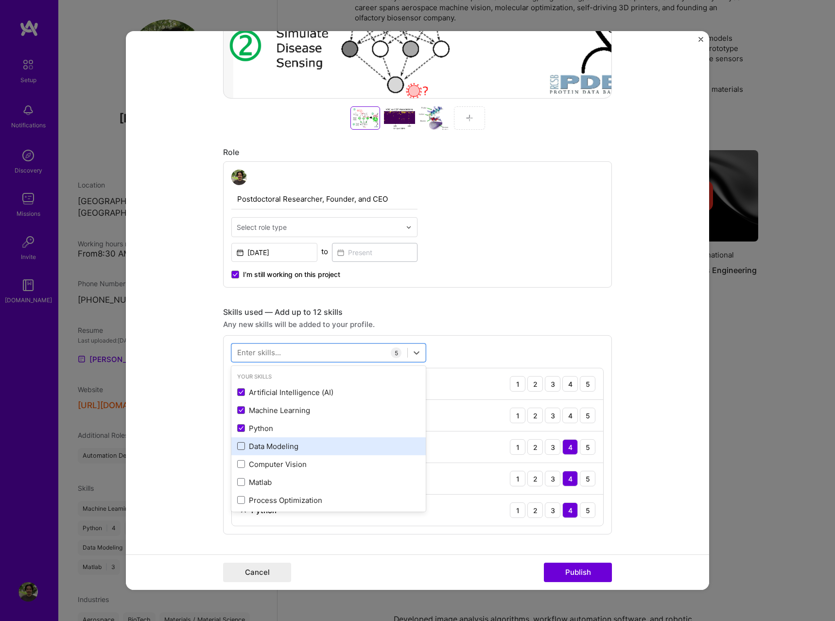
click at [240, 446] on span at bounding box center [241, 446] width 8 height 8
click at [0, 0] on input "checkbox" at bounding box center [0, 0] width 0 height 0
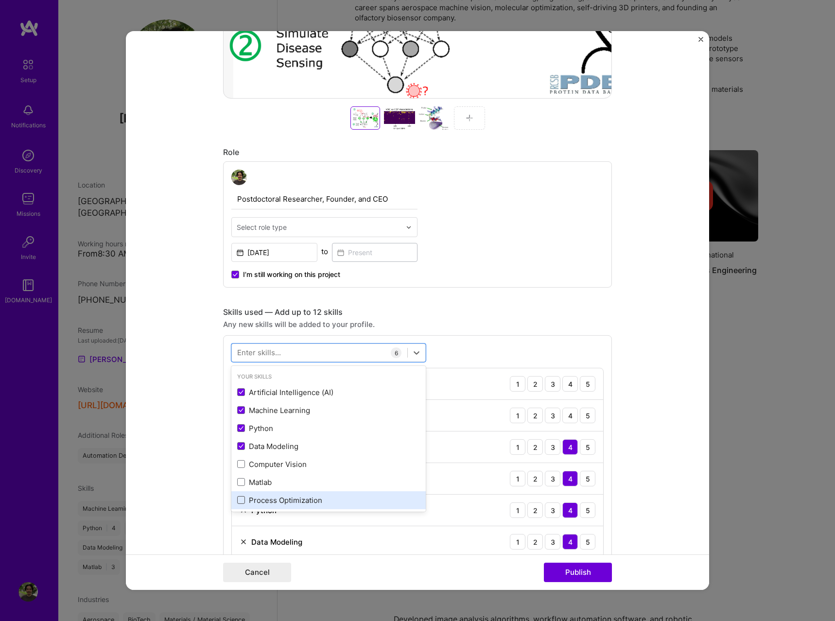
click at [244, 500] on span at bounding box center [241, 500] width 8 height 8
click at [0, 0] on input "checkbox" at bounding box center [0, 0] width 0 height 0
click at [628, 439] on form "Editing suggested project This project is suggested based on your LinkedIn, res…" at bounding box center [417, 310] width 583 height 559
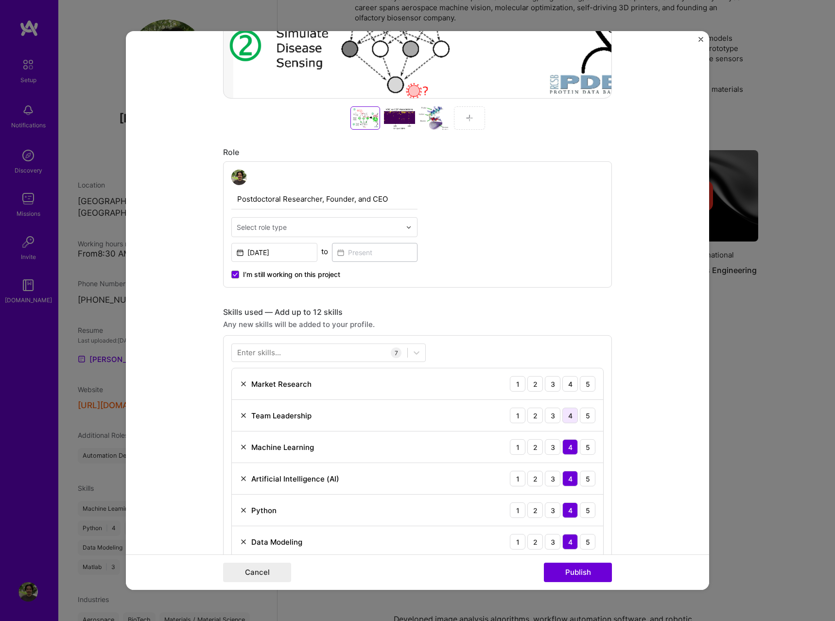
click at [570, 418] on div "4" at bounding box center [570, 416] width 16 height 16
click at [571, 386] on div "4" at bounding box center [570, 384] width 16 height 16
click at [656, 395] on form "Editing suggested project This project is suggested based on your LinkedIn, res…" at bounding box center [417, 310] width 583 height 559
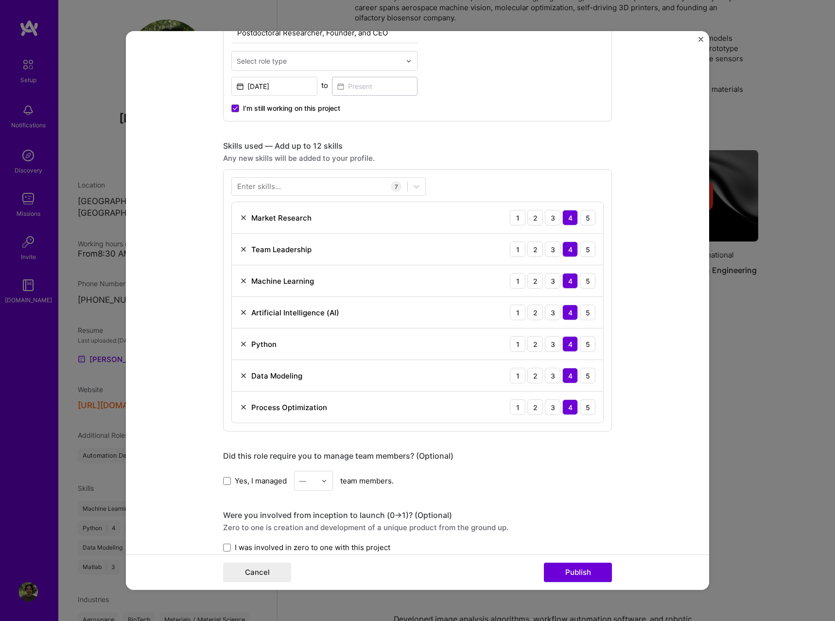
scroll to position [776, 0]
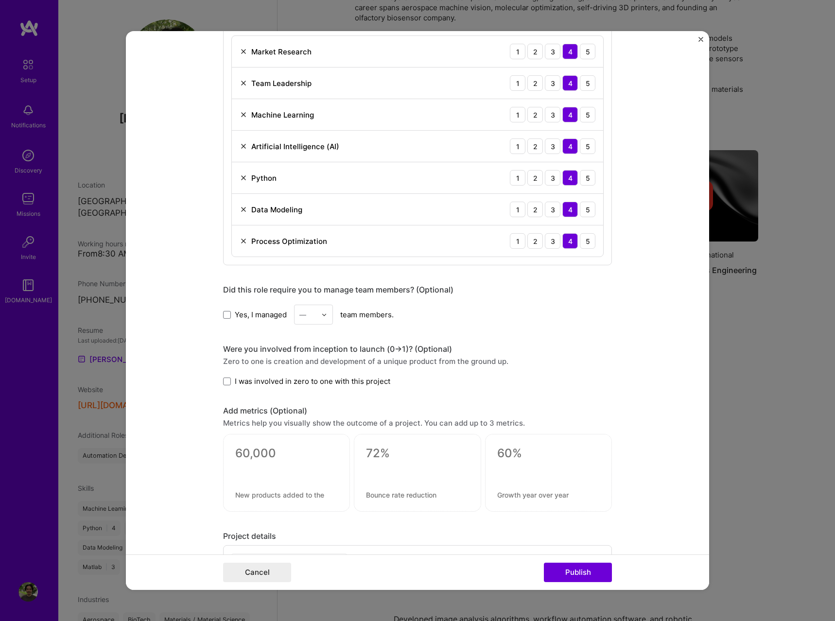
click at [217, 313] on form "Editing suggested project This project is suggested based on your LinkedIn, res…" at bounding box center [417, 310] width 583 height 559
click at [227, 313] on span at bounding box center [227, 315] width 8 height 8
click at [0, 0] on input "Yes, I managed" at bounding box center [0, 0] width 0 height 0
click at [331, 314] on div at bounding box center [326, 314] width 11 height 19
click at [313, 354] on div "2" at bounding box center [313, 359] width 33 height 18
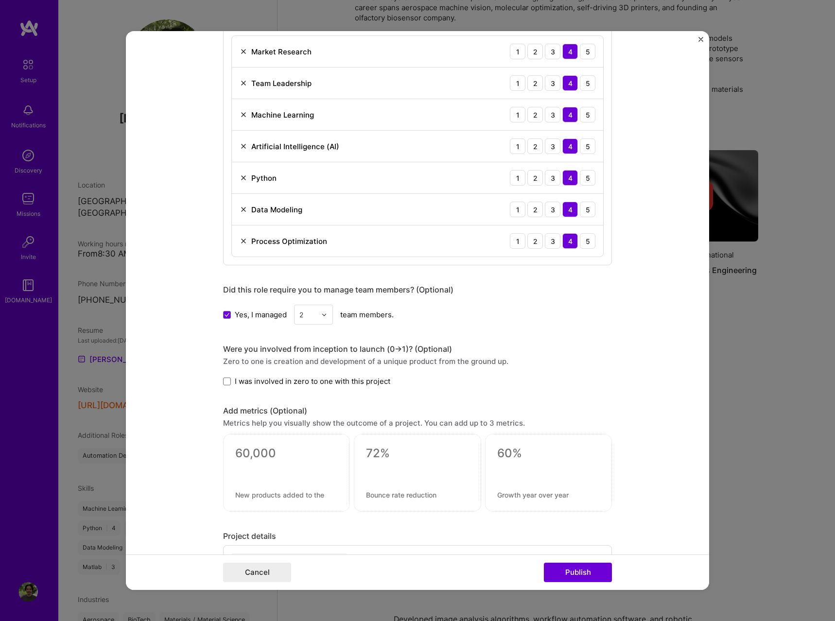
click at [299, 382] on span "I was involved in zero to one with this project" at bounding box center [313, 381] width 156 height 10
click at [0, 0] on input "I was involved in zero to one with this project" at bounding box center [0, 0] width 0 height 0
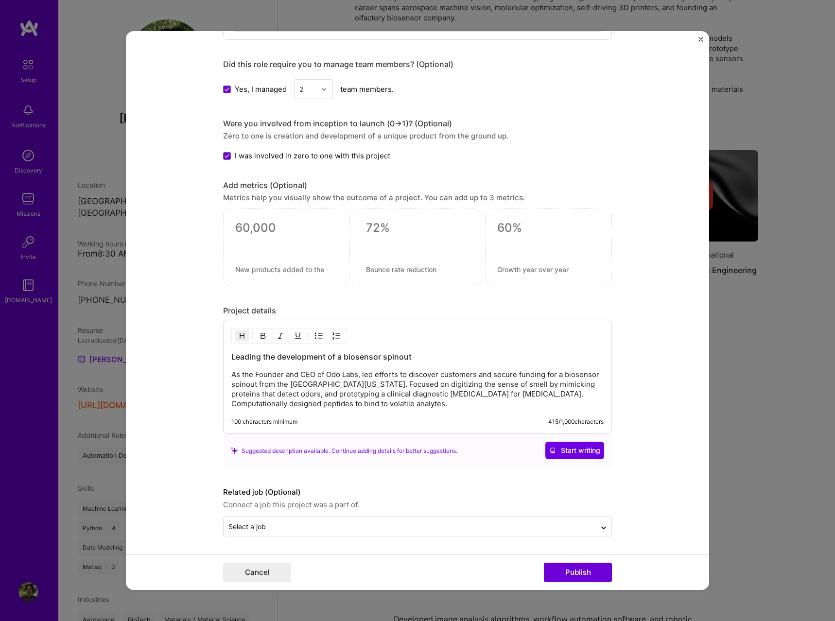
click at [197, 388] on form "Editing suggested project This project is suggested based on your LinkedIn, res…" at bounding box center [417, 310] width 583 height 559
click at [406, 538] on form "Editing suggested project This project is suggested based on your LinkedIn, res…" at bounding box center [417, 310] width 583 height 559
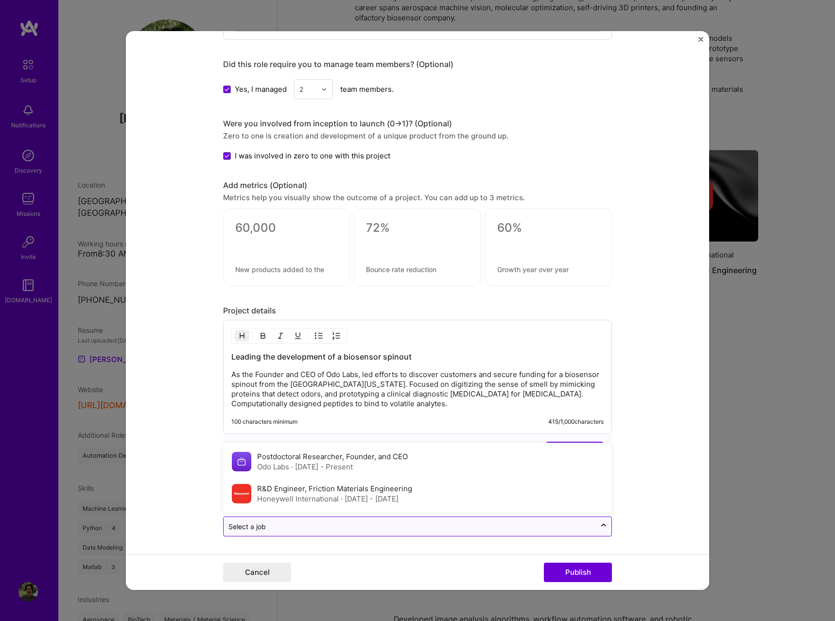
click at [407, 530] on input "text" at bounding box center [409, 527] width 363 height 10
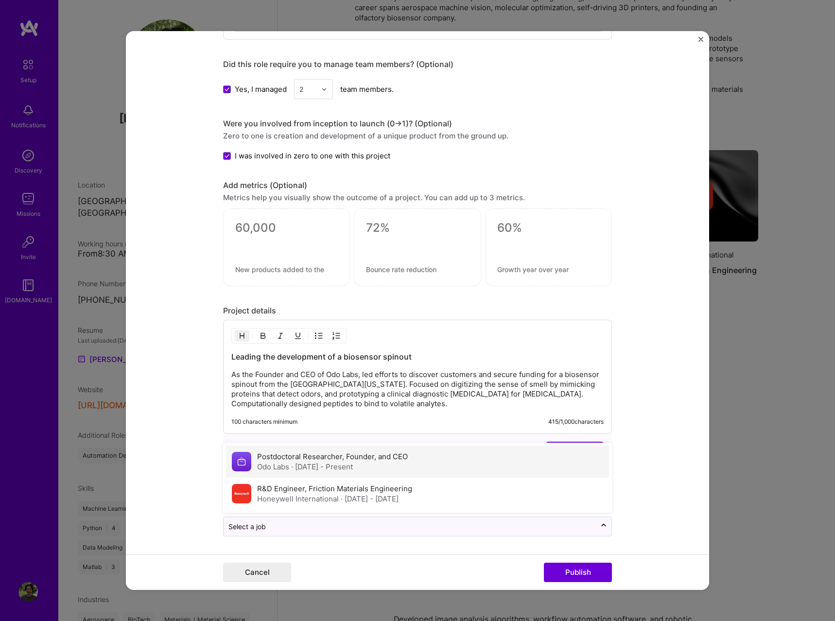
click at [375, 467] on div "Odo Labs · [DATE] - Present" at bounding box center [332, 467] width 151 height 10
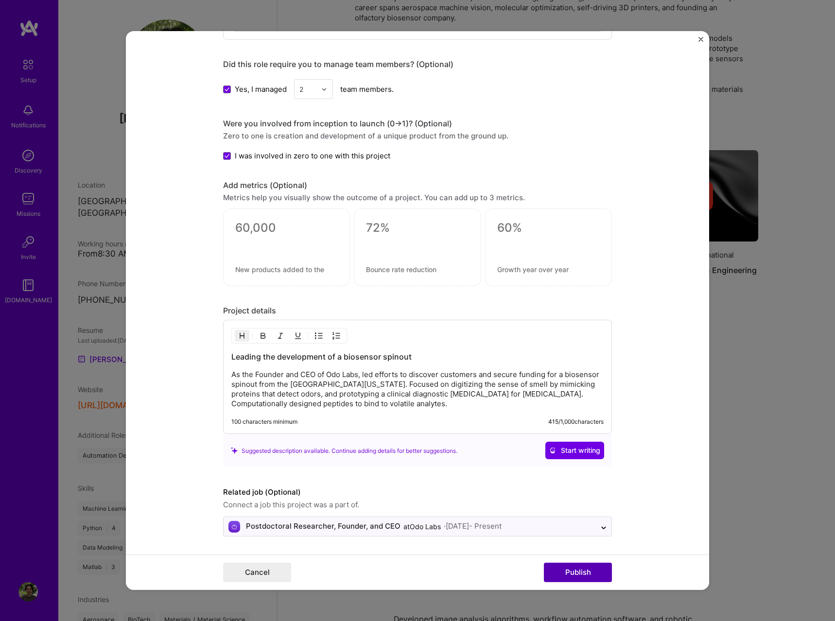
click at [574, 578] on button "Publish" at bounding box center [578, 572] width 68 height 19
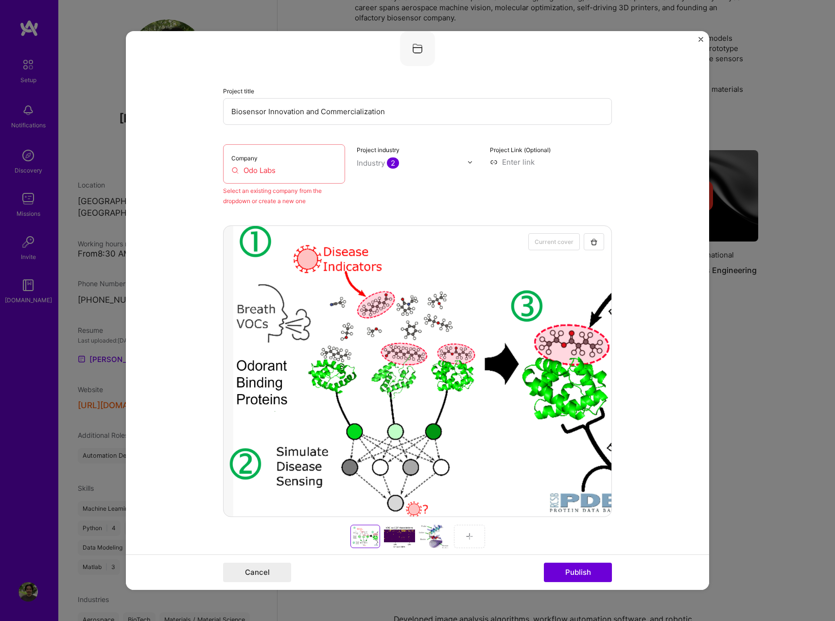
click at [296, 170] on input "Odo Labs" at bounding box center [283, 170] width 105 height 10
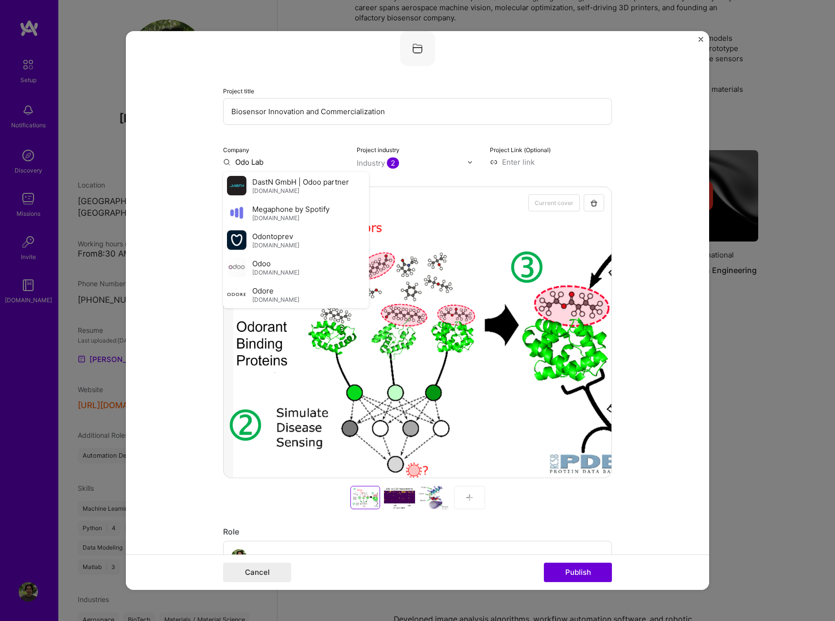
type input "Odo Labs"
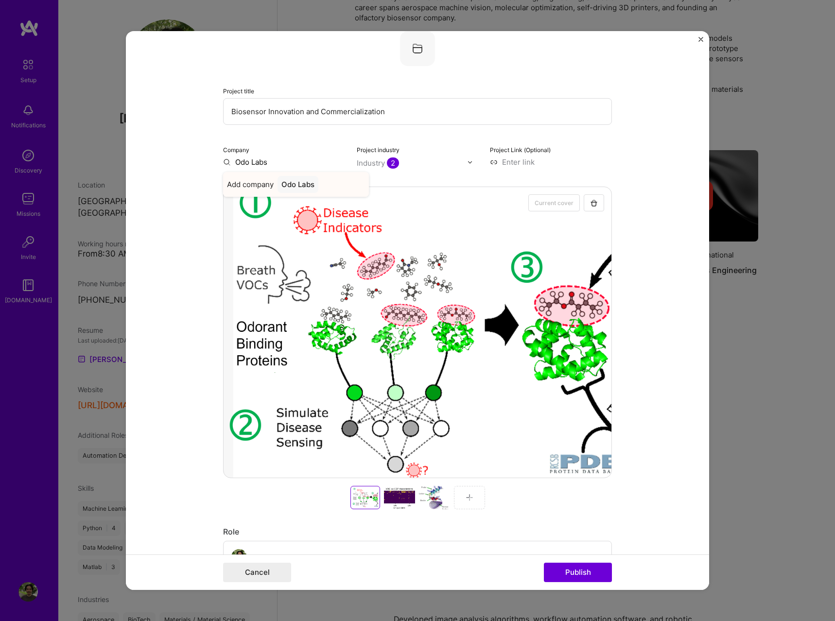
click at [299, 186] on div "Odo Labs" at bounding box center [298, 184] width 41 height 17
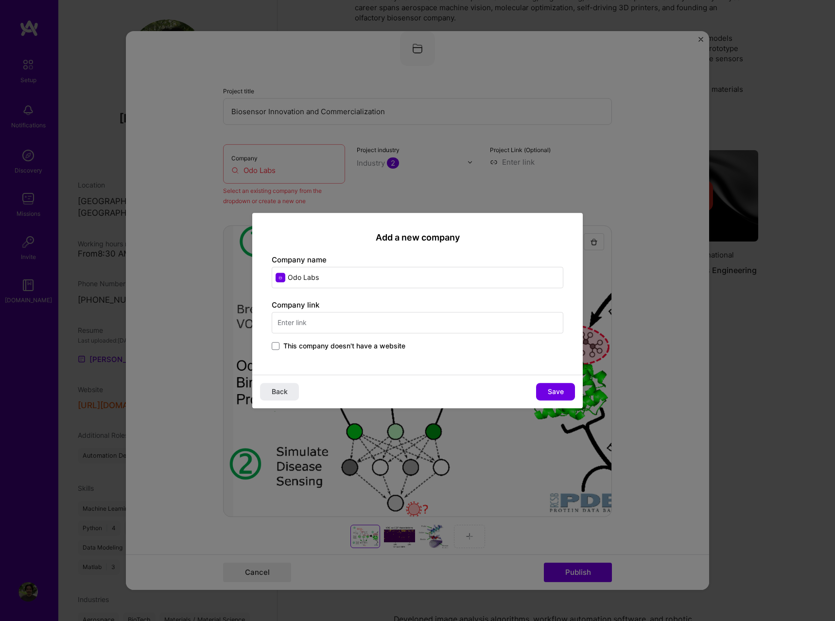
click at [333, 347] on span "This company doesn't have a website" at bounding box center [344, 346] width 122 height 10
click at [0, 0] on input "This company doesn't have a website" at bounding box center [0, 0] width 0 height 0
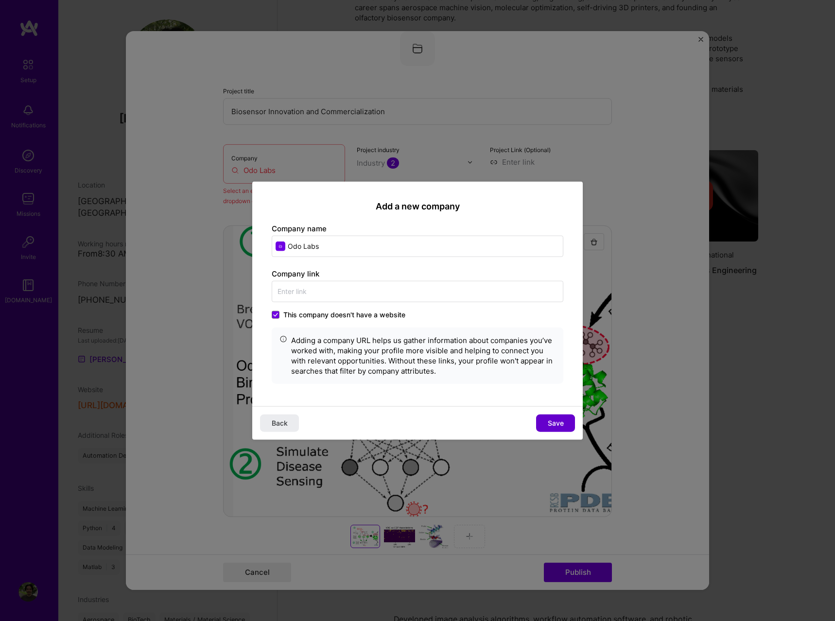
click at [561, 425] on span "Save" at bounding box center [556, 423] width 16 height 10
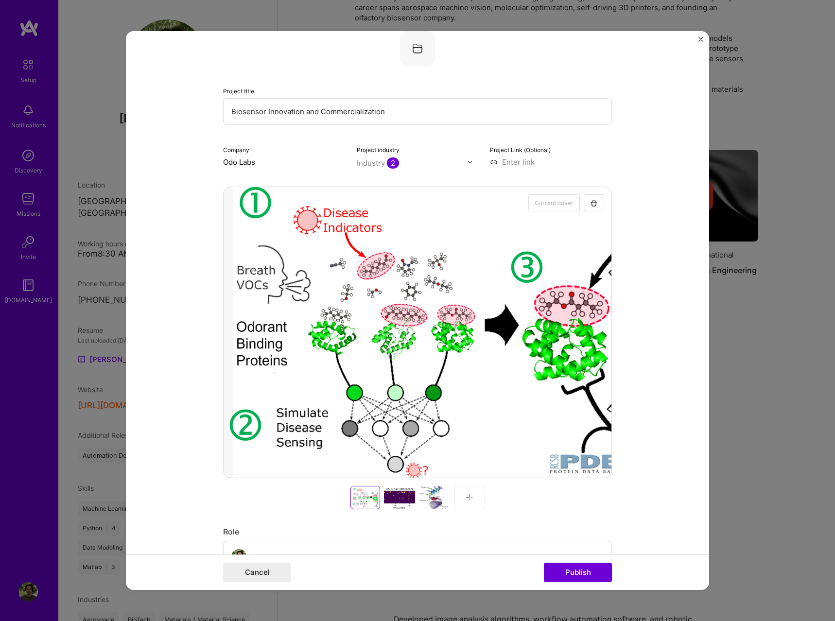
scroll to position [452, 0]
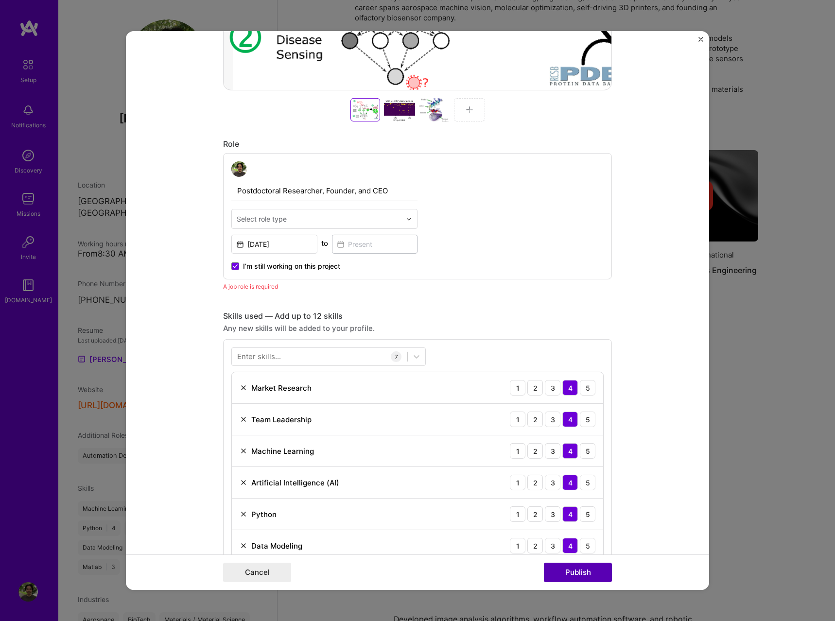
click at [601, 577] on button "Publish" at bounding box center [578, 572] width 68 height 19
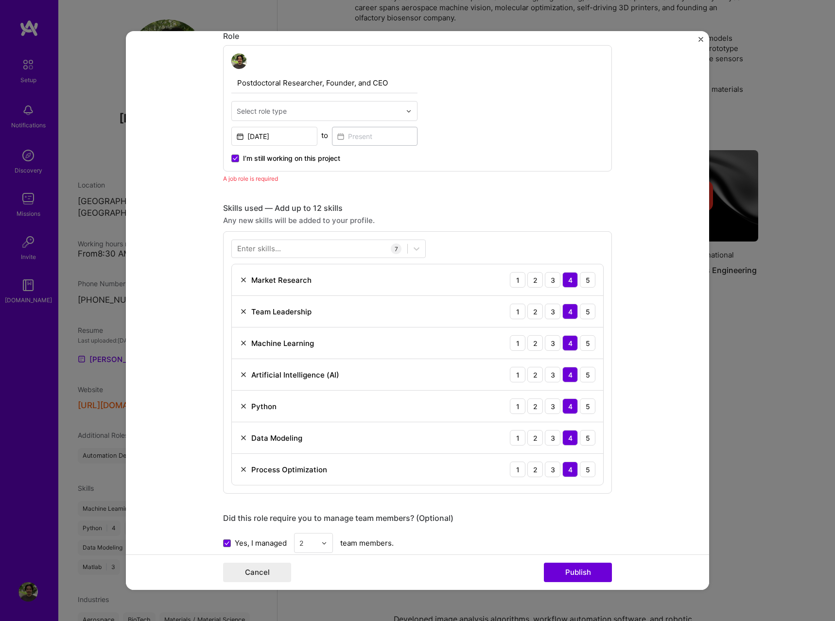
click at [341, 113] on input "text" at bounding box center [319, 111] width 164 height 10
type input "ML"
click at [286, 134] on div "ML Engineer" at bounding box center [324, 137] width 180 height 18
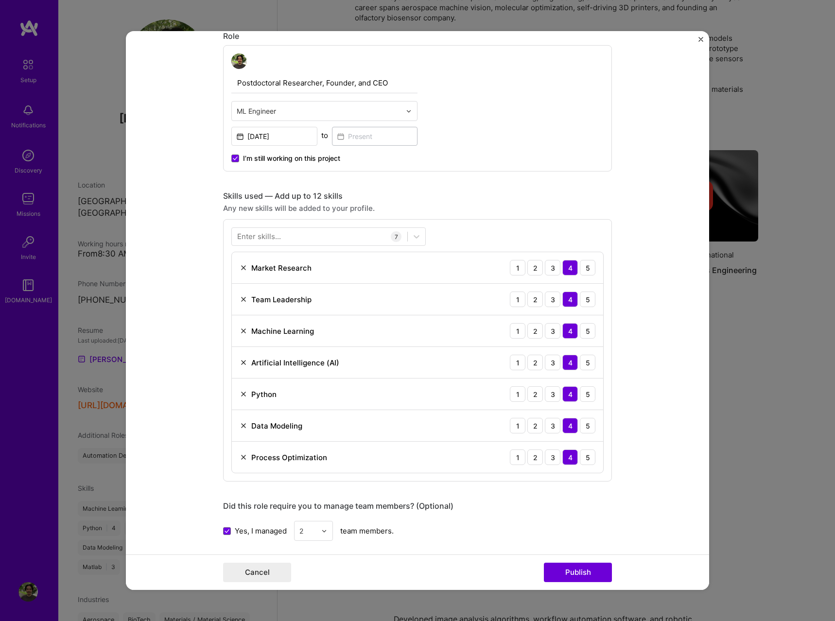
click at [659, 211] on form "Editing suggested project This project is suggested based on your LinkedIn, res…" at bounding box center [417, 310] width 583 height 559
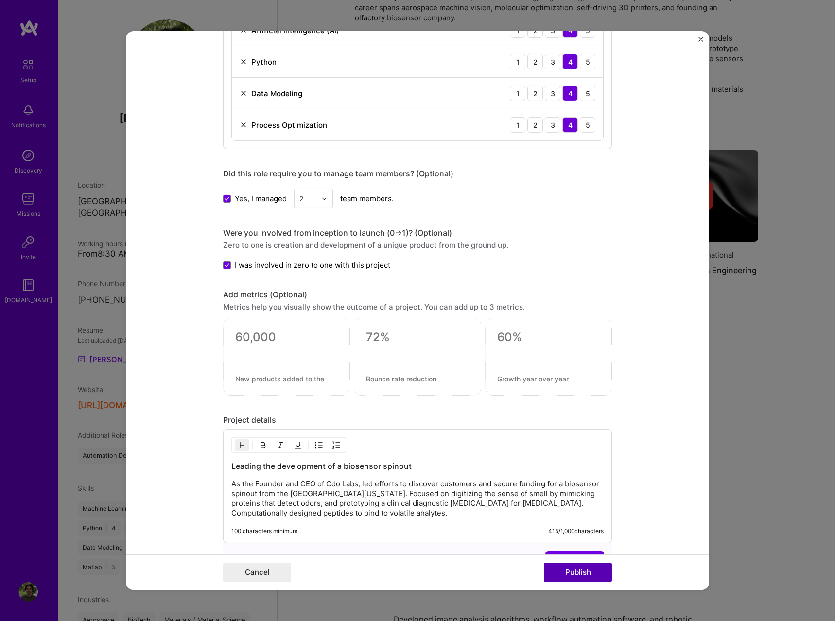
click at [591, 570] on button "Publish" at bounding box center [578, 572] width 68 height 19
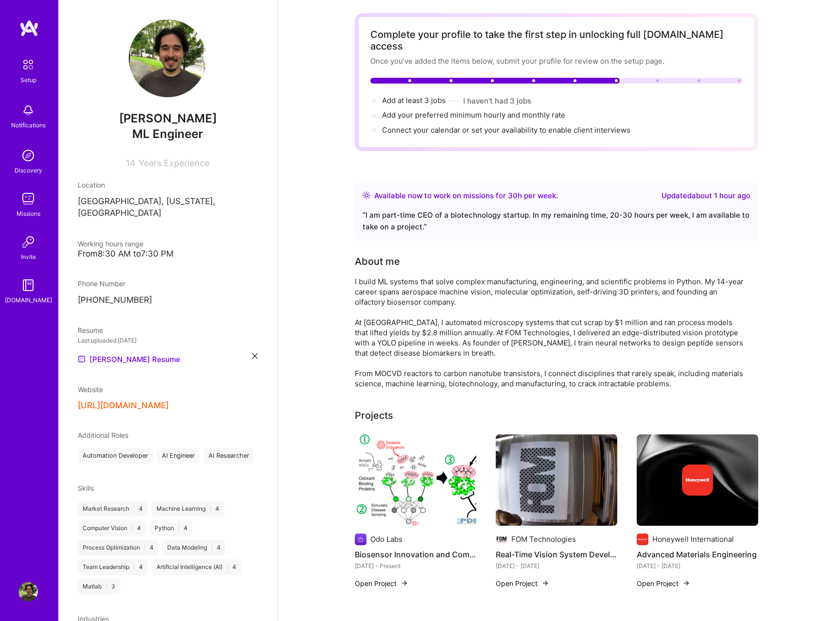
scroll to position [0, 0]
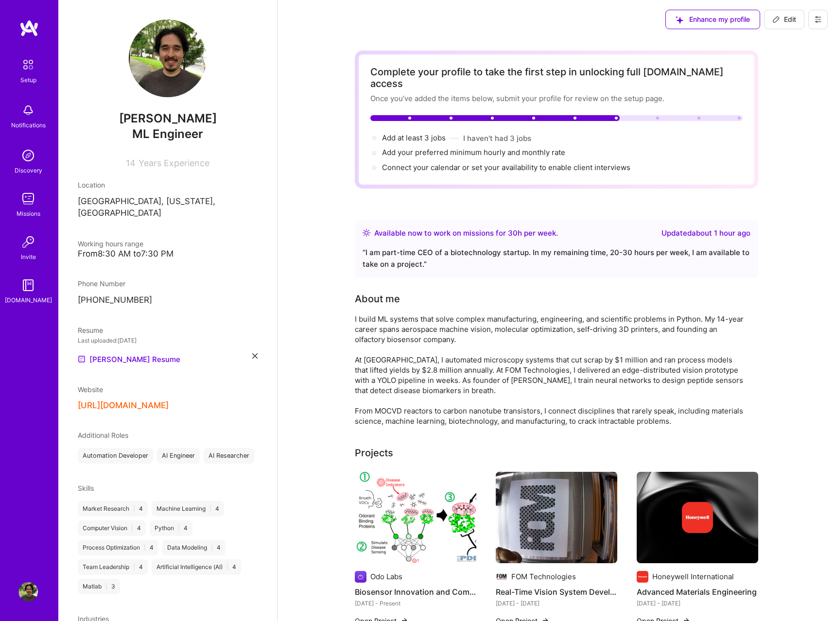
click at [781, 22] on span "Edit" at bounding box center [784, 20] width 24 height 10
select select "US"
select select "Right Now"
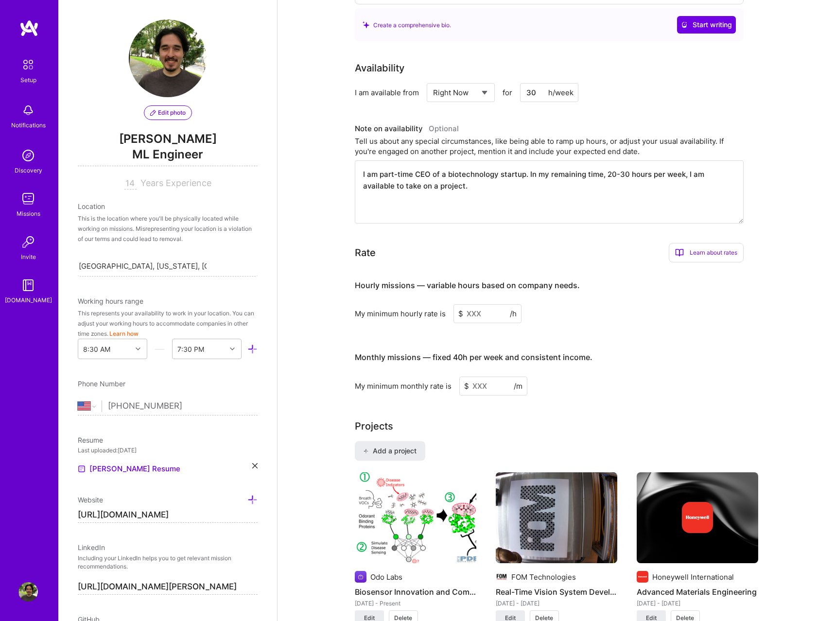
scroll to position [793, 0]
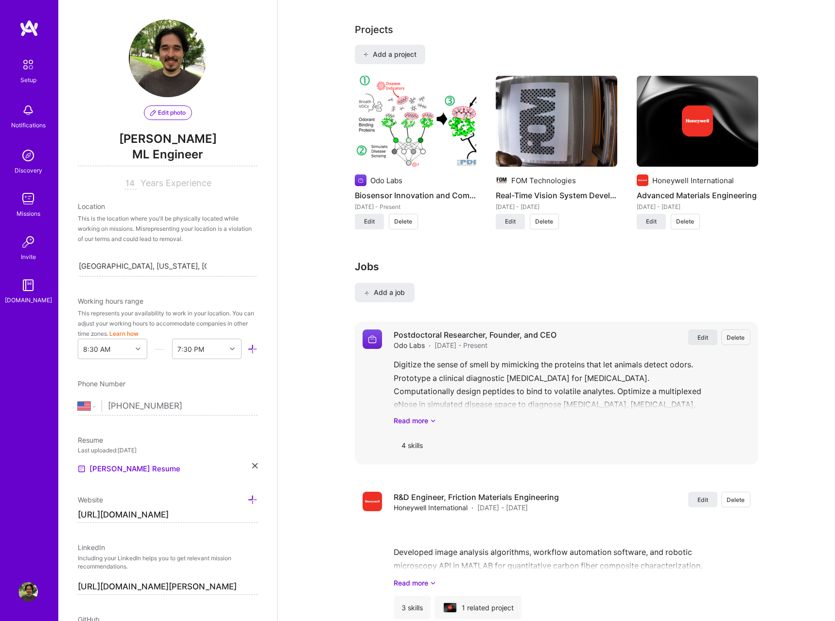
click at [705, 273] on h3 "Jobs" at bounding box center [557, 267] width 404 height 12
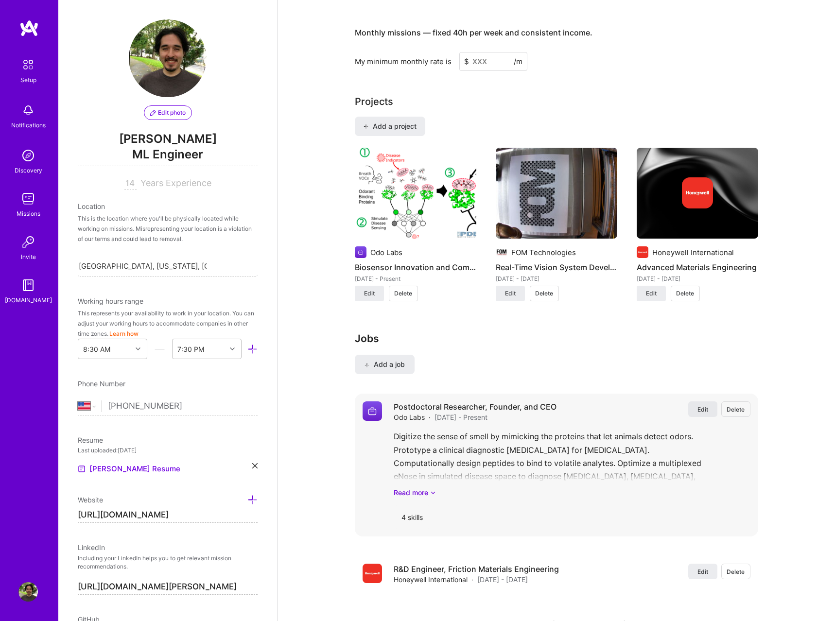
click at [705, 405] on span "Edit" at bounding box center [703, 409] width 11 height 8
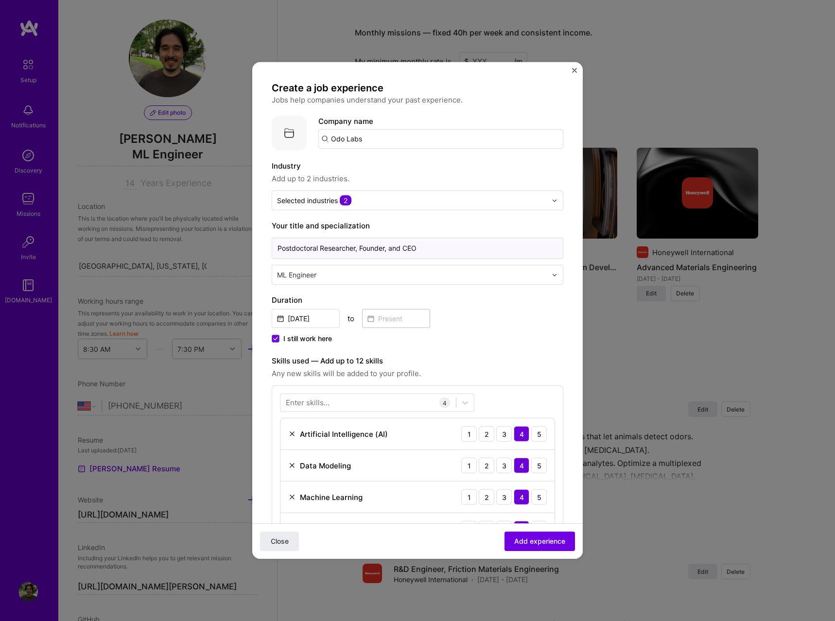
click at [288, 248] on input "Postdoctoral Researcher, Founder, and CEO" at bounding box center [418, 248] width 292 height 21
drag, startPoint x: 288, startPoint y: 248, endPoint x: 357, endPoint y: 250, distance: 69.1
click at [357, 250] on input "Postdoctoral Researcher, Founder, and CEO" at bounding box center [418, 248] width 292 height 21
type input "Founder and CEO"
click at [547, 540] on span "Add experience" at bounding box center [539, 542] width 51 height 10
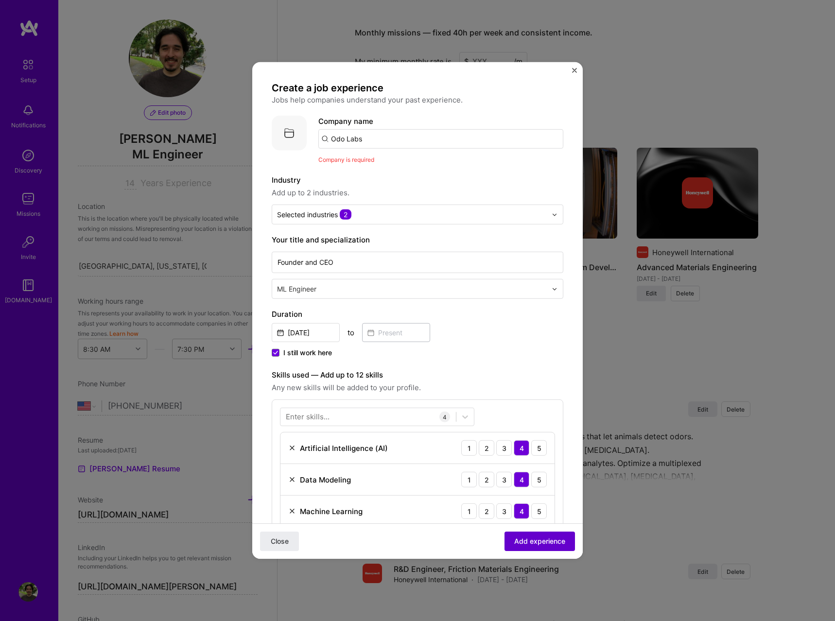
scroll to position [53, 0]
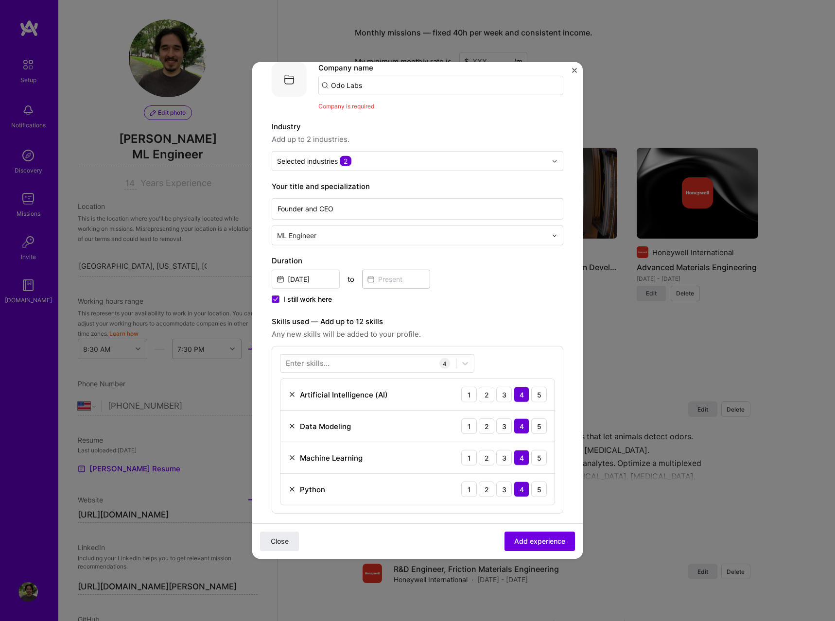
drag, startPoint x: 412, startPoint y: 89, endPoint x: 178, endPoint y: 94, distance: 234.4
click at [318, 94] on input "Odo Labs" at bounding box center [440, 85] width 245 height 19
type input "Odo Labs"
click at [402, 113] on div "Odo Labs" at bounding box center [393, 112] width 41 height 17
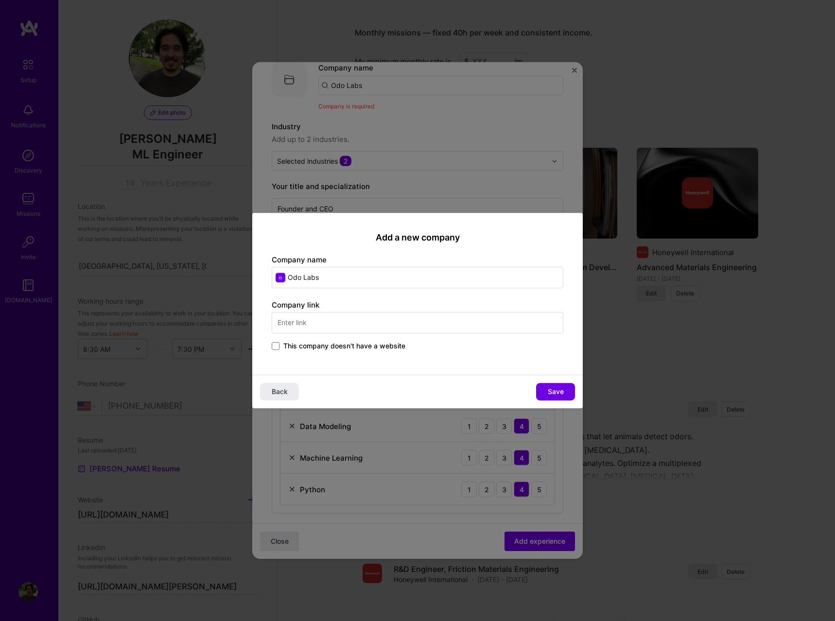
click at [354, 346] on span "This company doesn't have a website" at bounding box center [344, 346] width 122 height 10
click at [0, 0] on input "This company doesn't have a website" at bounding box center [0, 0] width 0 height 0
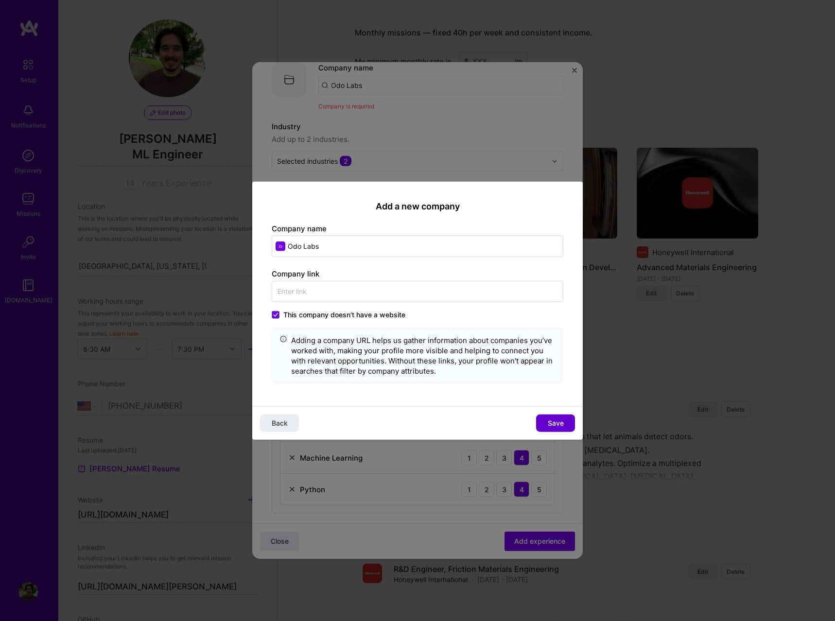
click at [549, 424] on span "Save" at bounding box center [556, 423] width 16 height 10
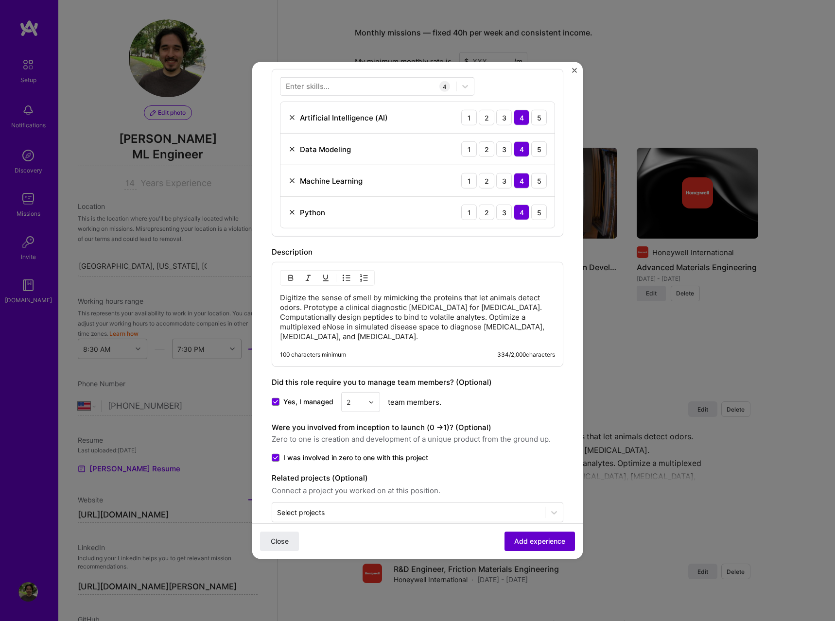
click at [553, 546] on span "Add experience" at bounding box center [539, 542] width 51 height 10
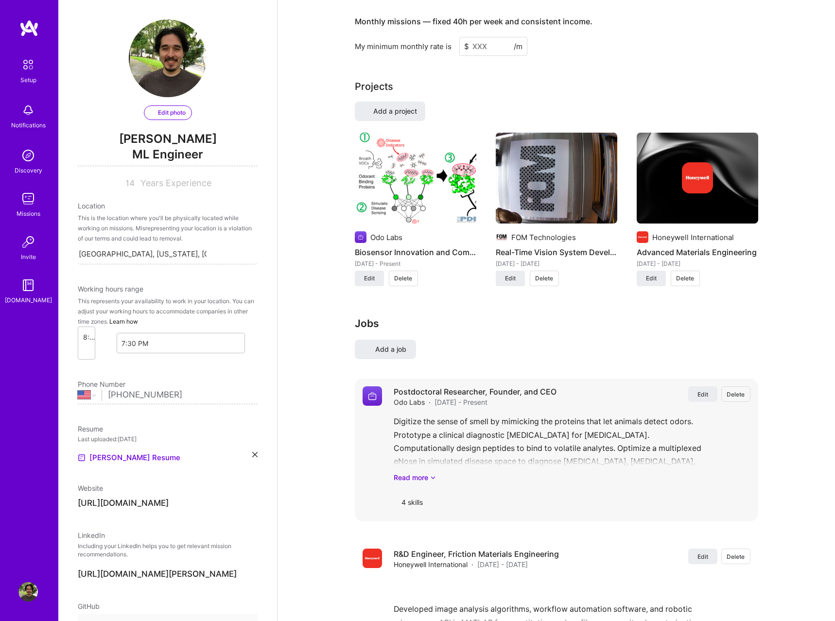
select select "US"
select select "Right Now"
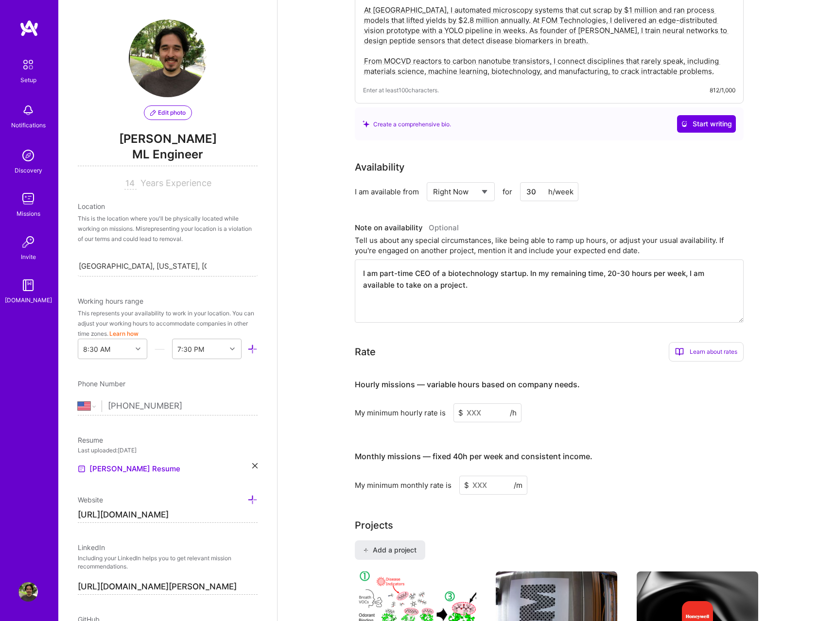
scroll to position [595, 0]
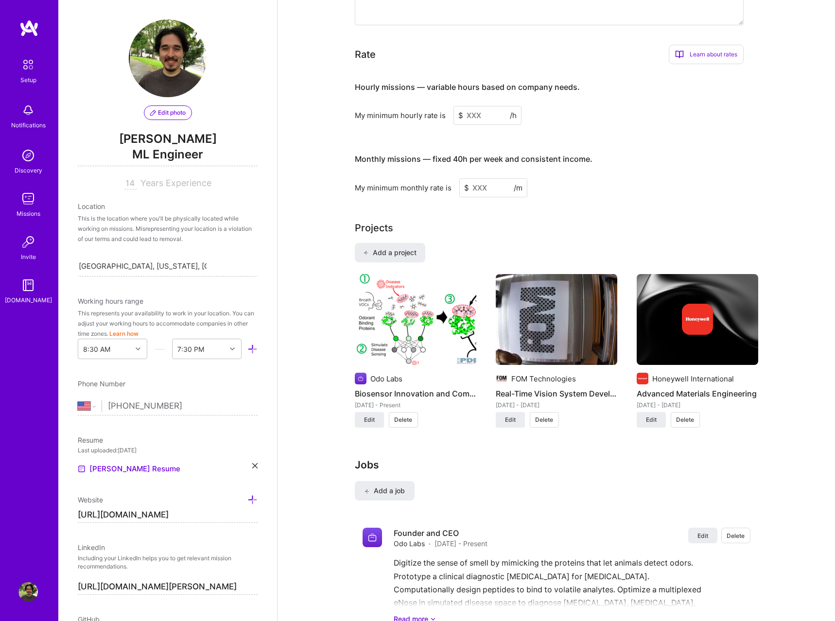
click at [490, 108] on input at bounding box center [488, 115] width 68 height 19
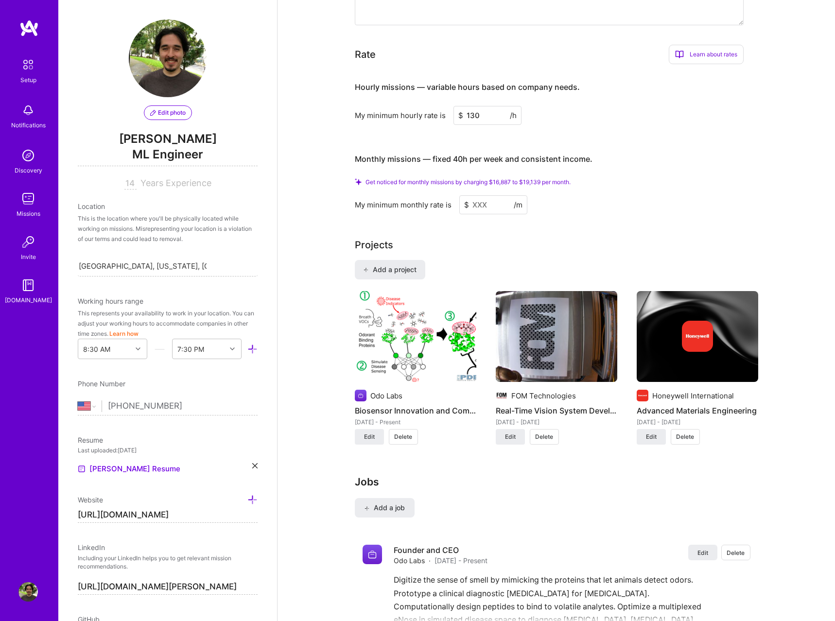
type input "130"
click at [492, 195] on input at bounding box center [493, 204] width 68 height 19
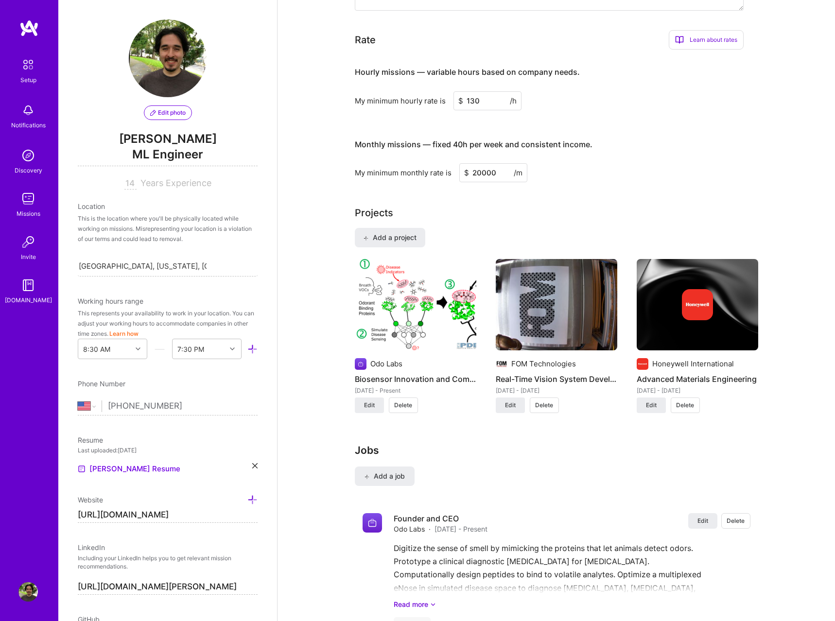
type input "20000"
click at [487, 163] on input "20000" at bounding box center [493, 172] width 68 height 19
type input "19000"
click at [601, 175] on div "Complete your profile to take the first step in unlocking full [DOMAIN_NAME] ac…" at bounding box center [557, 133] width 404 height 1355
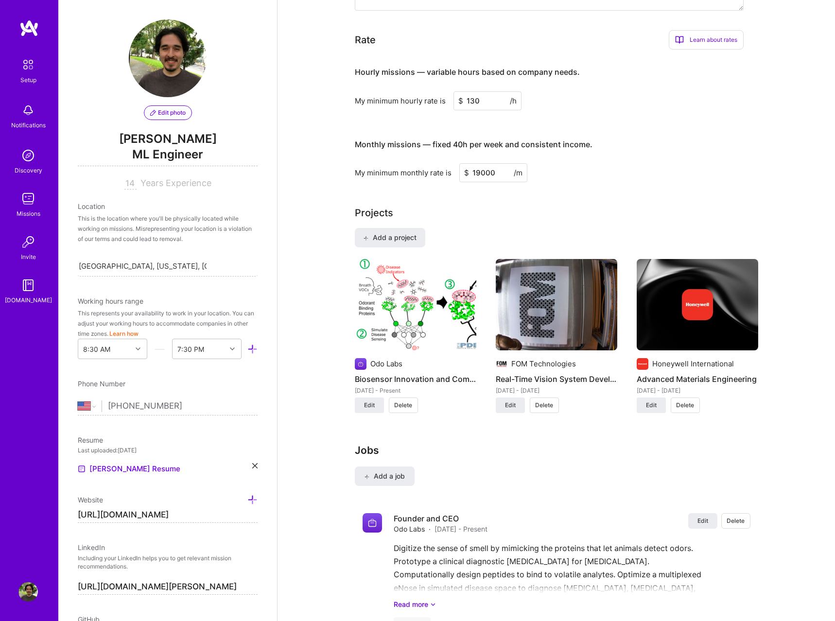
click at [600, 176] on div "Complete your profile to take the first step in unlocking full [DOMAIN_NAME] ac…" at bounding box center [557, 133] width 404 height 1355
click at [582, 206] on div "Projects" at bounding box center [557, 213] width 404 height 15
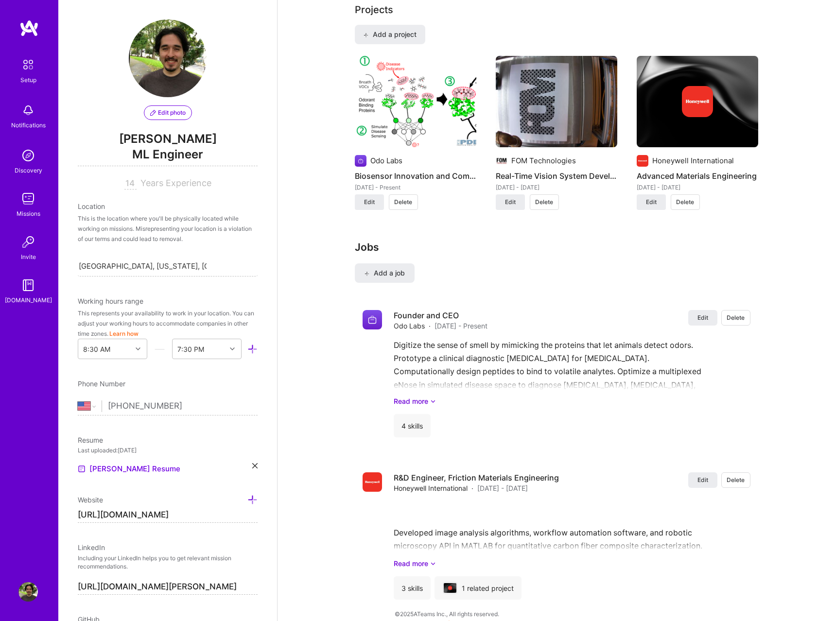
scroll to position [600, 0]
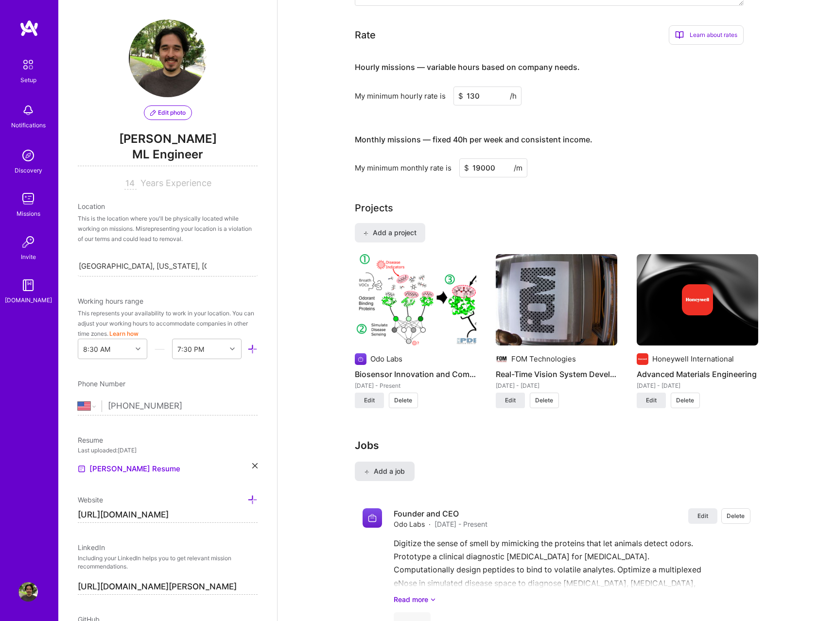
click at [397, 467] on span "Add a job" at bounding box center [385, 472] width 40 height 10
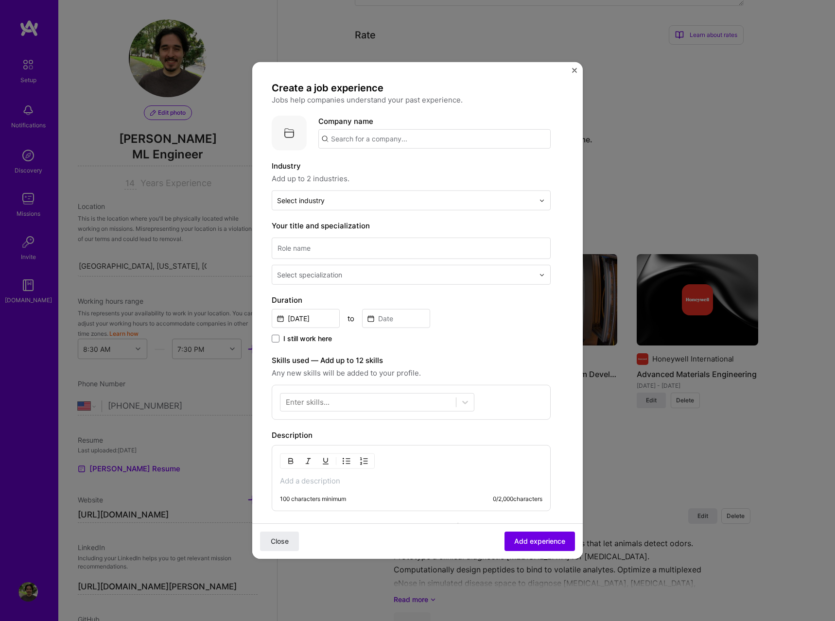
click at [364, 140] on input "text" at bounding box center [434, 138] width 232 height 19
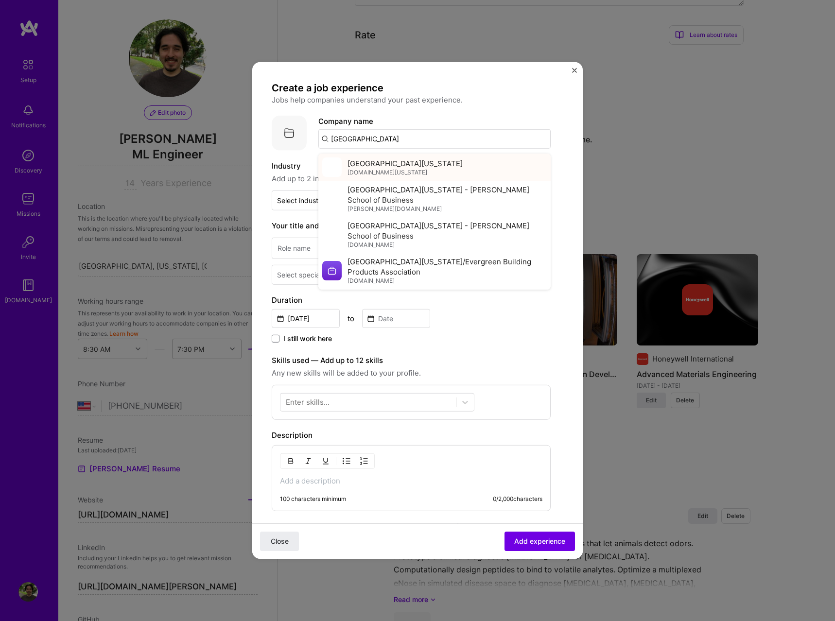
click at [373, 166] on span "[GEOGRAPHIC_DATA][US_STATE]" at bounding box center [405, 163] width 115 height 10
type input "[GEOGRAPHIC_DATA][US_STATE]"
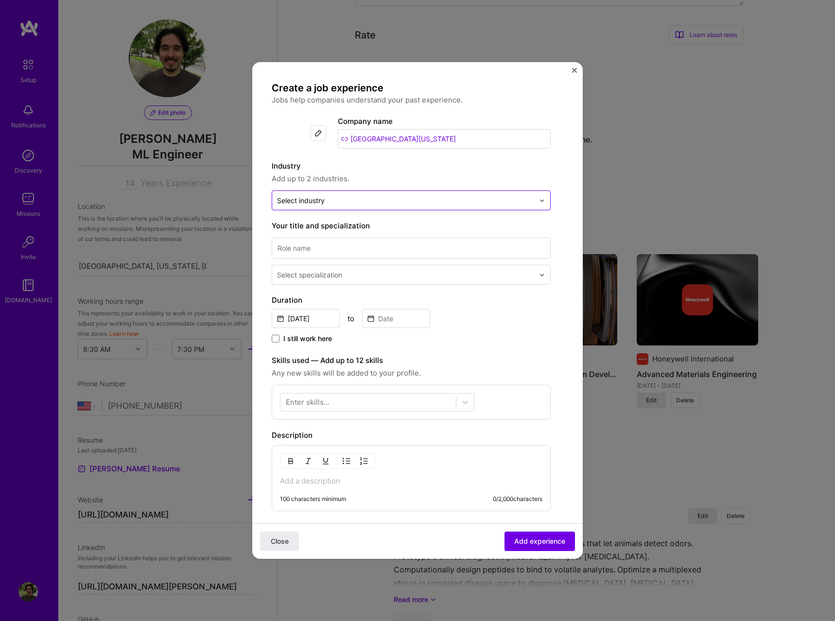
click at [396, 200] on input "text" at bounding box center [405, 200] width 257 height 10
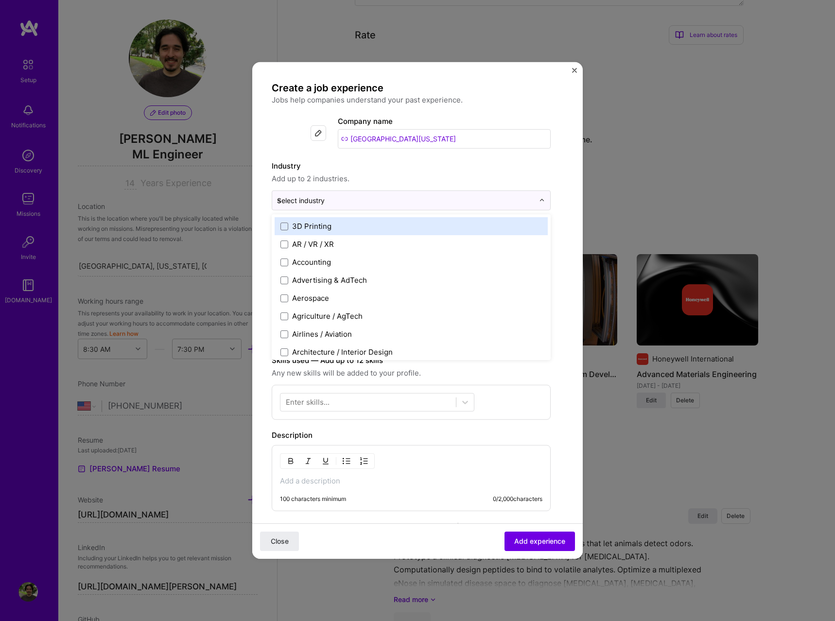
type input "sc"
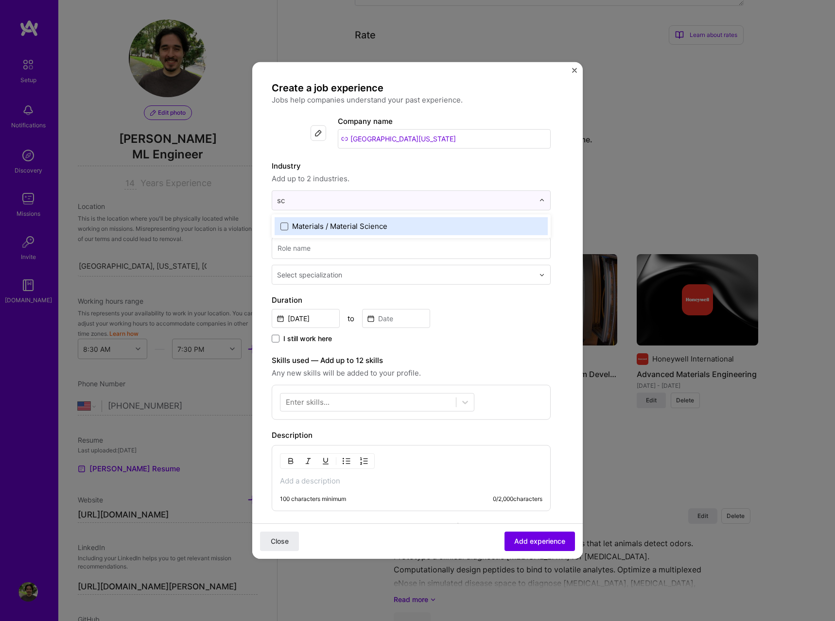
click at [282, 228] on span at bounding box center [285, 226] width 8 height 8
type input "bio"
click at [285, 227] on span at bounding box center [285, 226] width 8 height 8
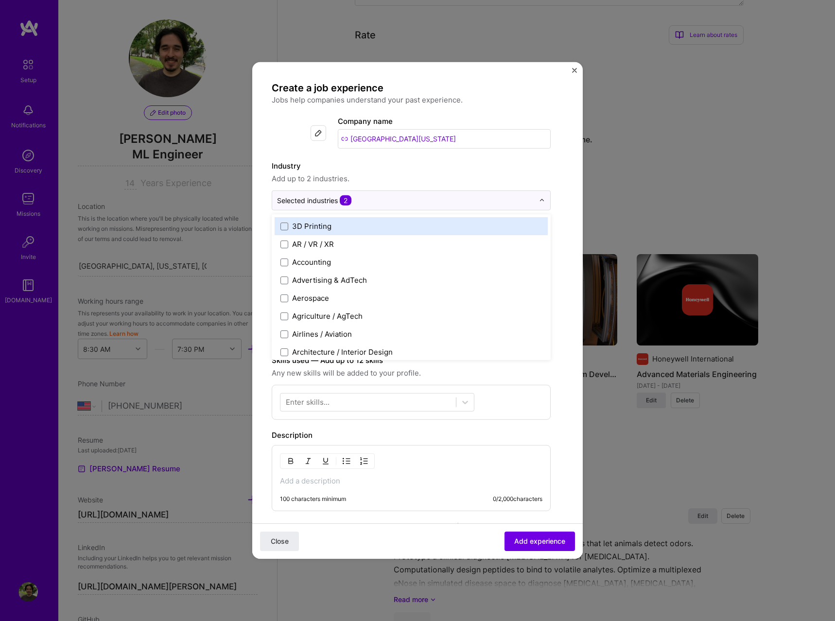
click at [435, 173] on span "Add up to 2 industries." at bounding box center [411, 179] width 279 height 12
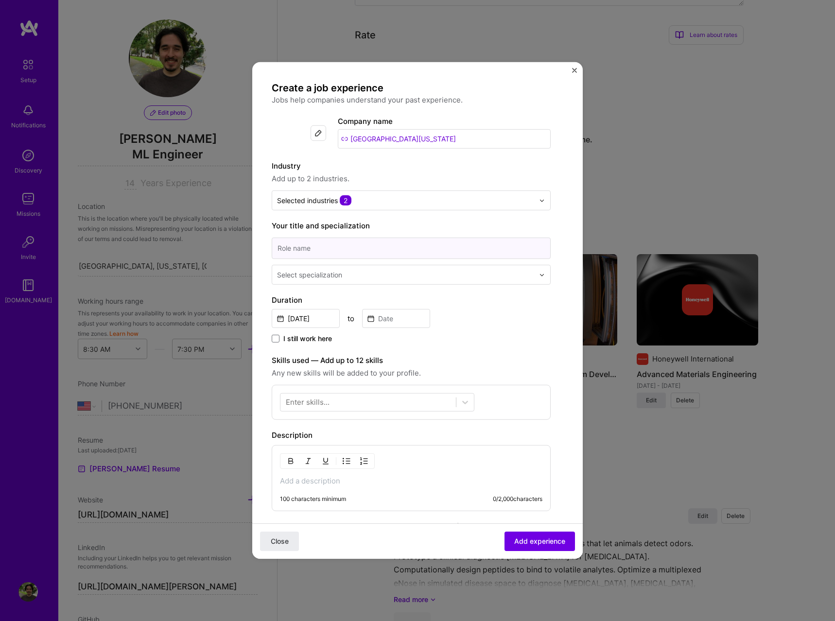
click at [336, 250] on input at bounding box center [411, 248] width 279 height 21
type input "Researcher"
click at [336, 275] on div "Select specialization" at bounding box center [309, 275] width 65 height 10
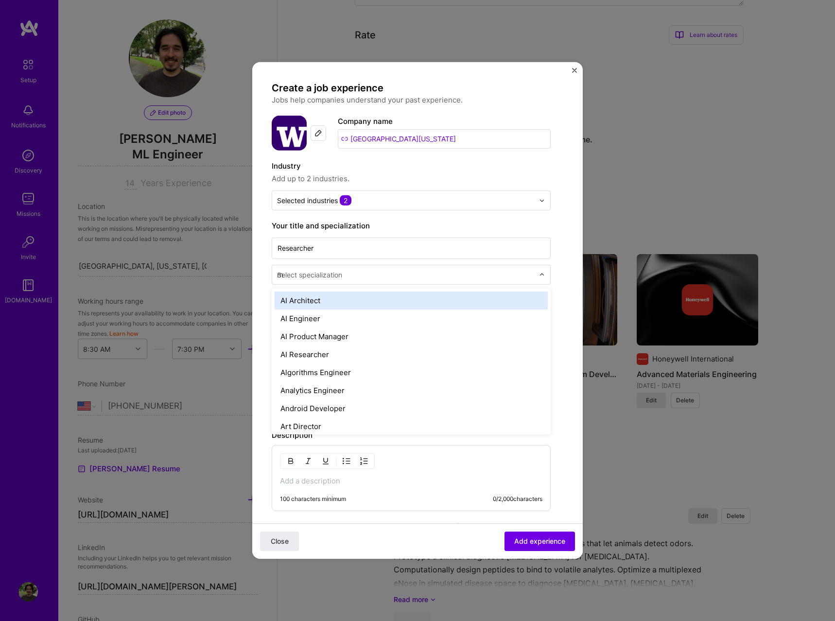
type input "ml"
click at [325, 297] on div "ML Engineer" at bounding box center [411, 301] width 273 height 18
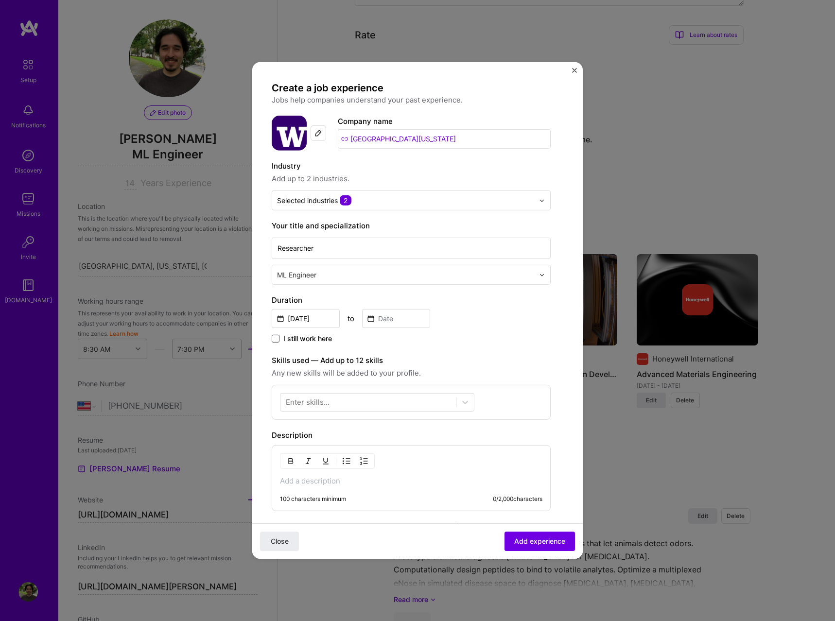
click at [275, 338] on span at bounding box center [276, 339] width 8 height 8
click at [0, 0] on input "I still work here" at bounding box center [0, 0] width 0 height 0
click at [313, 317] on input "[DATE]" at bounding box center [306, 318] width 68 height 19
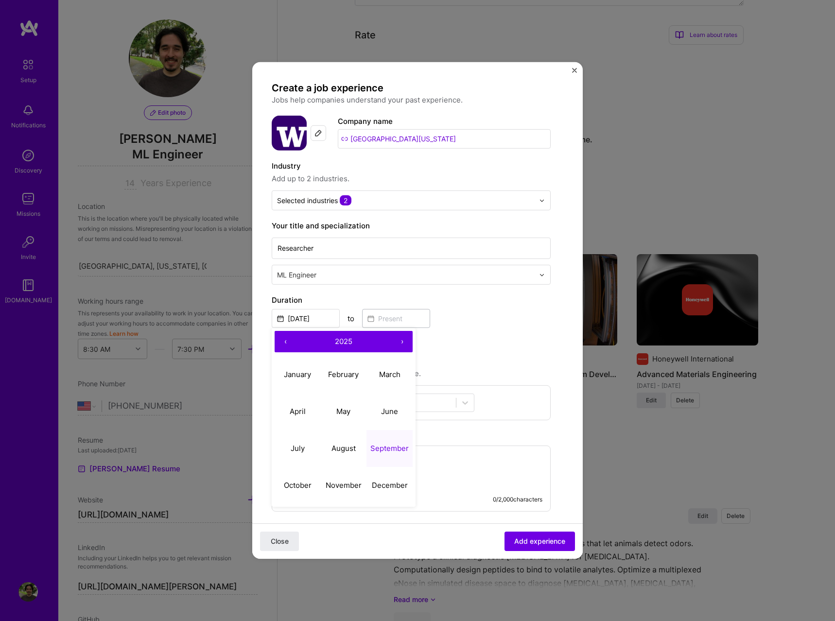
click at [289, 339] on button "‹" at bounding box center [285, 341] width 21 height 21
click at [288, 339] on button "‹" at bounding box center [285, 341] width 21 height 21
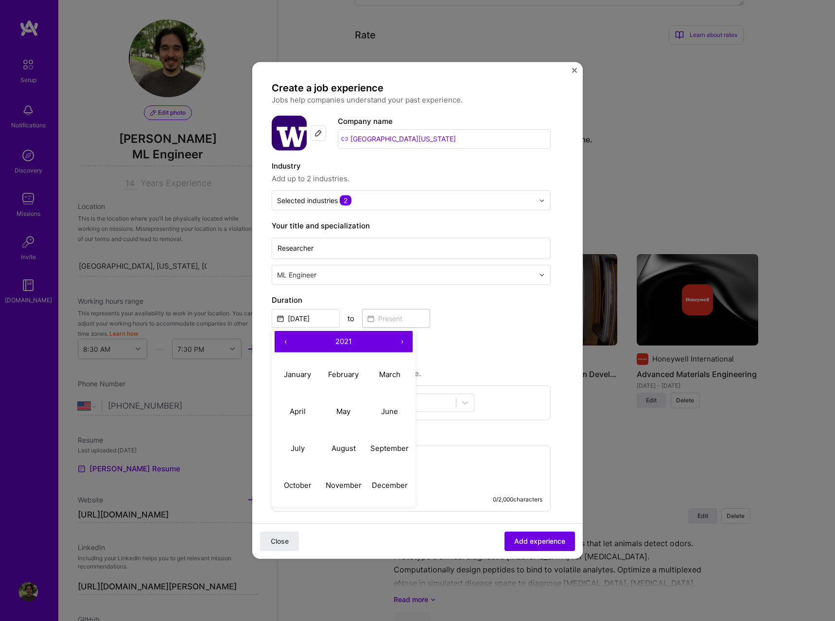
click at [288, 339] on button "‹" at bounding box center [285, 341] width 21 height 21
click at [287, 339] on button "‹" at bounding box center [285, 341] width 21 height 21
click at [404, 341] on button "›" at bounding box center [401, 341] width 21 height 21
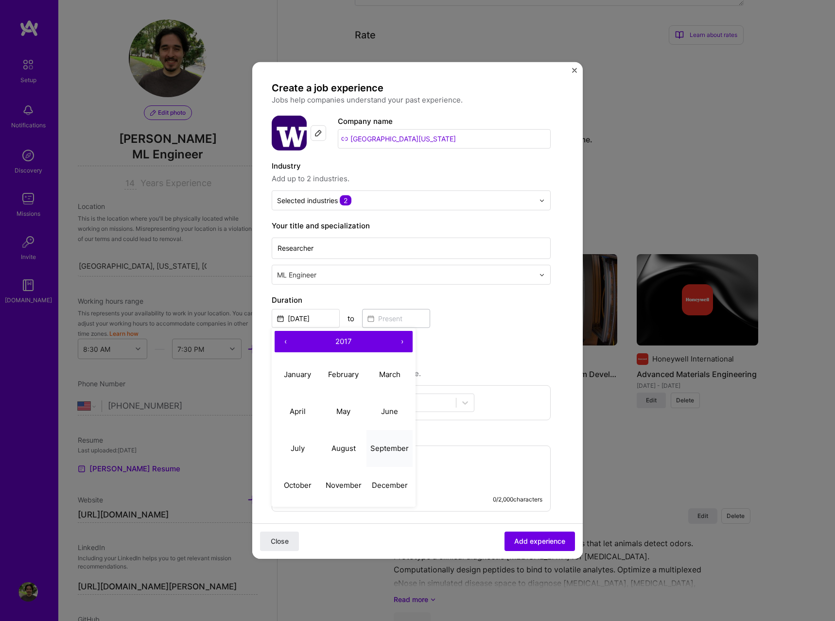
click at [398, 447] on abbr "September" at bounding box center [389, 447] width 38 height 9
type input "[DATE]"
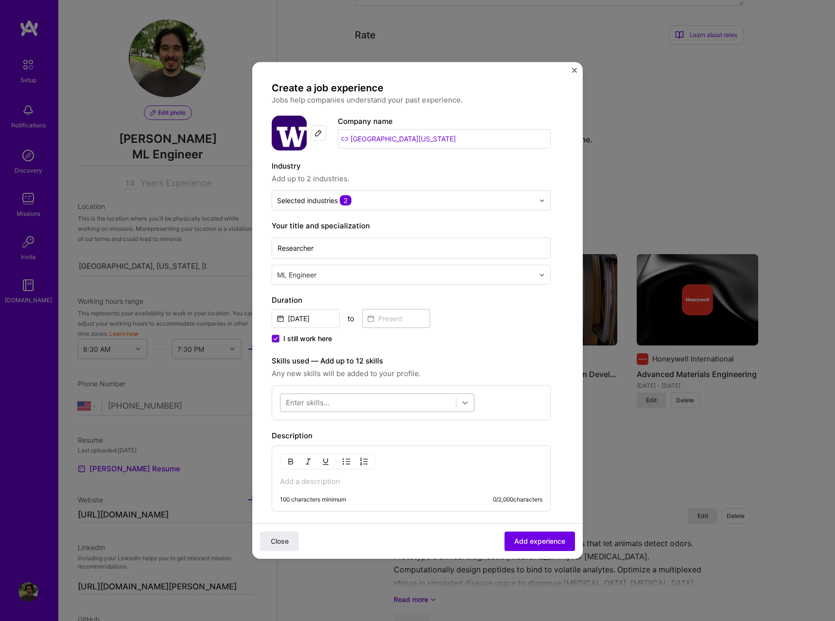
click at [460, 405] on icon at bounding box center [465, 403] width 10 height 10
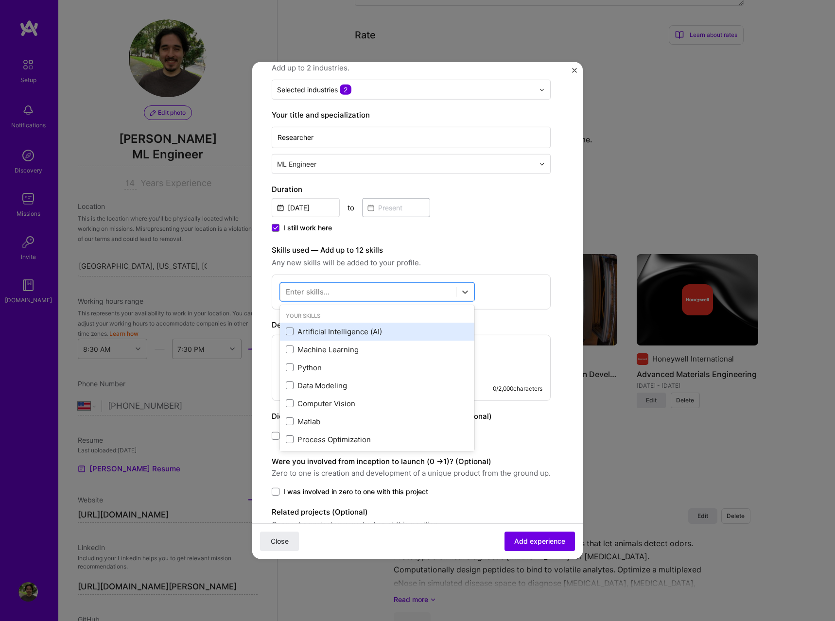
click at [337, 333] on div "Artificial Intelligence (AI)" at bounding box center [377, 332] width 183 height 10
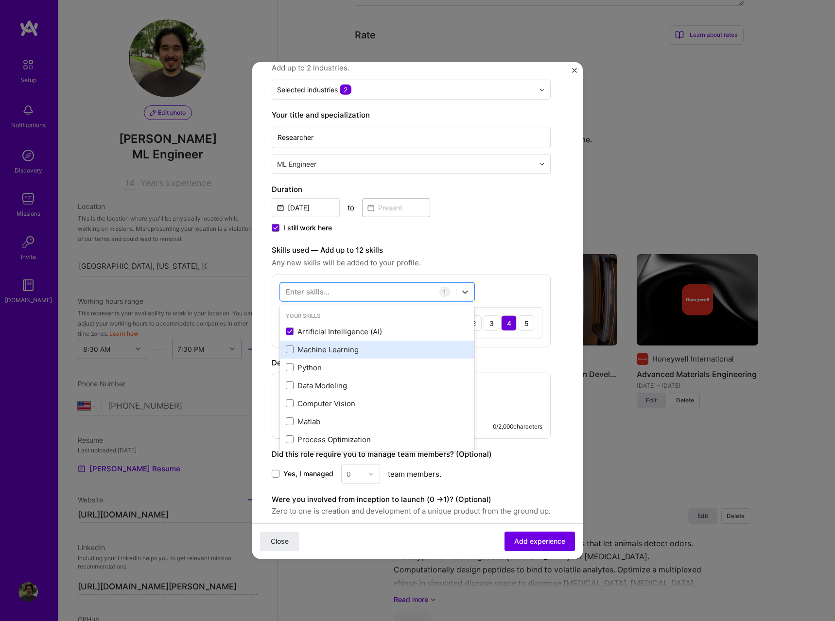
click at [338, 349] on div "Machine Learning" at bounding box center [377, 350] width 183 height 10
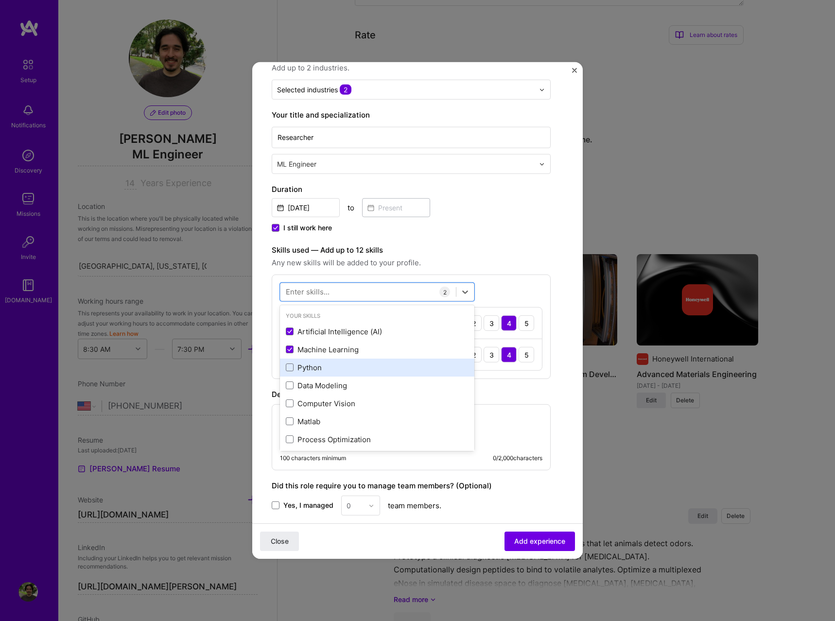
click at [316, 366] on div "Python" at bounding box center [377, 368] width 183 height 10
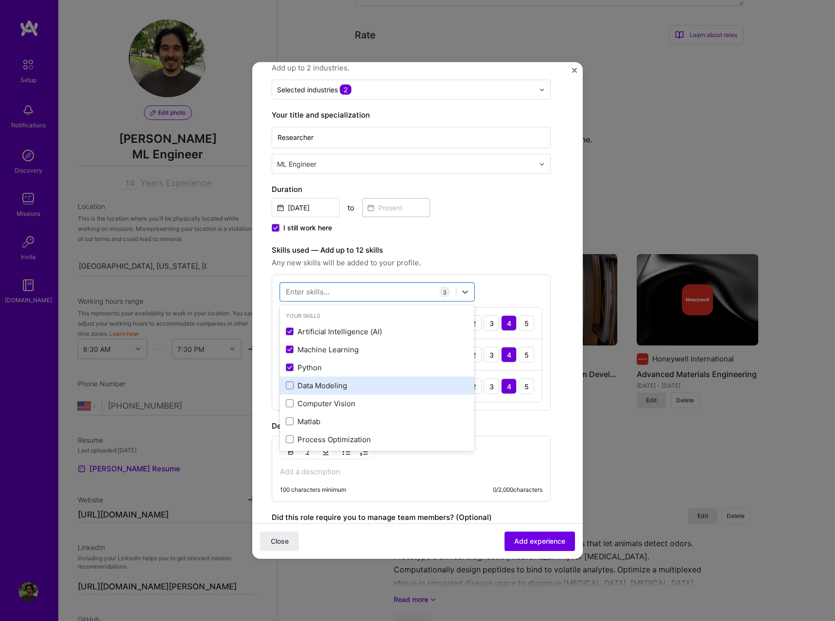
click at [316, 383] on div "Data Modeling" at bounding box center [377, 386] width 183 height 10
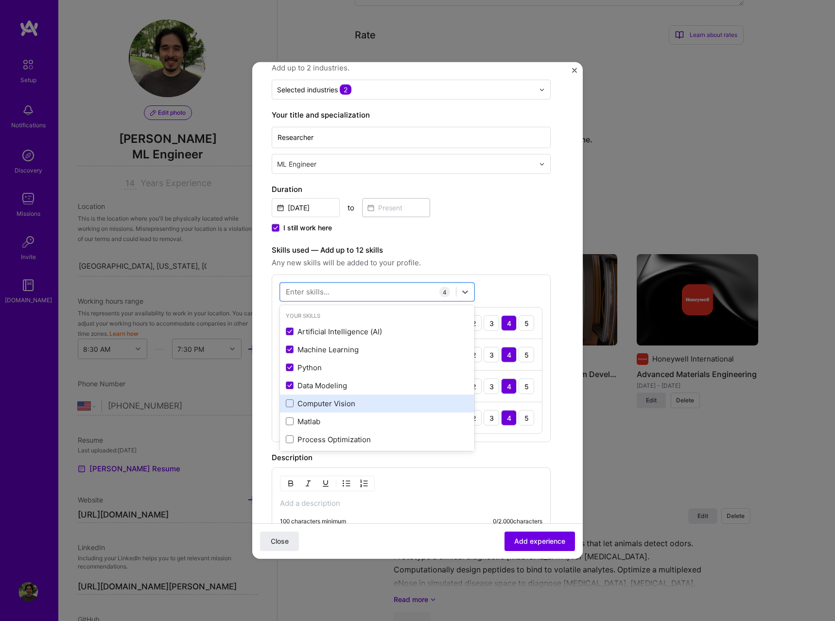
click at [318, 406] on div "Computer Vision" at bounding box center [377, 404] width 183 height 10
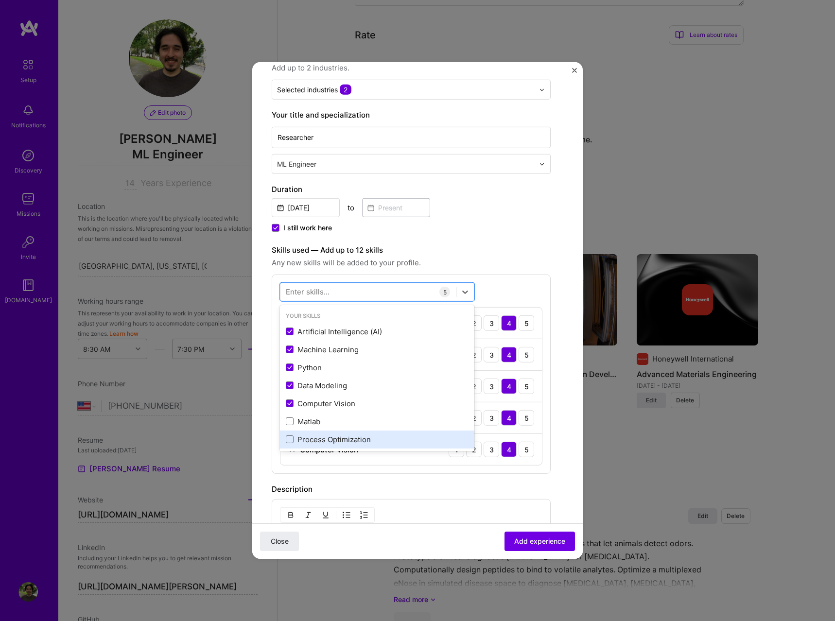
click at [318, 439] on div "Process Optimization" at bounding box center [377, 440] width 183 height 10
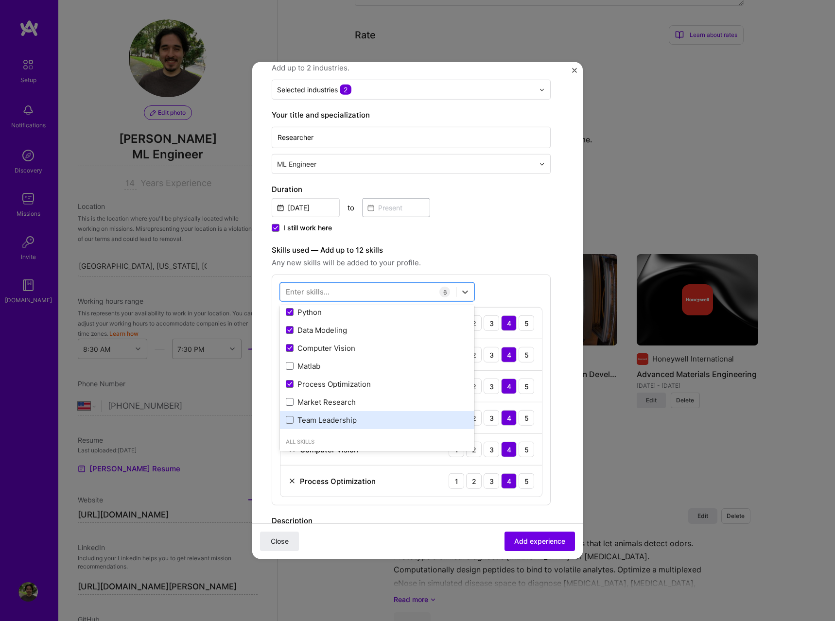
click at [342, 423] on div "Team Leadership" at bounding box center [377, 420] width 183 height 10
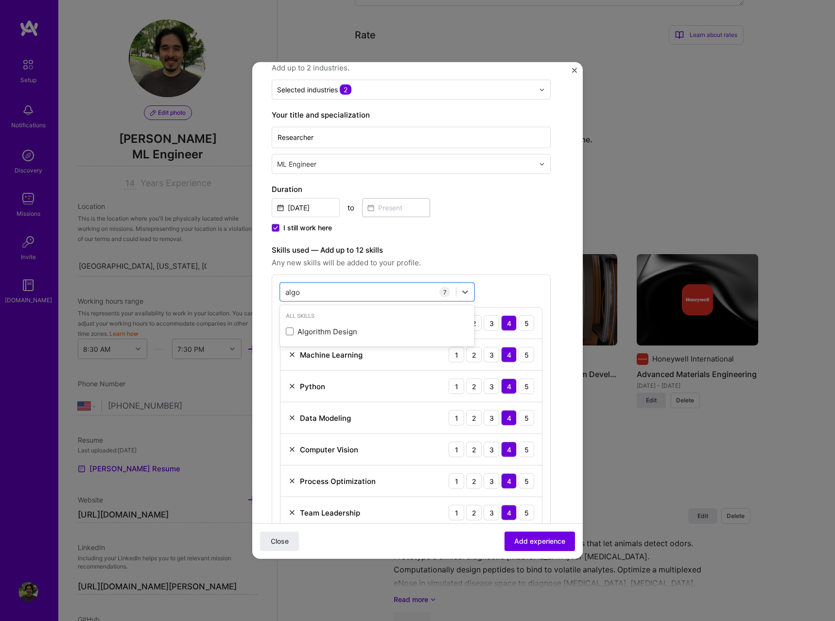
scroll to position [0, 0]
click at [325, 335] on div "Algorithm Design" at bounding box center [377, 332] width 183 height 10
type input "p"
click at [322, 329] on div "Pandas" at bounding box center [377, 332] width 183 height 10
click at [297, 288] on input "pand" at bounding box center [294, 292] width 18 height 10
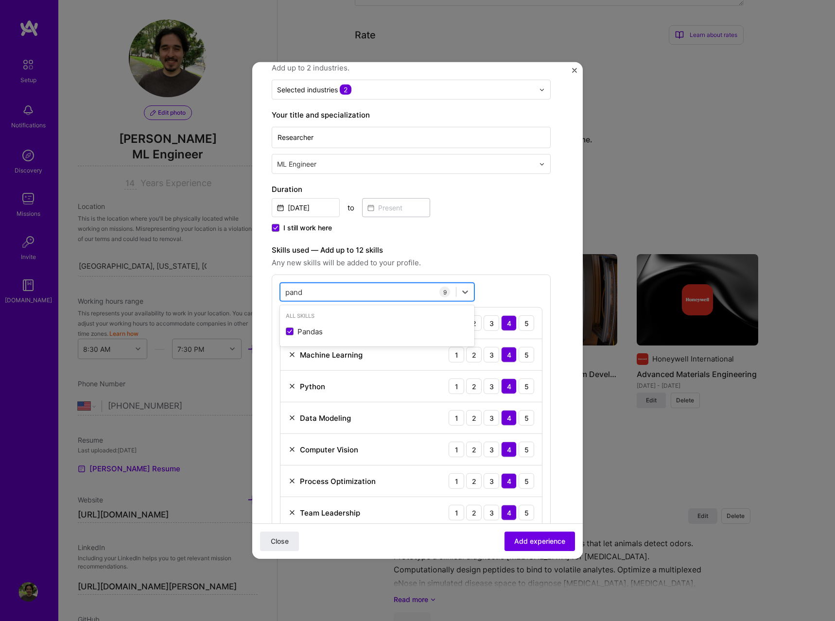
click at [297, 288] on input "pand" at bounding box center [294, 292] width 18 height 10
click at [290, 332] on span at bounding box center [290, 332] width 8 height 8
click at [0, 0] on input "checkbox" at bounding box center [0, 0] width 0 height 0
click at [298, 290] on input "nump" at bounding box center [295, 292] width 20 height 10
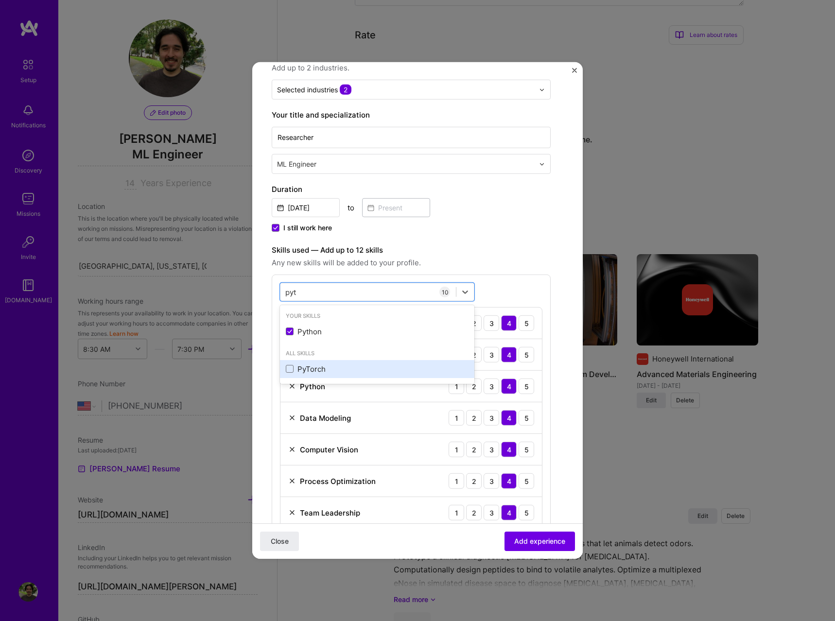
click at [313, 371] on div "PyTorch" at bounding box center [377, 369] width 183 height 10
click at [290, 291] on input "pyt" at bounding box center [291, 292] width 12 height 10
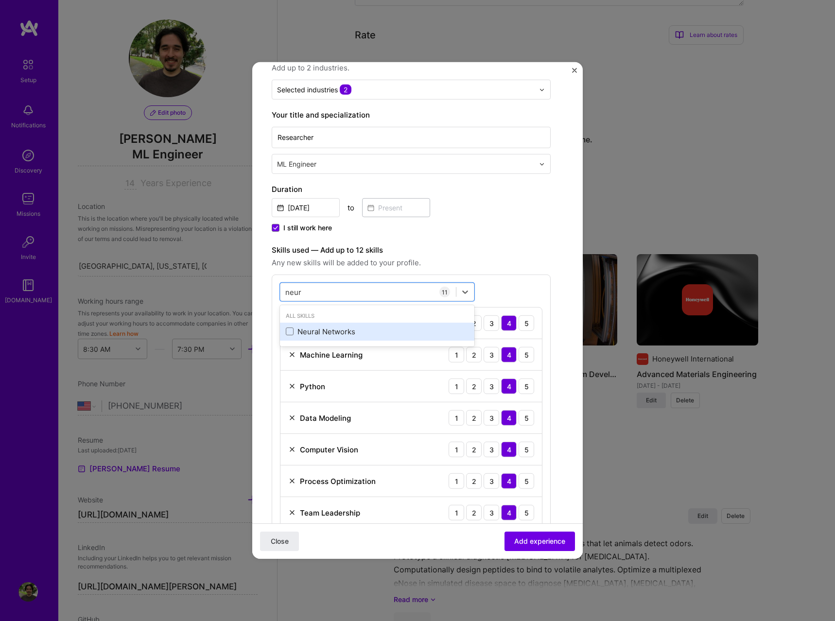
click at [320, 331] on div "Neural Networks" at bounding box center [377, 332] width 183 height 10
click at [291, 291] on input "neur" at bounding box center [293, 292] width 17 height 10
click at [295, 289] on input "graph" at bounding box center [295, 292] width 21 height 10
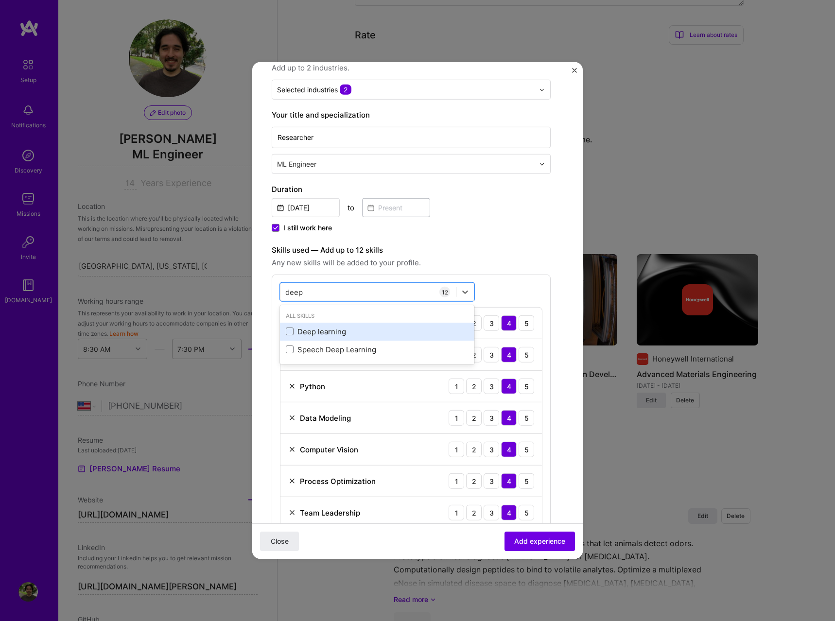
click at [321, 336] on div "Deep learning" at bounding box center [377, 332] width 183 height 10
type input "deep"
click at [510, 289] on div "option Deep learning, selected. option Deep learning selected, 0 of 2. 2 result…" at bounding box center [411, 501] width 279 height 452
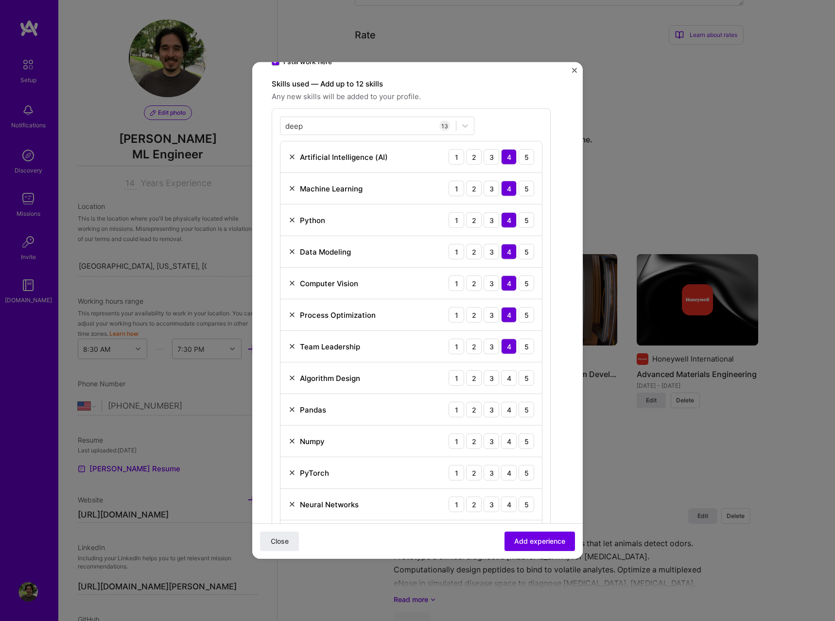
scroll to position [388, 0]
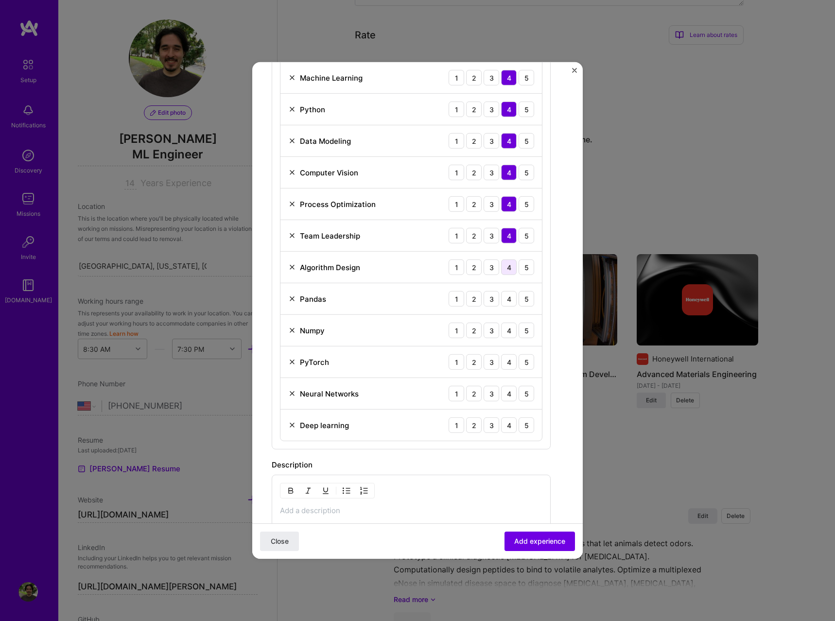
click at [510, 271] on div "4" at bounding box center [509, 268] width 16 height 16
click at [506, 299] on div "4" at bounding box center [509, 299] width 16 height 16
click at [522, 327] on div "5" at bounding box center [527, 331] width 16 height 16
click at [510, 366] on div "4" at bounding box center [509, 362] width 16 height 16
click at [509, 398] on div "4" at bounding box center [509, 394] width 16 height 16
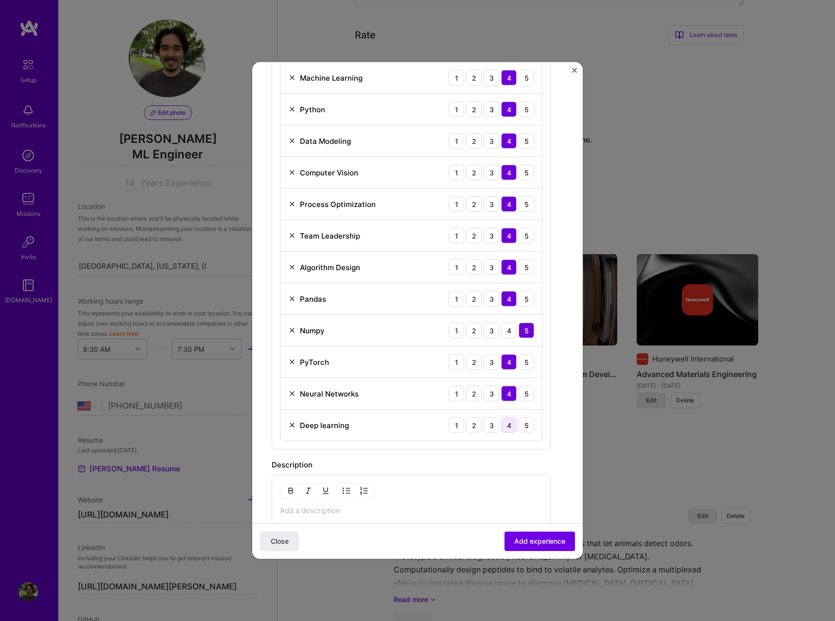
click at [509, 425] on div "4" at bounding box center [509, 426] width 16 height 16
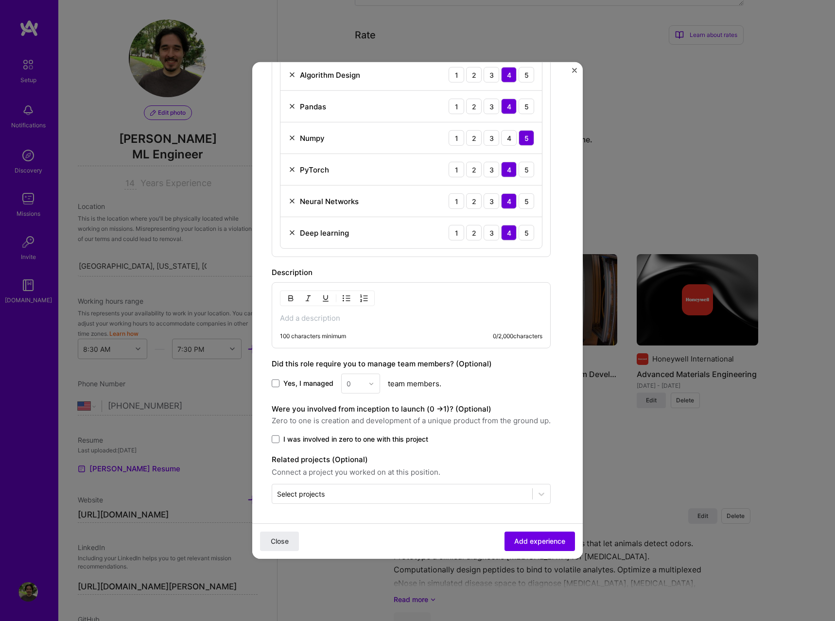
click at [350, 315] on p at bounding box center [411, 319] width 263 height 10
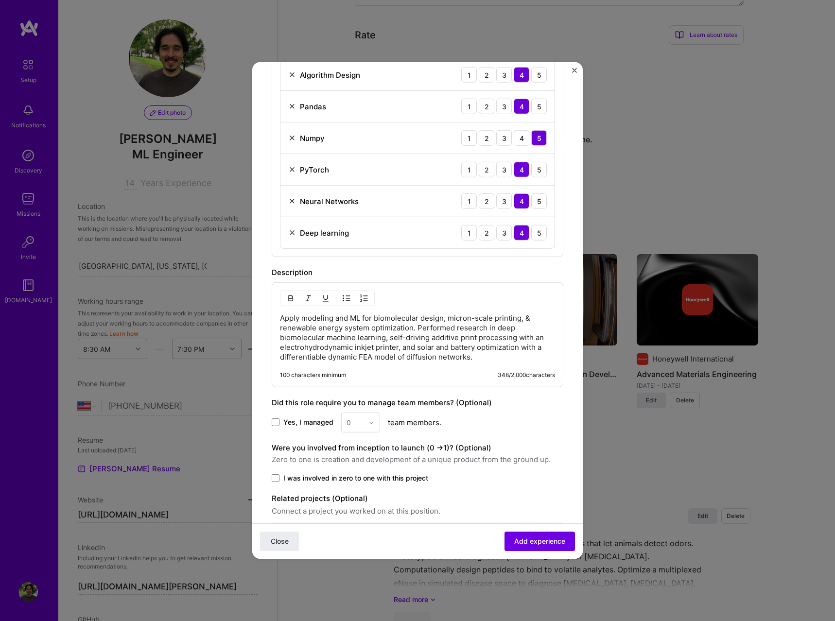
click at [290, 420] on span "Yes, I managed" at bounding box center [308, 423] width 50 height 10
click at [0, 0] on input "Yes, I managed" at bounding box center [0, 0] width 0 height 0
click at [369, 426] on div at bounding box center [374, 422] width 11 height 19
click at [358, 517] on div "5" at bounding box center [360, 520] width 33 height 18
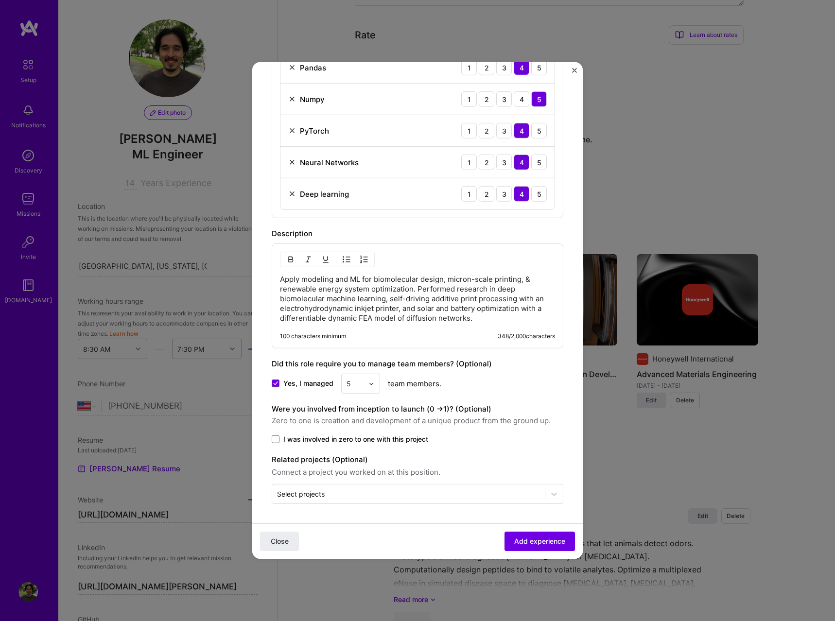
click at [400, 439] on span "I was involved in zero to one with this project" at bounding box center [355, 440] width 145 height 10
click at [0, 0] on input "I was involved in zero to one with this project" at bounding box center [0, 0] width 0 height 0
click at [417, 495] on input "text" at bounding box center [408, 494] width 263 height 10
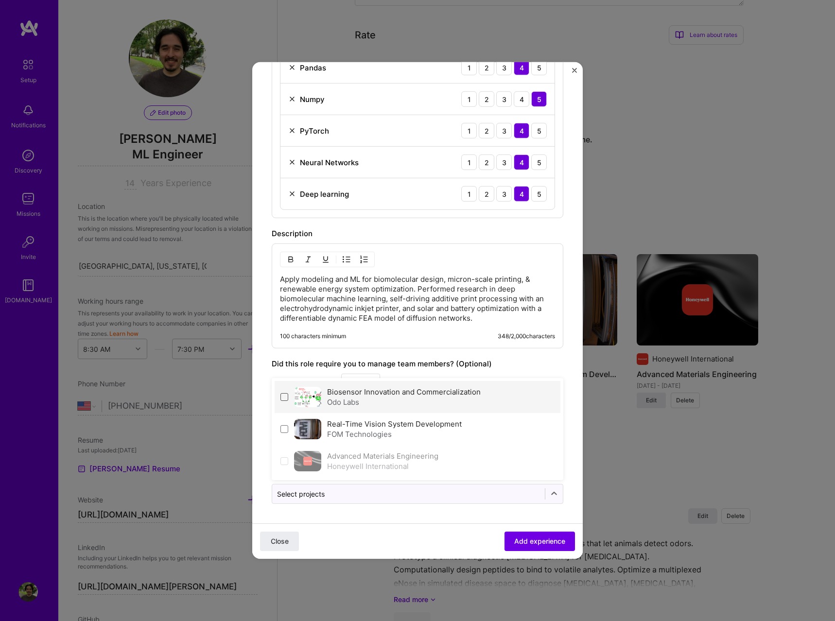
click at [286, 395] on span at bounding box center [285, 397] width 8 height 8
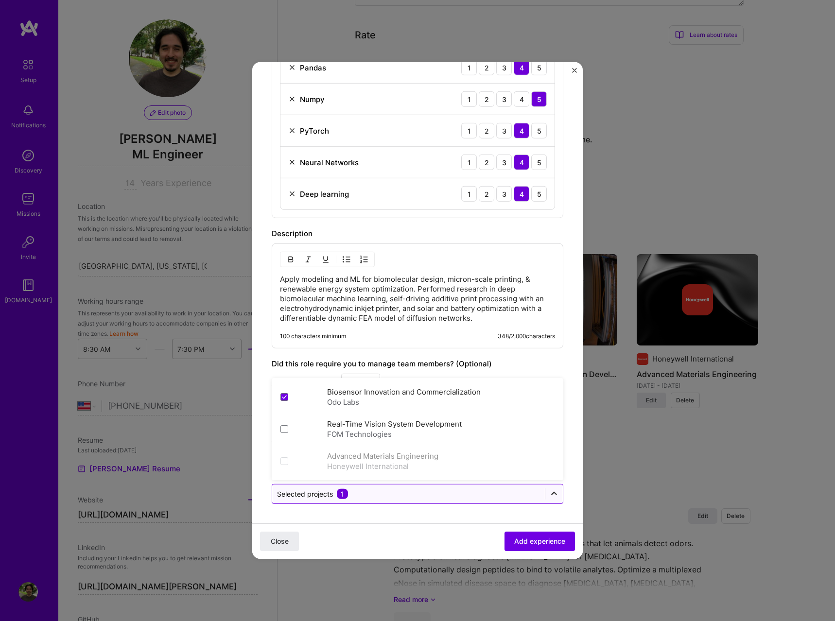
click at [552, 494] on icon at bounding box center [554, 494] width 10 height 10
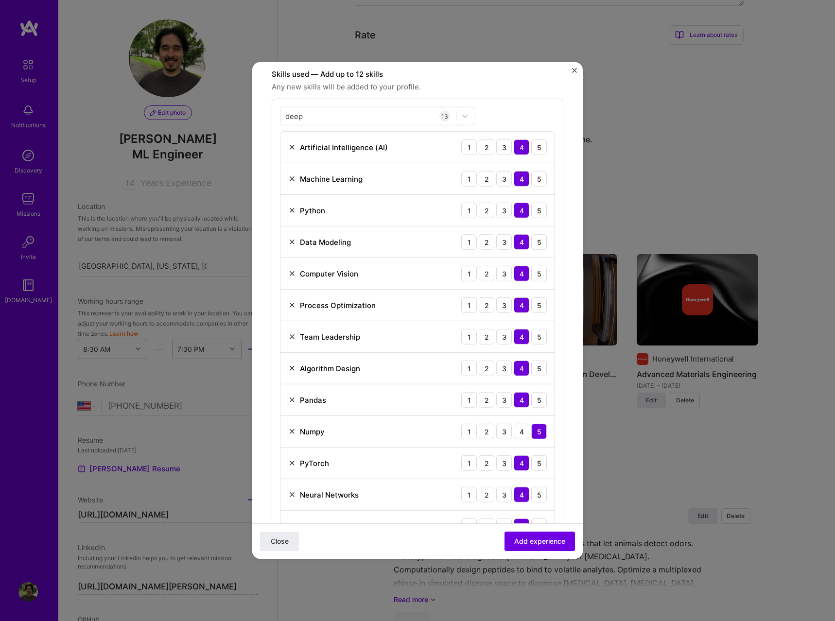
scroll to position [0, 0]
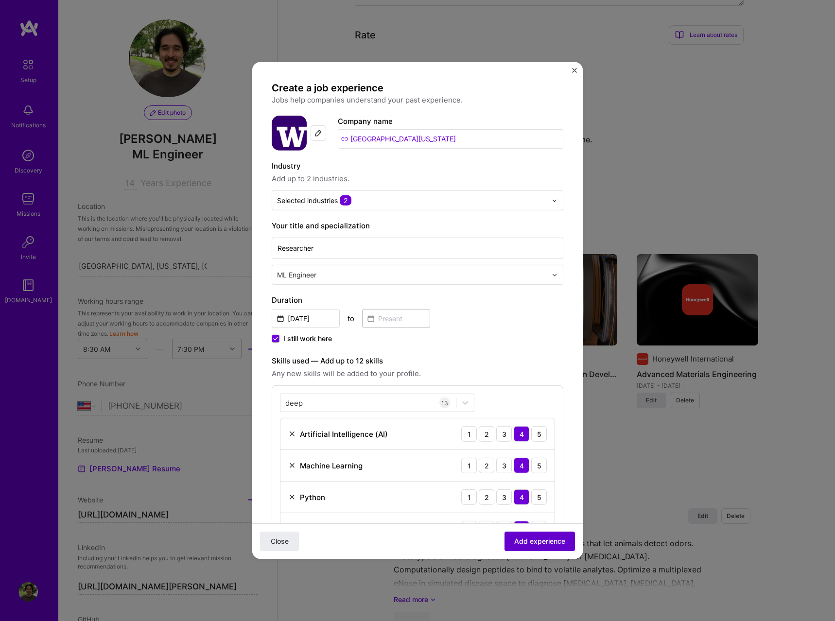
click at [548, 544] on span "Add experience" at bounding box center [539, 542] width 51 height 10
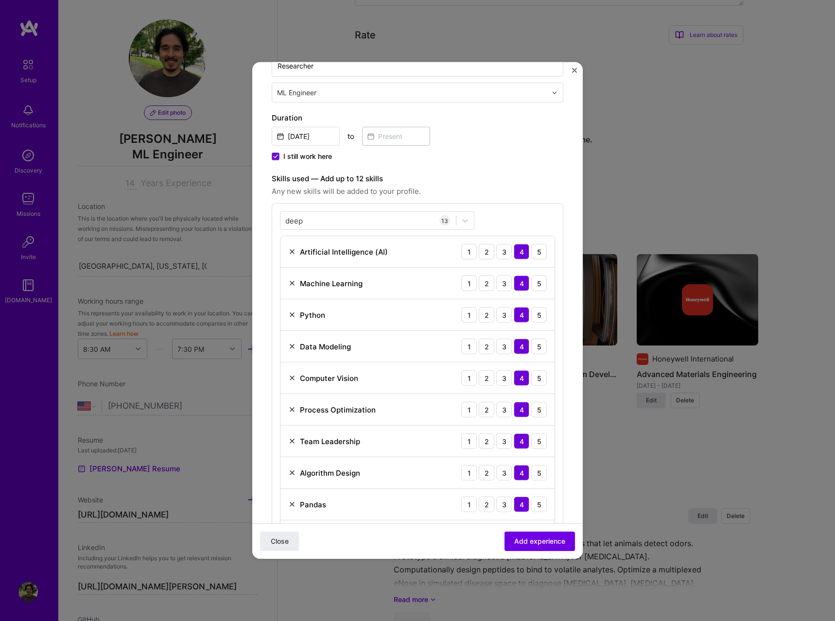
scroll to position [459, 0]
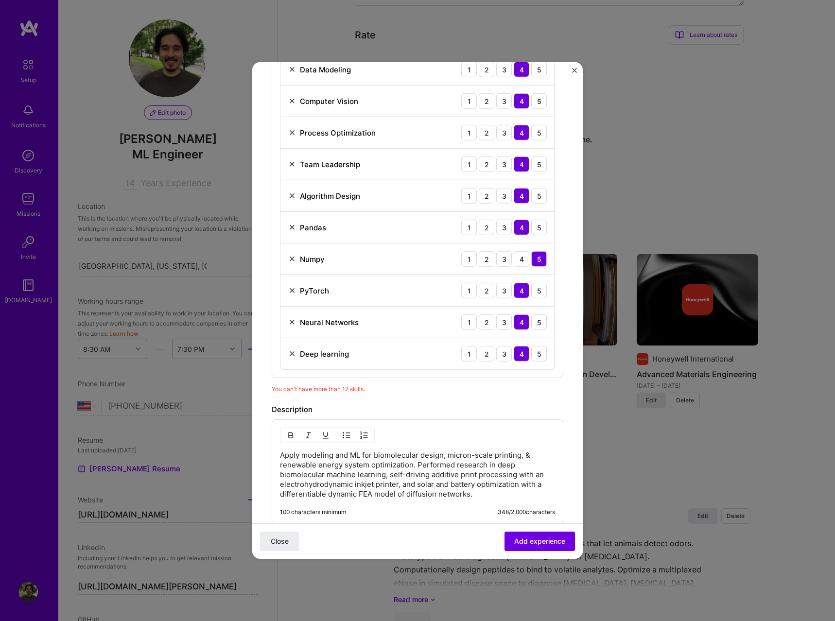
click at [292, 259] on img at bounding box center [292, 259] width 8 height 8
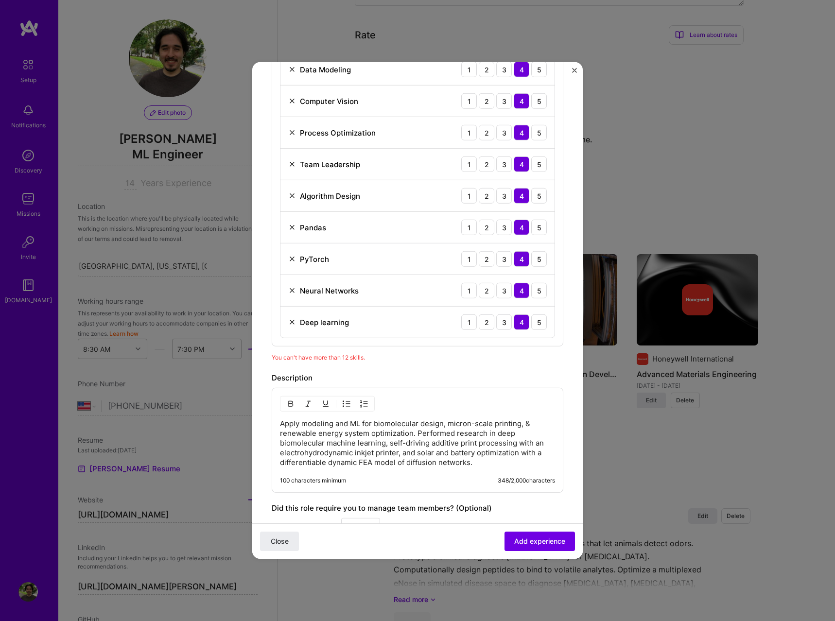
scroll to position [604, 0]
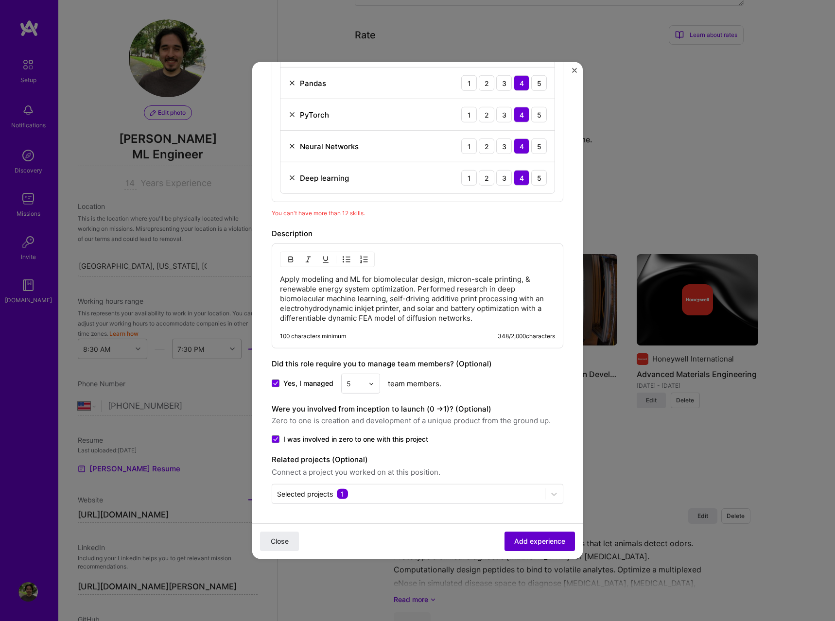
click at [544, 542] on span "Add experience" at bounding box center [539, 542] width 51 height 10
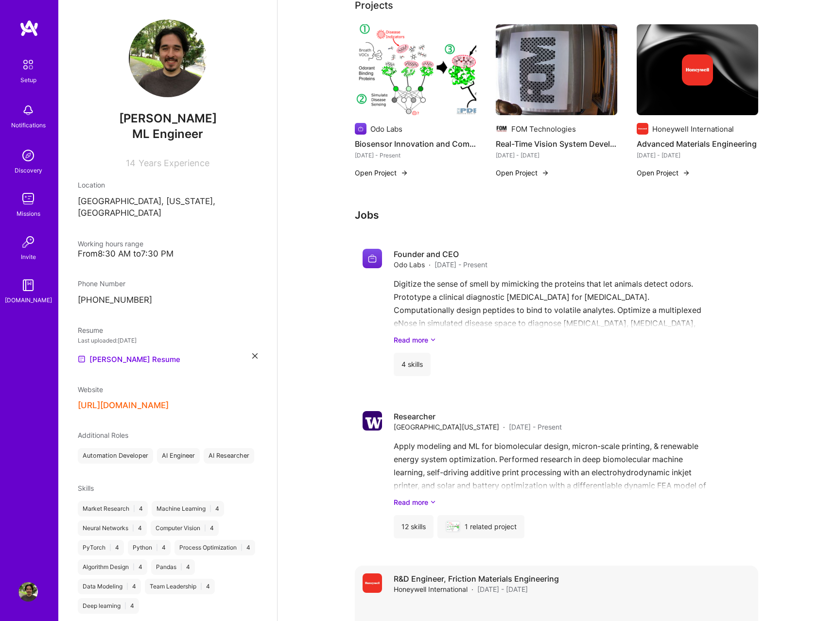
scroll to position [334, 0]
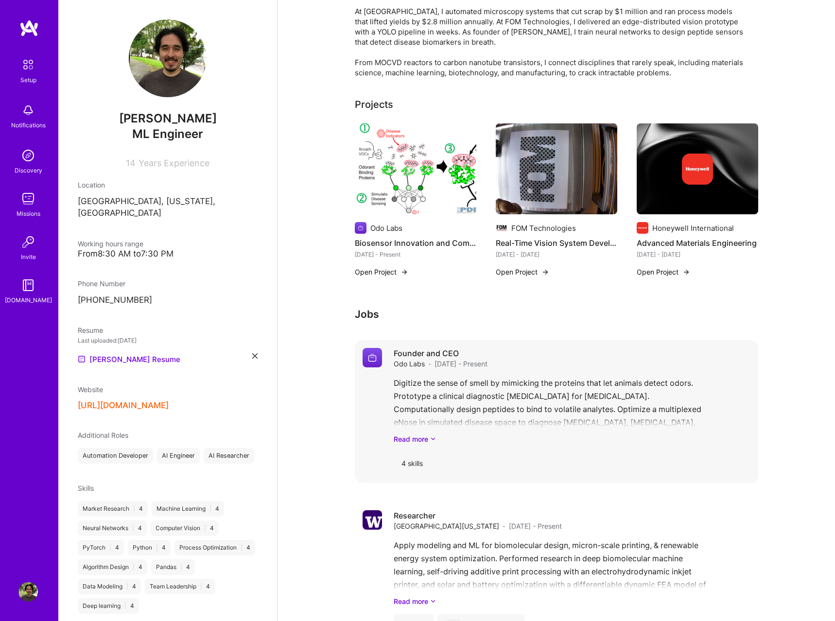
click at [412, 452] on div "4 skills" at bounding box center [412, 463] width 37 height 23
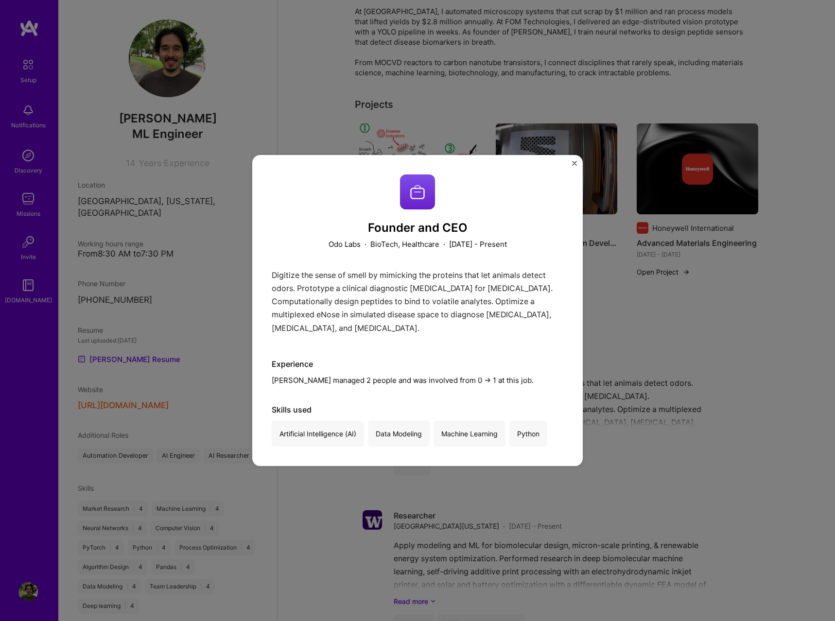
click at [659, 430] on div "Founder and CEO Odo Labs · BioTech, Healthcare · [DATE] - Present Digitize the …" at bounding box center [417, 310] width 835 height 621
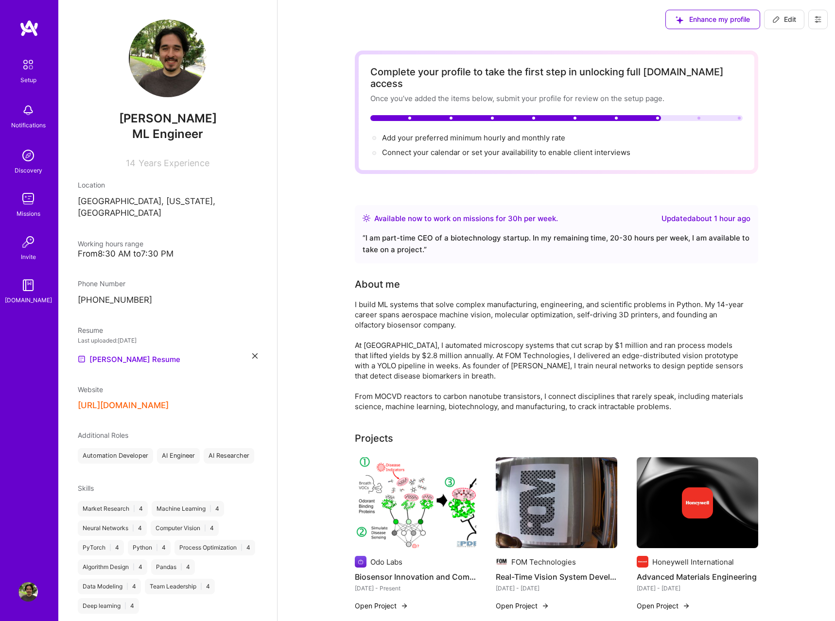
click at [791, 22] on span "Edit" at bounding box center [784, 20] width 24 height 10
select select "US"
select select "Right Now"
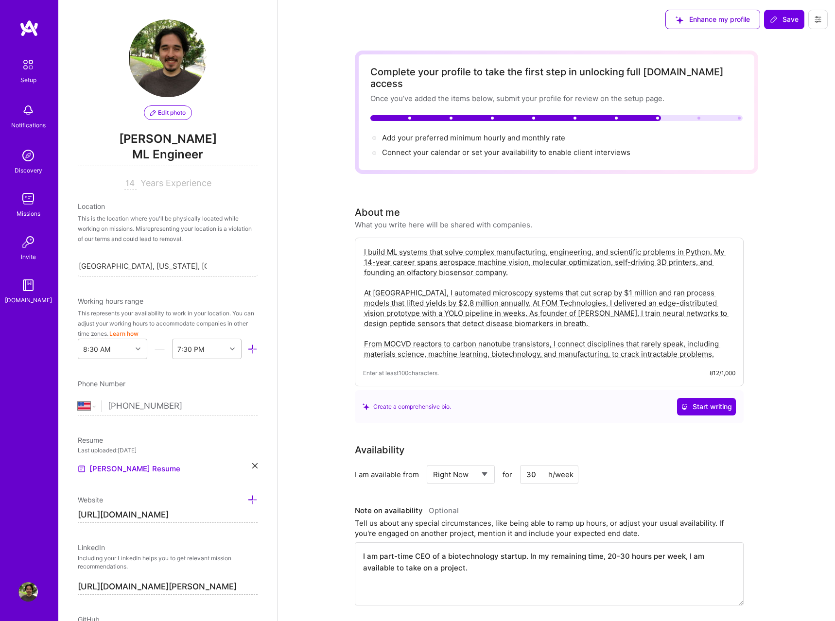
scroll to position [198, 0]
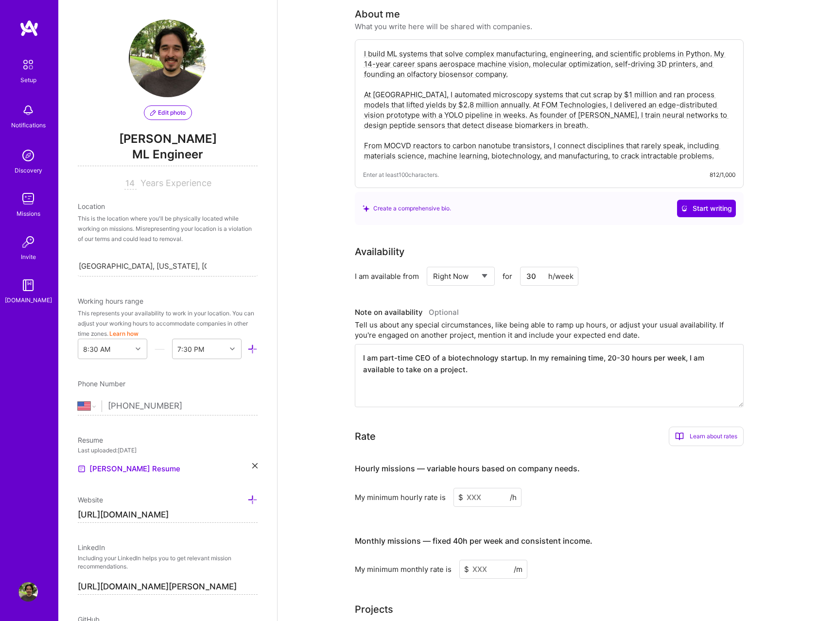
click at [533, 372] on textarea "I am part-time CEO of a biotechnology startup. In my remaining time, 20-30 hour…" at bounding box center [549, 375] width 389 height 63
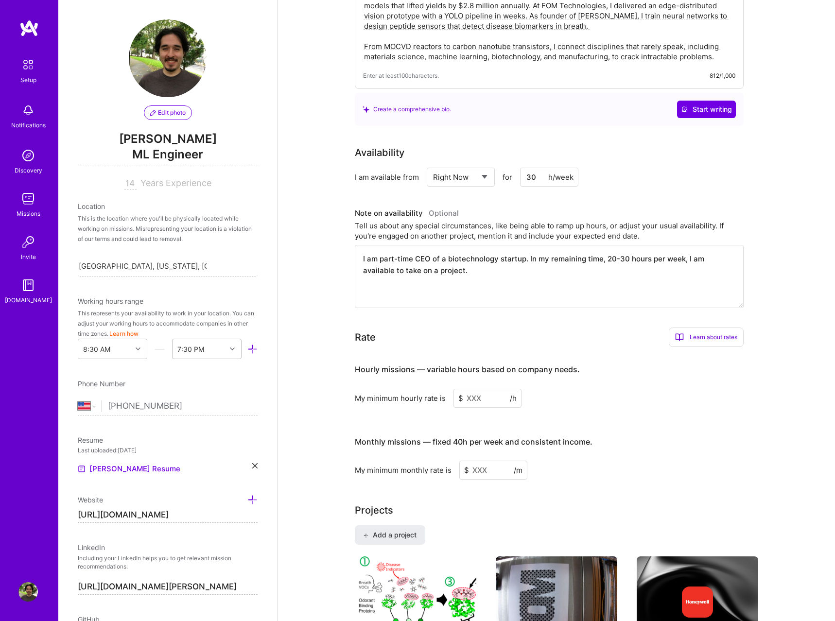
click at [494, 269] on textarea "I am part-time CEO of a biotechnology startup. In my remaining time, 20-30 hour…" at bounding box center [549, 276] width 389 height 63
click at [711, 251] on textarea "I am part-time CEO of a biotechnology startup. In my remaining time, 20-30 hour…" at bounding box center [549, 276] width 389 height 63
click at [664, 370] on h3 "Hourly missions — variable hours based on company needs." at bounding box center [549, 370] width 389 height 30
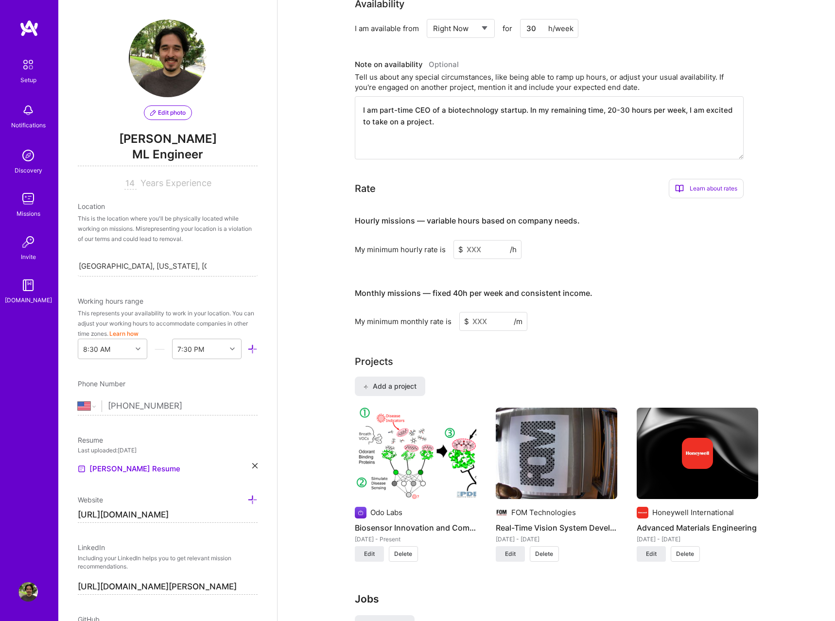
click at [621, 103] on textarea "I am part-time CEO of a biotechnology startup. In my remaining time, 20-30 hour…" at bounding box center [549, 127] width 389 height 63
click at [751, 261] on div "Complete your profile to take the first step in unlocking full [DOMAIN_NAME] ac…" at bounding box center [557, 363] width 404 height 1518
click at [624, 105] on textarea "I am part-time CEO of a biotechnology startup. In my remaining time, 20-40 hour…" at bounding box center [549, 127] width 389 height 63
type textarea "I am part-time CEO of a biotechnology startup. In my remaining time, 20-30 hour…"
drag, startPoint x: 479, startPoint y: 240, endPoint x: 484, endPoint y: 240, distance: 5.4
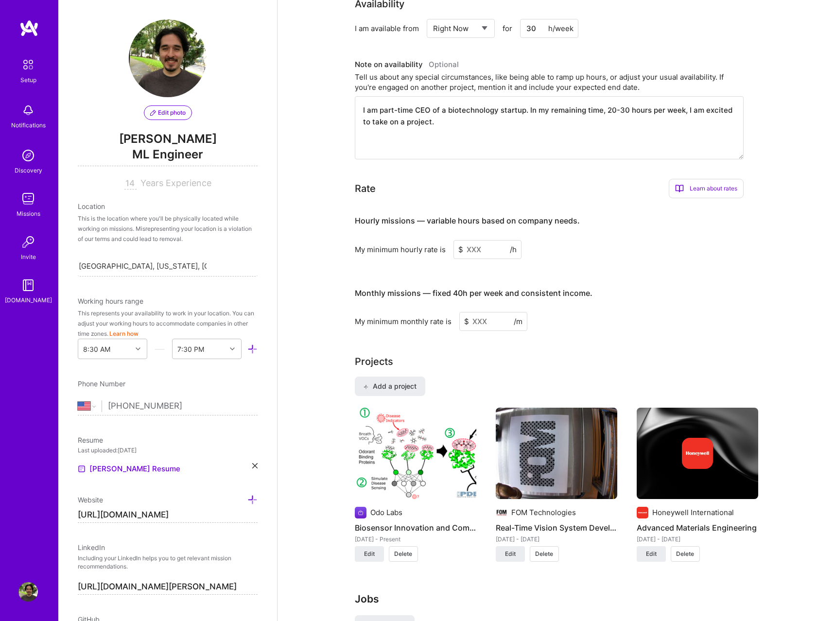
click at [479, 240] on input at bounding box center [488, 249] width 68 height 19
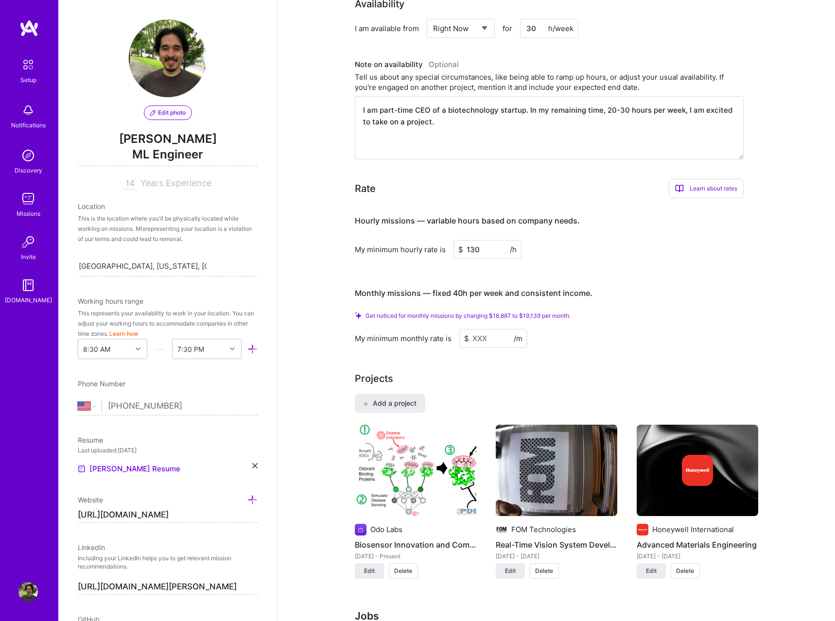
type input "130"
click at [488, 332] on input at bounding box center [493, 338] width 68 height 19
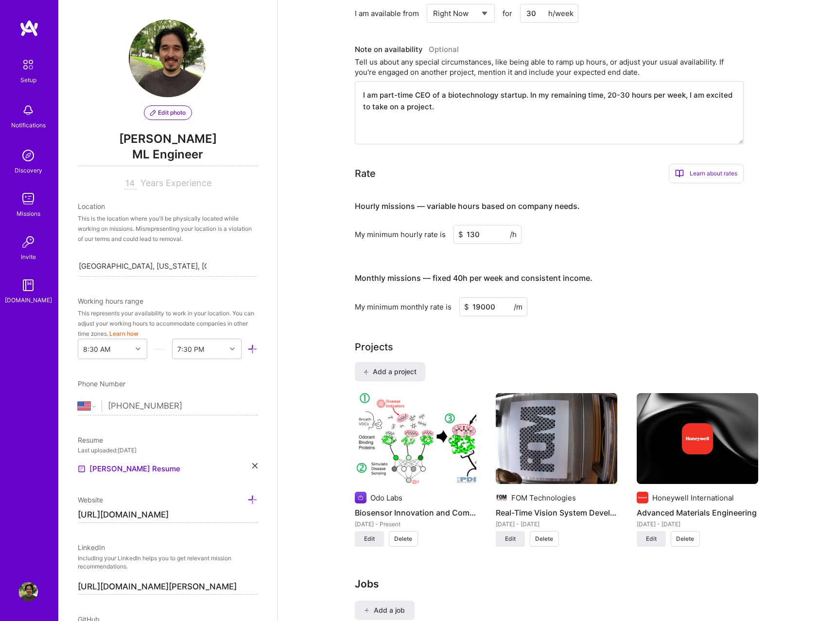
type input "19000"
click at [773, 326] on div "Complete your profile to take the first step in unlocking full [DOMAIN_NAME] ac…" at bounding box center [557, 362] width 558 height 1538
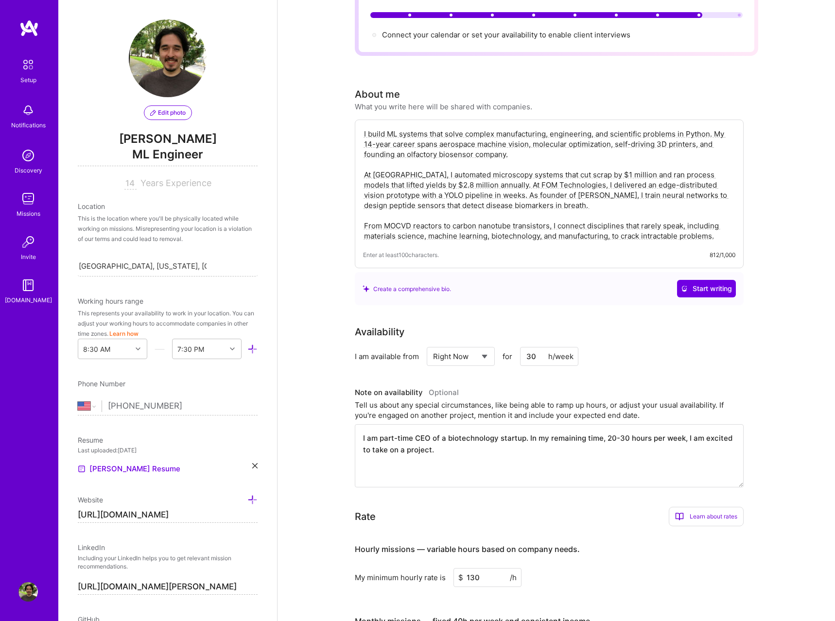
scroll to position [0, 0]
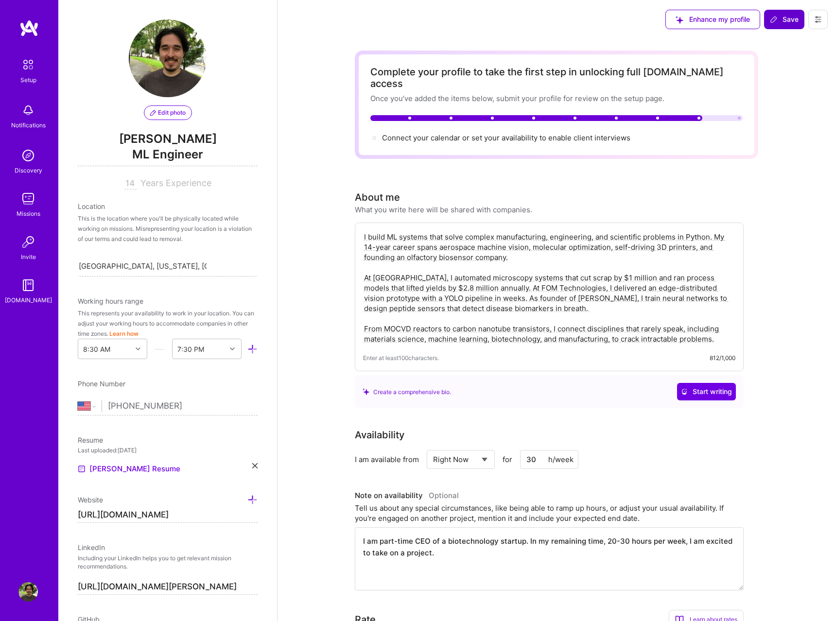
click at [784, 17] on span "Save" at bounding box center [784, 20] width 29 height 10
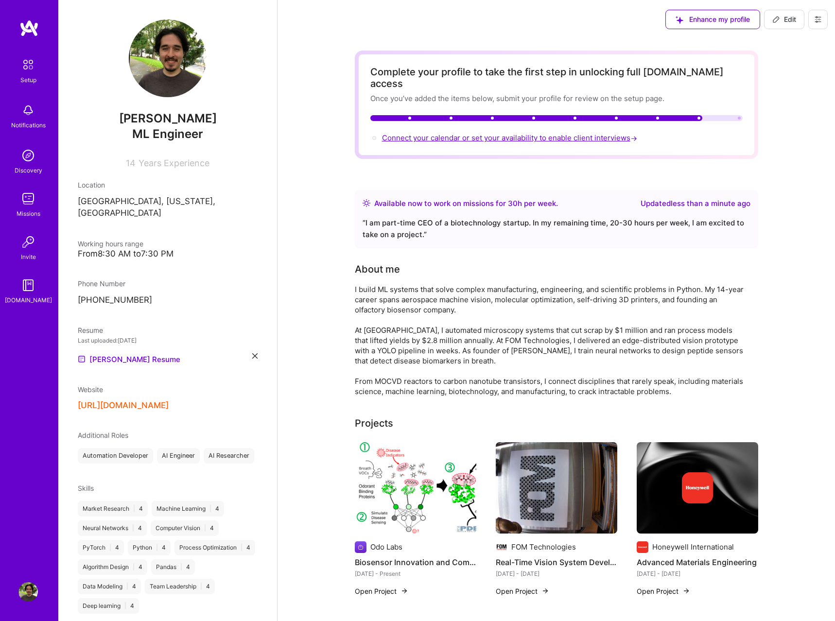
click at [630, 133] on span "Connect your calendar or set your availability to enable client interviews →" at bounding box center [510, 137] width 257 height 9
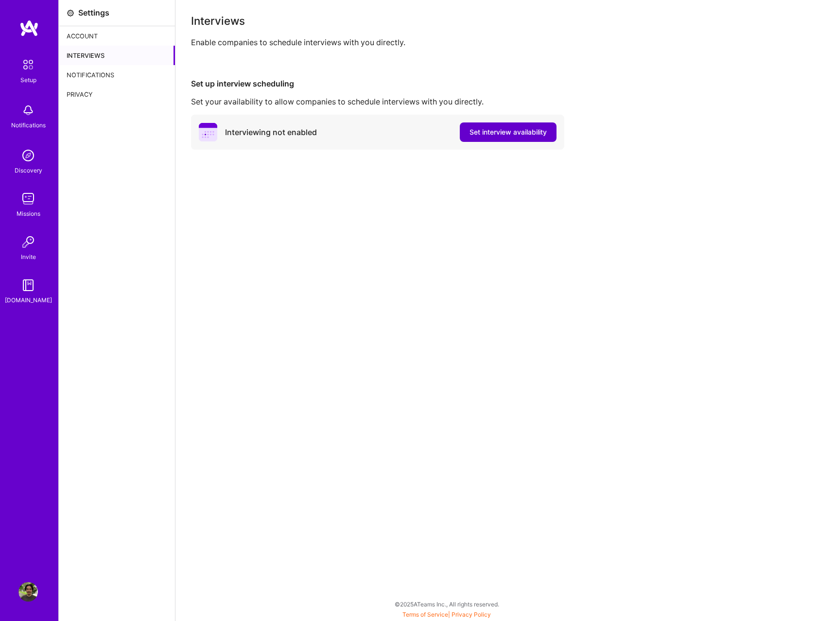
click at [532, 135] on span "Set interview availability" at bounding box center [508, 132] width 77 height 10
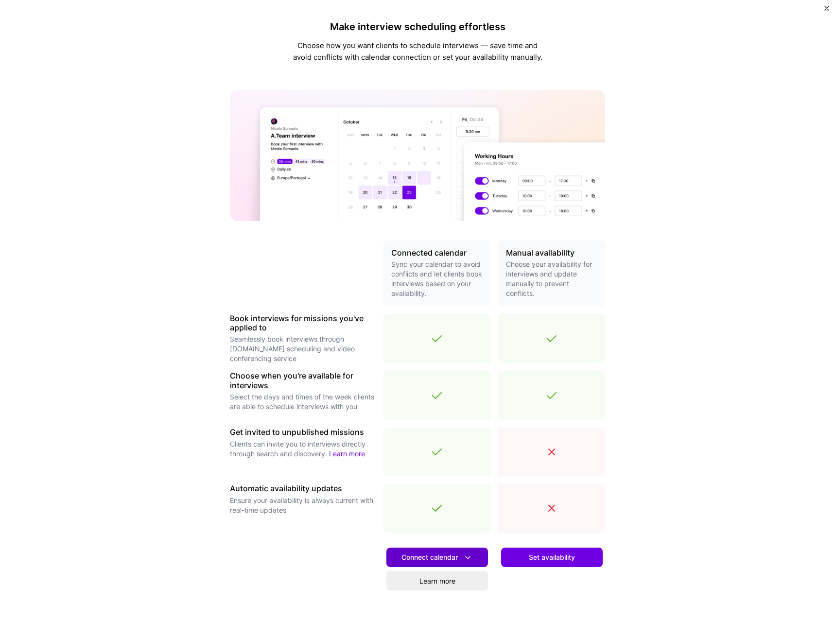
click at [467, 558] on icon at bounding box center [468, 558] width 10 height 10
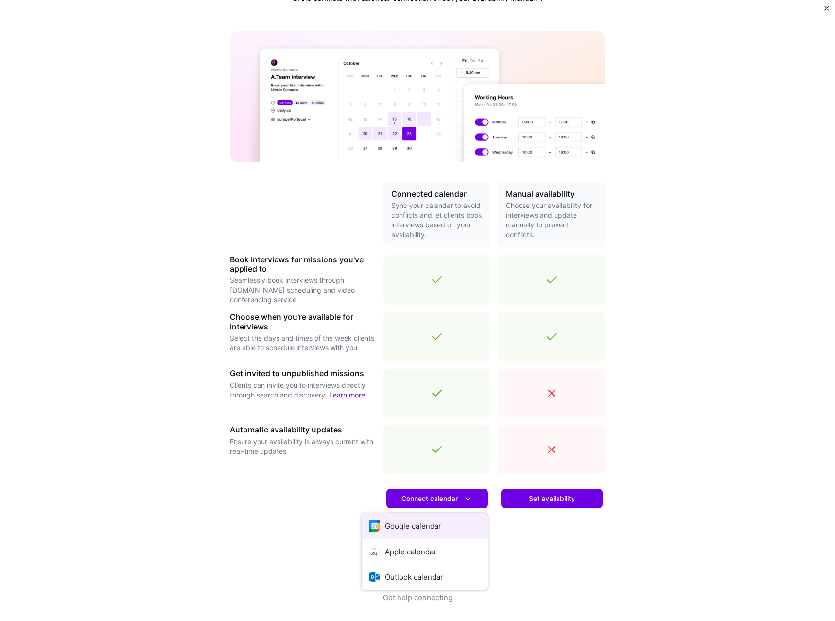
click at [406, 524] on button "Google calendar" at bounding box center [425, 526] width 126 height 26
click at [444, 504] on button "Connect calendar" at bounding box center [437, 498] width 102 height 19
